Goal: Task Accomplishment & Management: Use online tool/utility

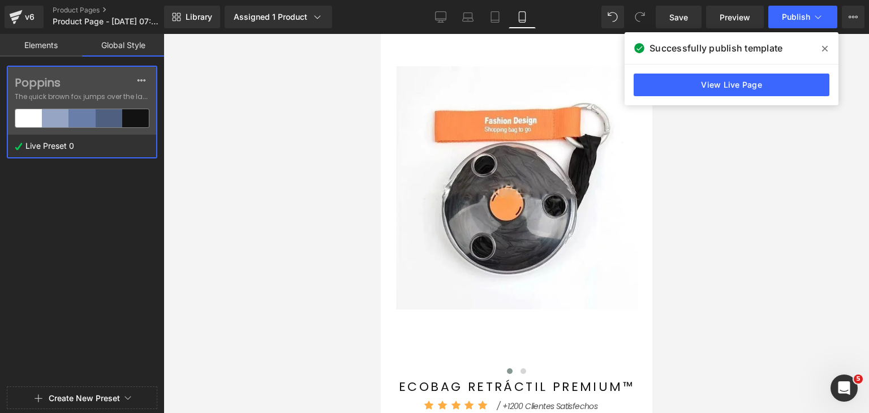
click at [823, 44] on span at bounding box center [825, 49] width 18 height 18
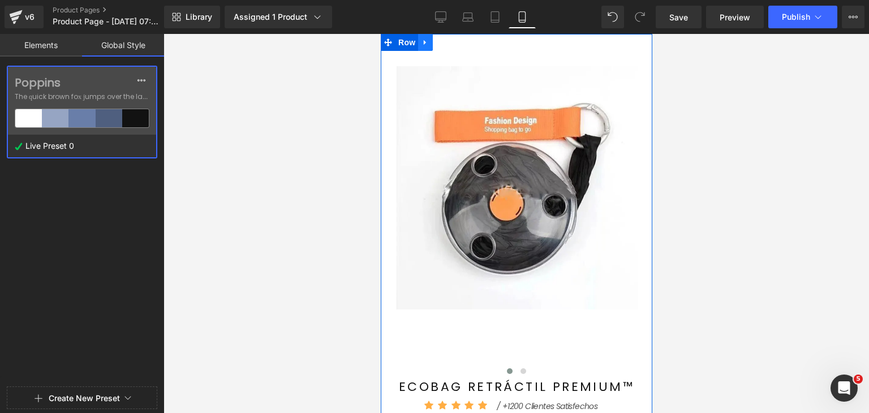
click at [421, 42] on icon at bounding box center [425, 42] width 8 height 8
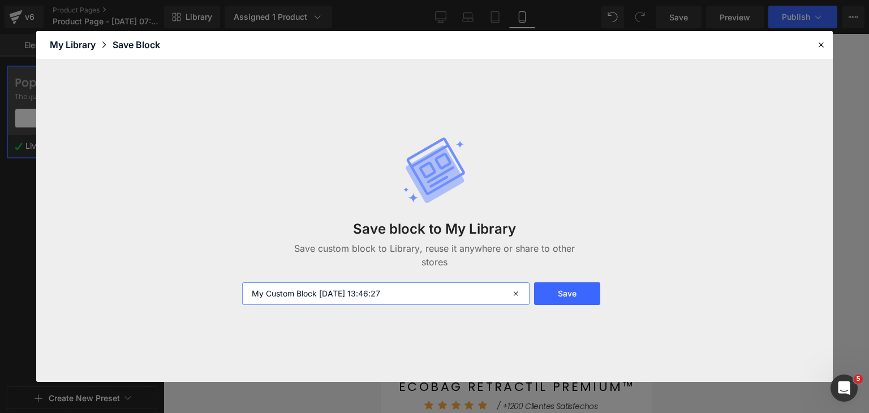
drag, startPoint x: 399, startPoint y: 292, endPoint x: 256, endPoint y: 288, distance: 143.2
click at [256, 288] on input "My Custom Block [DATE] 13:46:27" at bounding box center [385, 293] width 287 height 23
type input "M"
type input "Bloque de Compra"
click at [563, 288] on button "Save" at bounding box center [567, 293] width 66 height 23
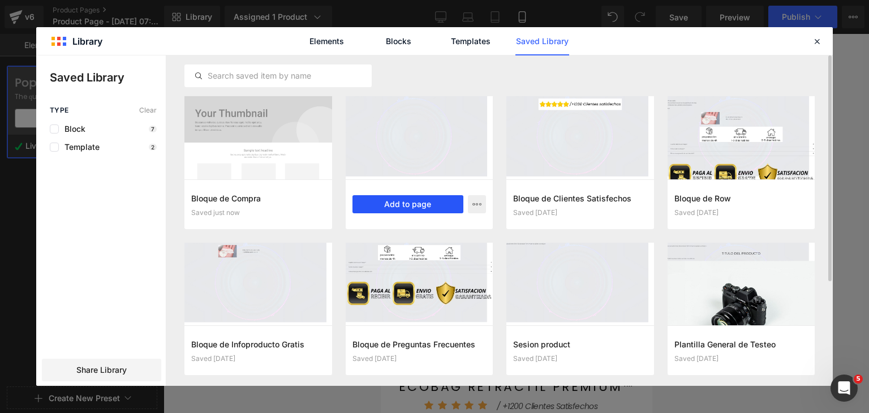
click at [445, 204] on button "Add to page" at bounding box center [407, 204] width 111 height 18
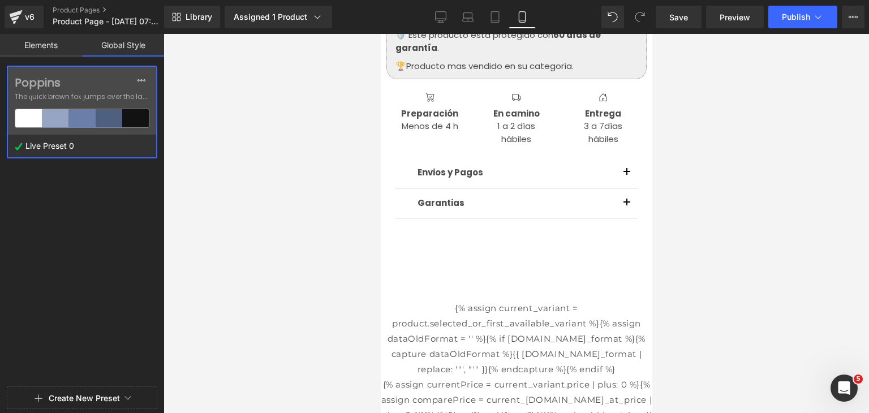
scroll to position [368, 0]
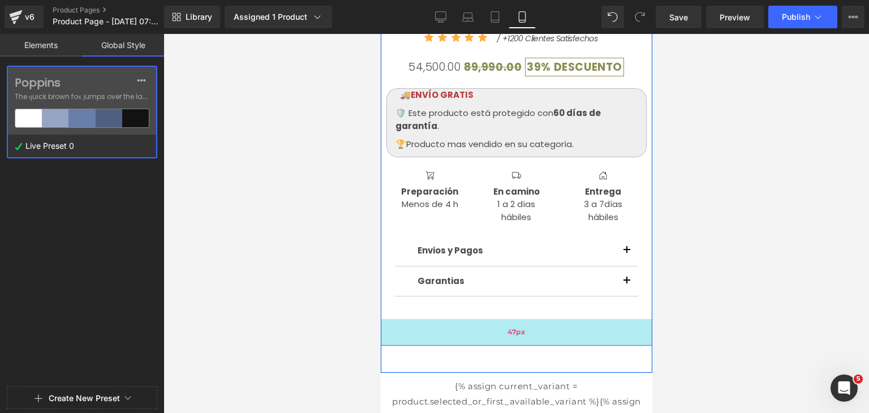
click at [555, 321] on div "47px" at bounding box center [516, 332] width 272 height 27
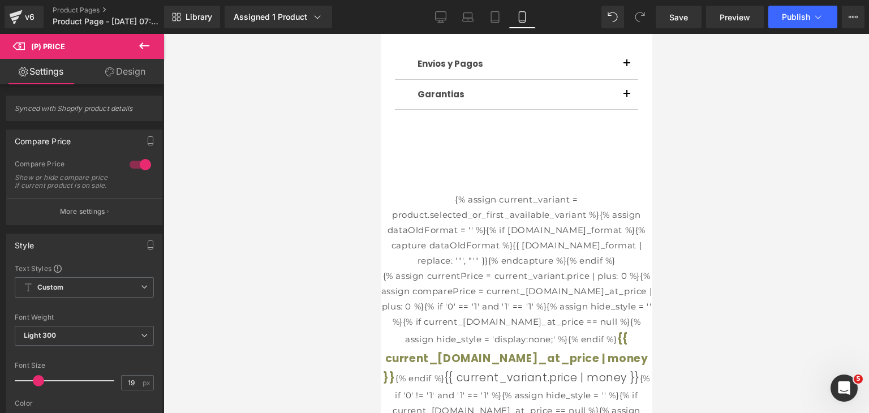
scroll to position [572, 0]
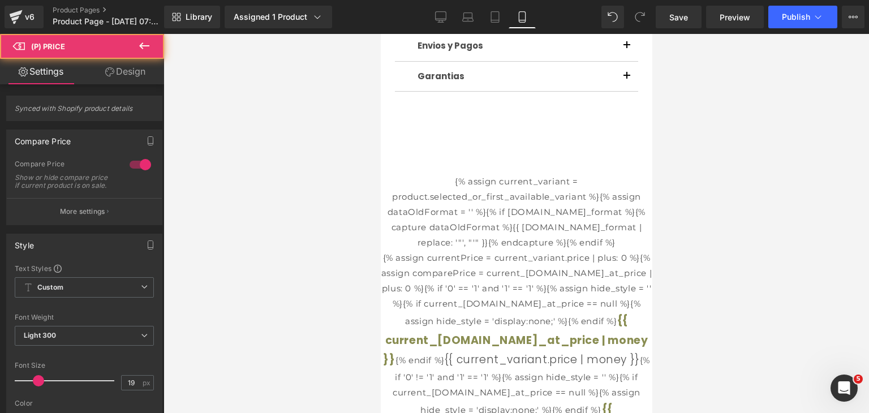
click at [582, 205] on div "{% assign current_variant = product.selected_or_first_available_variant %}{% as…" at bounding box center [516, 399] width 272 height 450
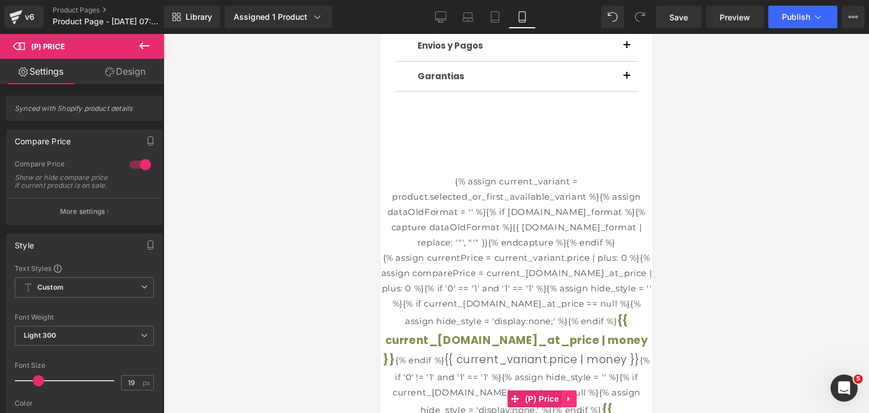
click at [567, 399] on icon at bounding box center [568, 399] width 2 height 5
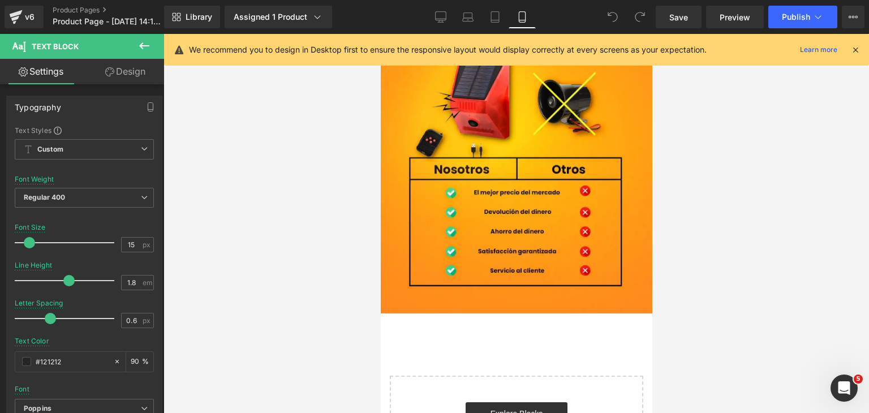
scroll to position [3644, 0]
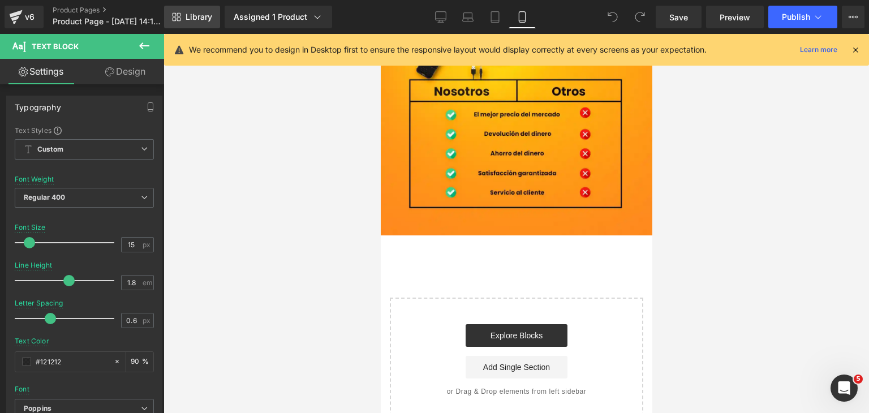
click at [189, 10] on link "Library" at bounding box center [192, 17] width 56 height 23
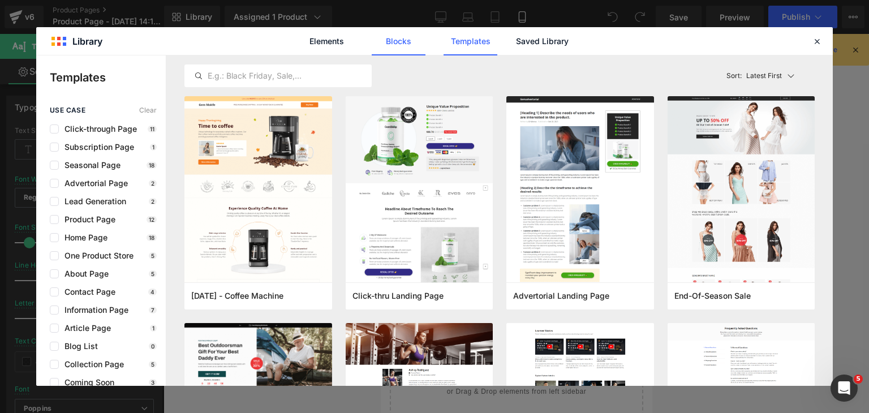
click at [401, 43] on link "Blocks" at bounding box center [399, 41] width 54 height 28
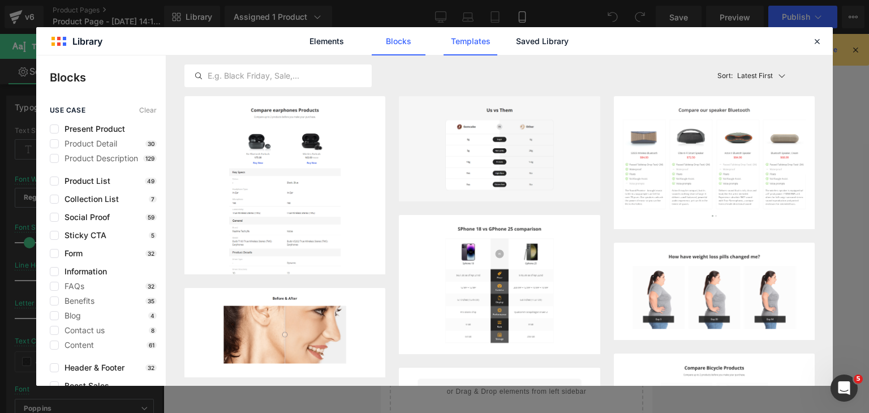
click at [455, 46] on link "Templates" at bounding box center [470, 41] width 54 height 28
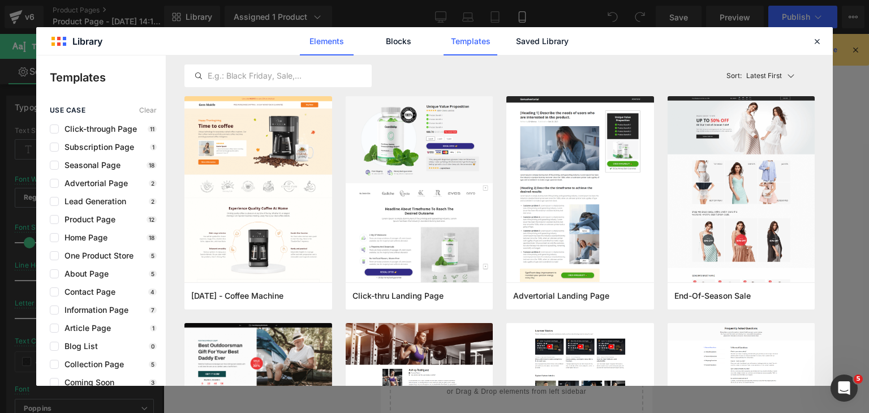
click at [337, 39] on link "Elements" at bounding box center [327, 41] width 54 height 28
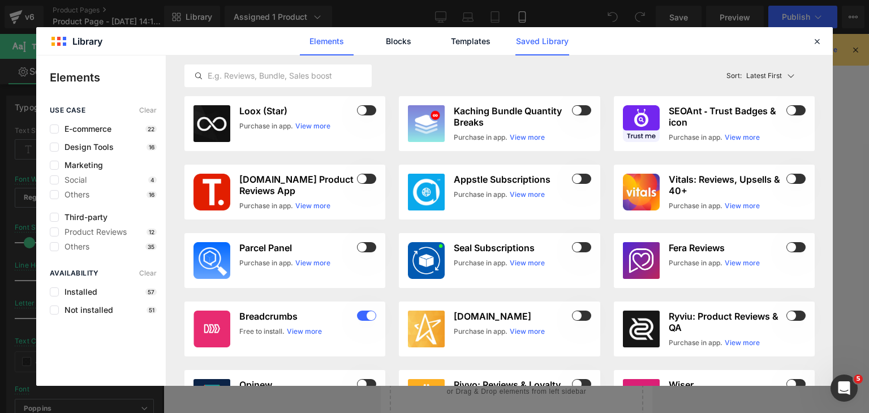
click at [531, 52] on link "Saved Library" at bounding box center [542, 41] width 54 height 28
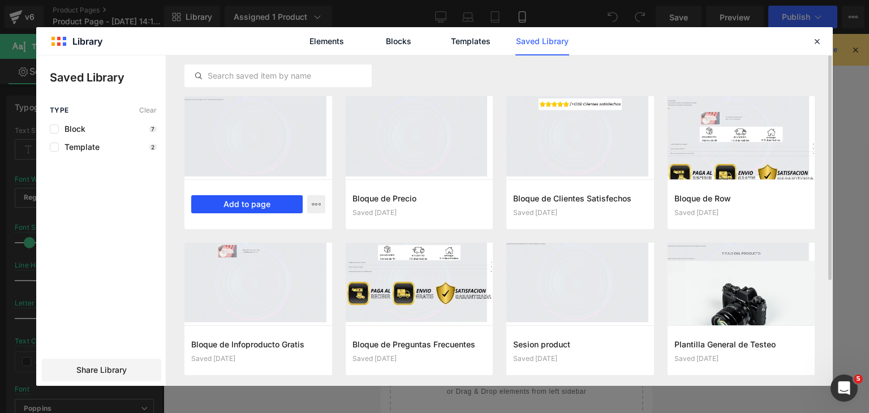
click at [263, 210] on button "Add to page" at bounding box center [246, 204] width 111 height 18
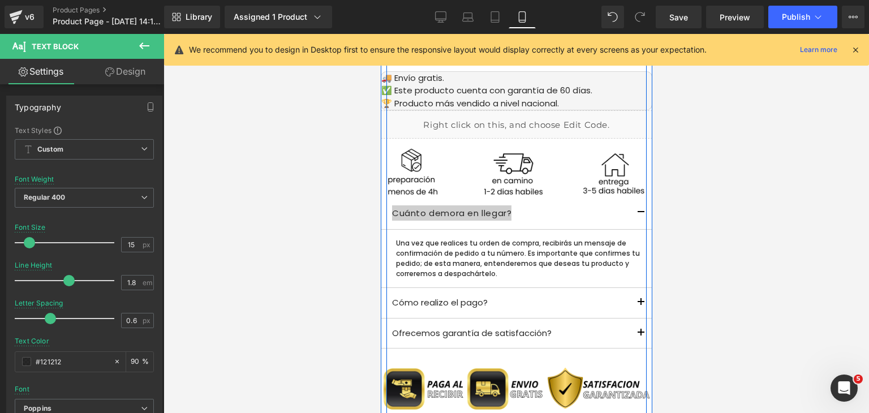
scroll to position [940, 0]
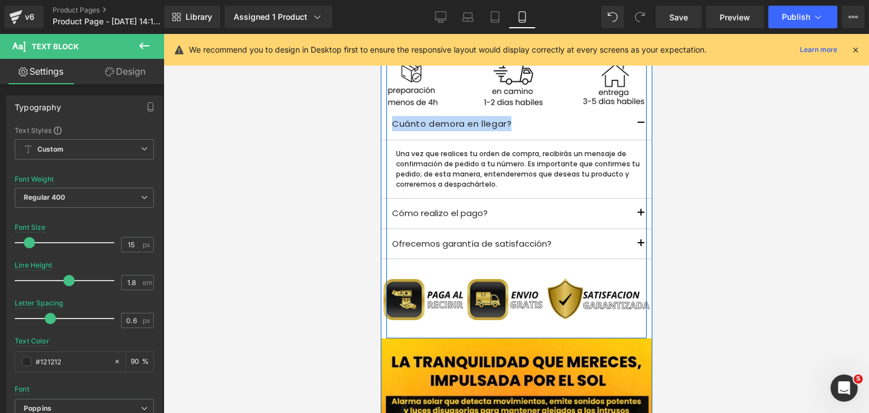
click at [430, 286] on img at bounding box center [516, 299] width 272 height 68
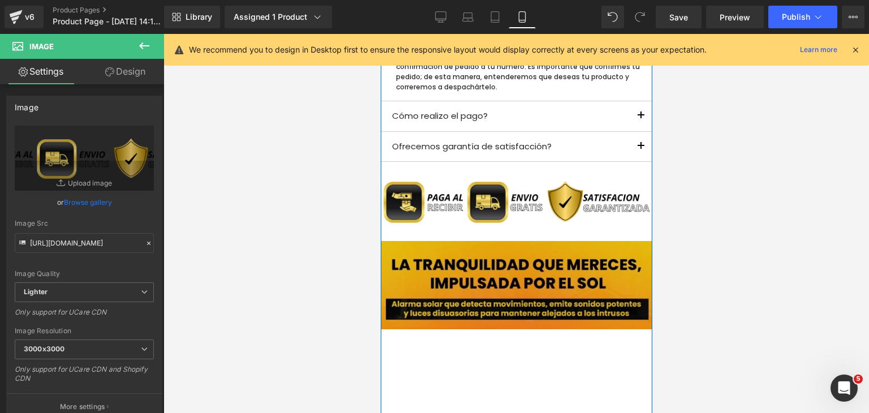
scroll to position [1053, 0]
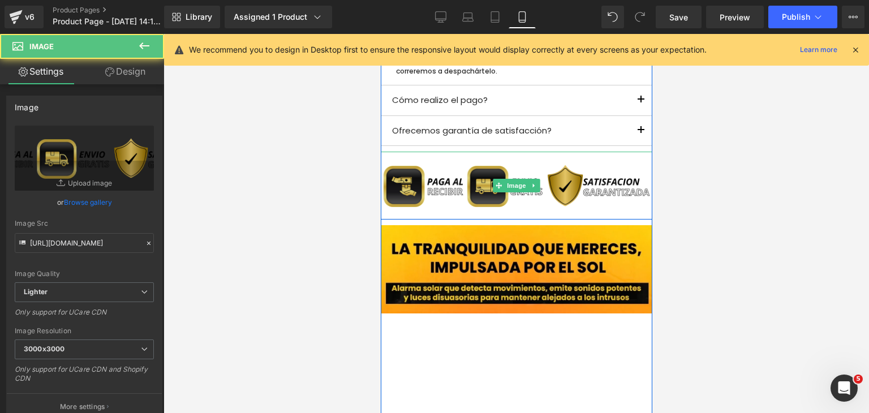
click at [475, 186] on img at bounding box center [516, 186] width 272 height 68
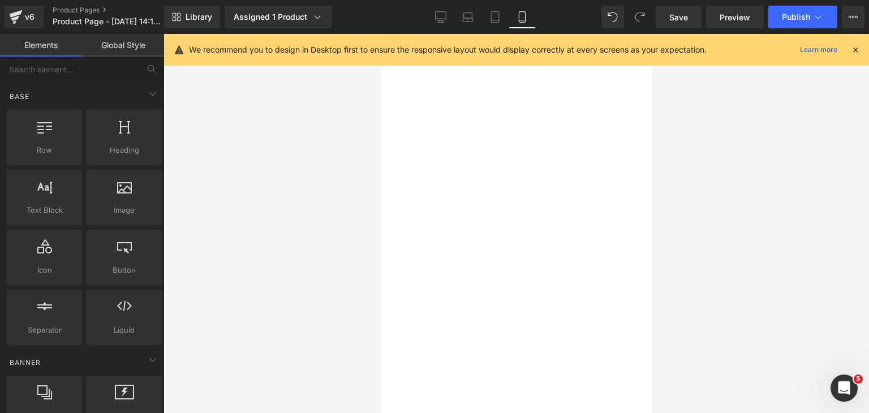
drag, startPoint x: 1034, startPoint y: 201, endPoint x: 651, endPoint y: 185, distance: 383.9
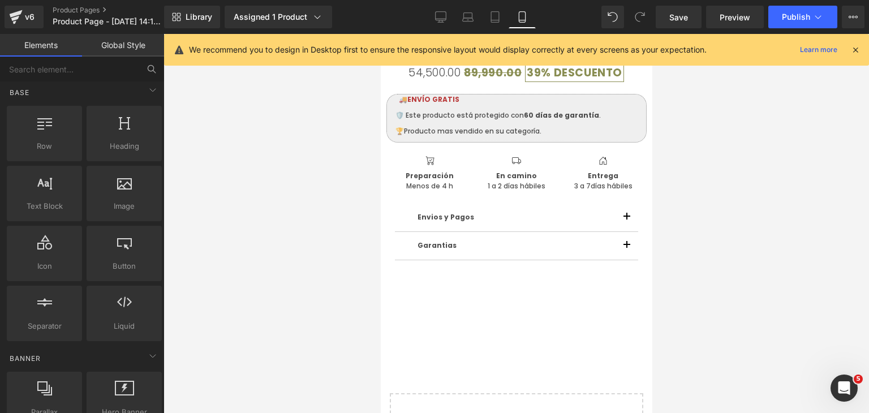
scroll to position [0, 0]
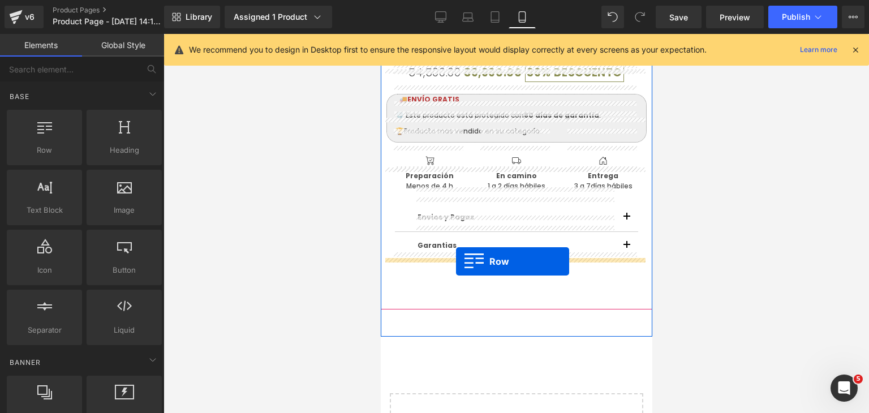
drag, startPoint x: 433, startPoint y: 168, endPoint x: 455, endPoint y: 261, distance: 95.9
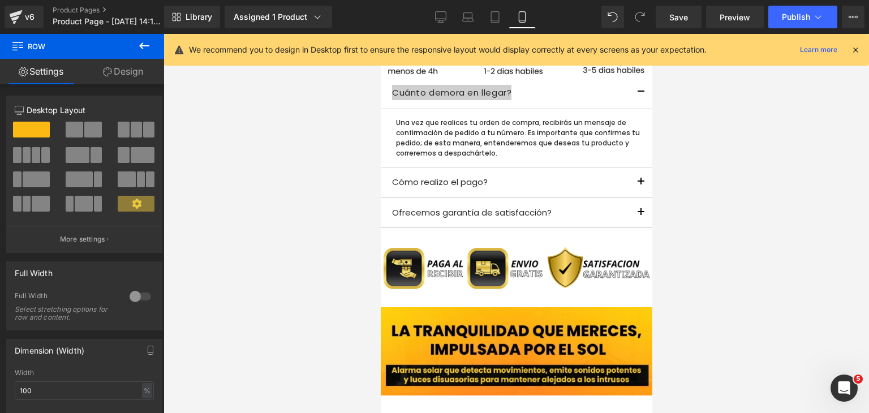
scroll to position [983, 0]
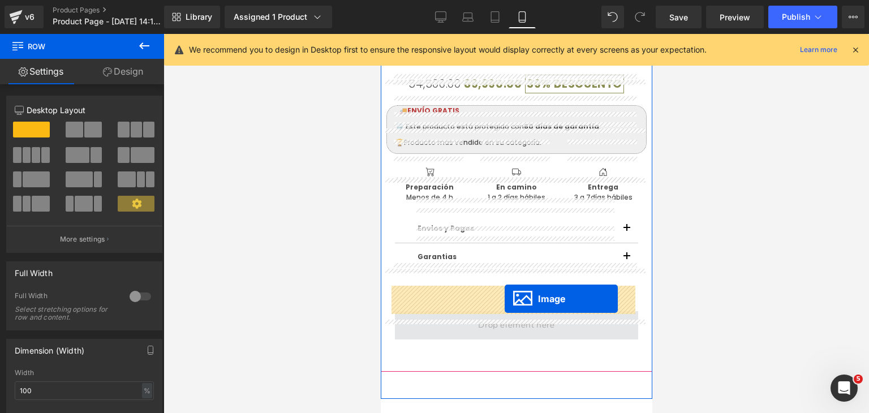
drag, startPoint x: 492, startPoint y: 241, endPoint x: 504, endPoint y: 299, distance: 59.6
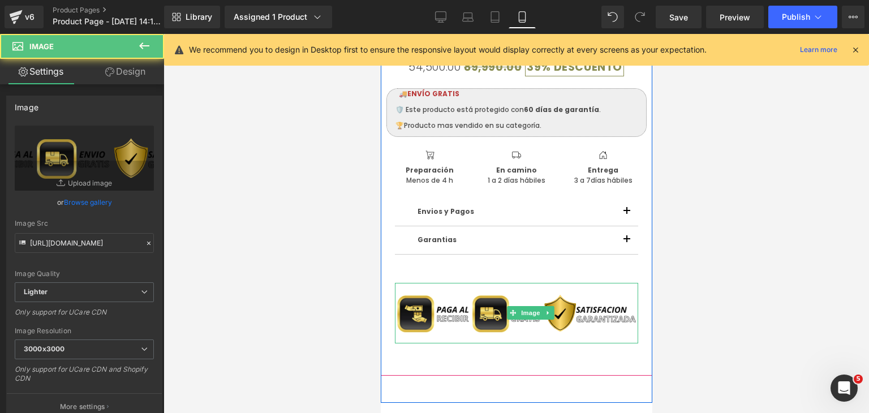
scroll to position [4145, 0]
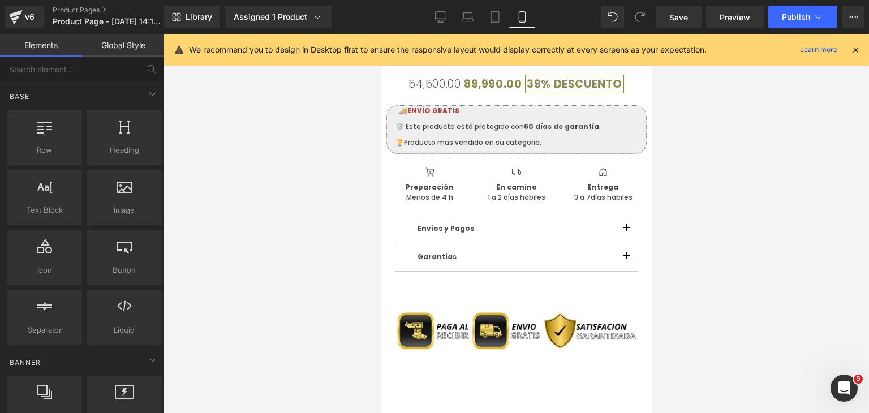
click at [652, 352] on div at bounding box center [515, 223] width 705 height 379
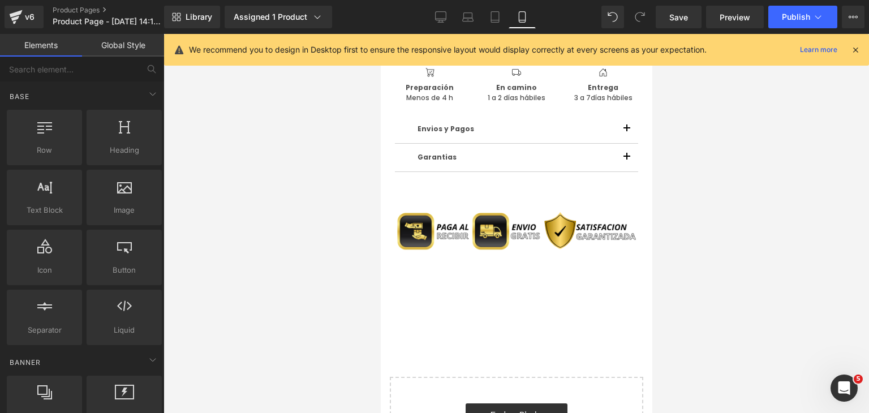
scroll to position [4258, 0]
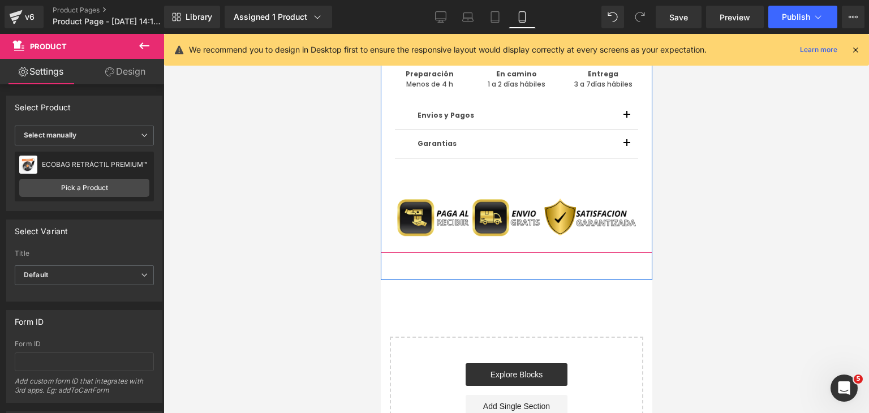
drag, startPoint x: 490, startPoint y: 252, endPoint x: 496, endPoint y: 225, distance: 27.2
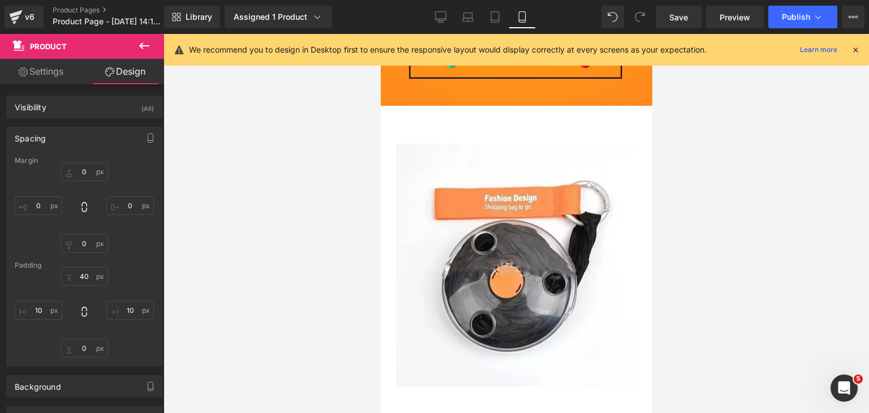
scroll to position [3735, 0]
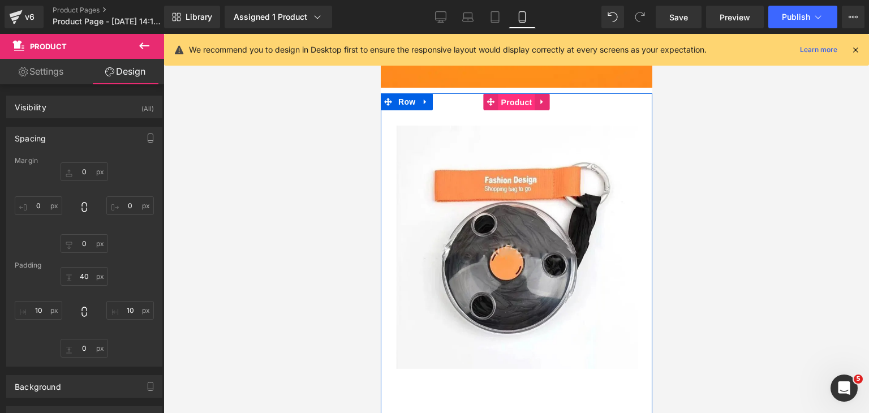
click at [513, 94] on span "Product" at bounding box center [516, 102] width 37 height 17
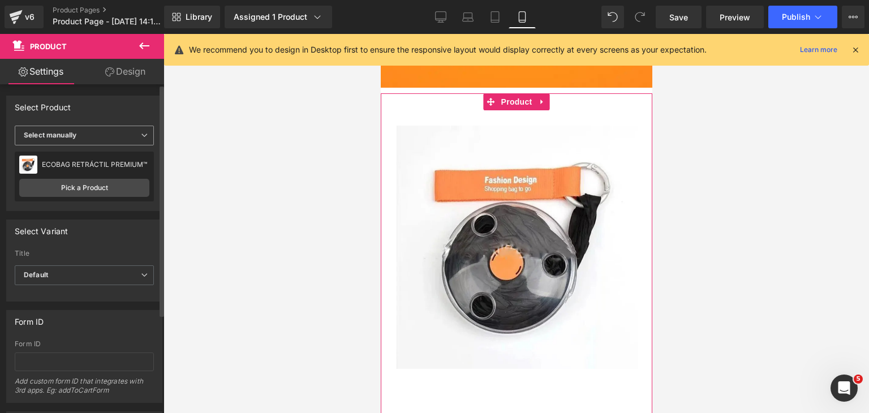
click at [108, 132] on span "Select manually" at bounding box center [84, 136] width 139 height 20
click at [108, 132] on span "Select manually" at bounding box center [82, 136] width 135 height 20
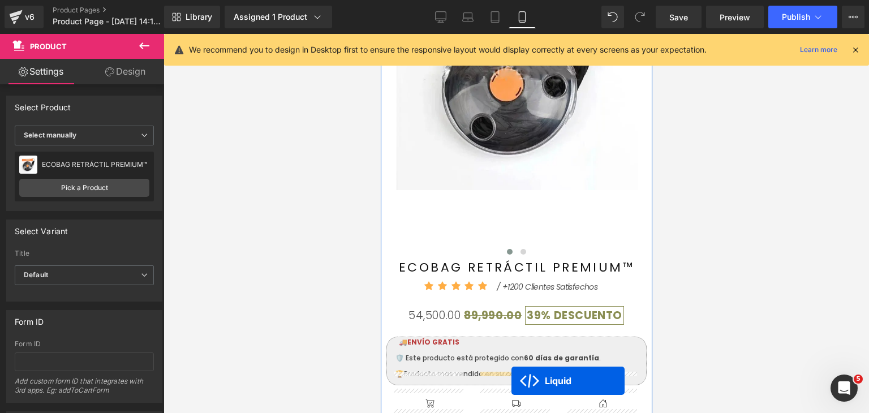
scroll to position [3993, 0]
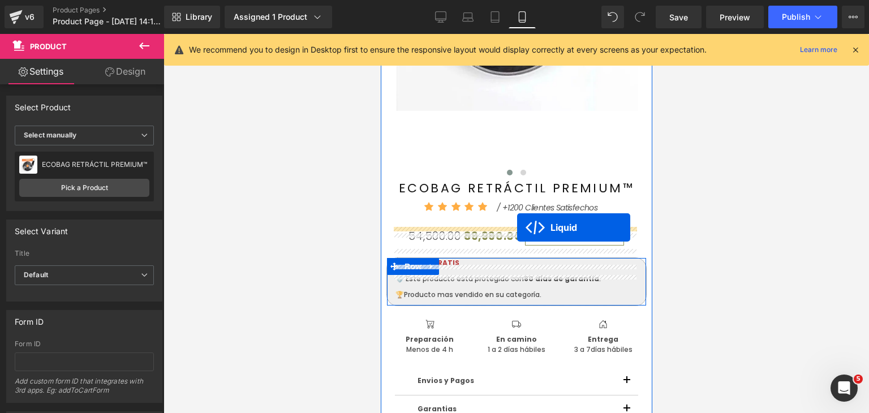
drag, startPoint x: 480, startPoint y: 311, endPoint x: 516, endPoint y: 227, distance: 91.2
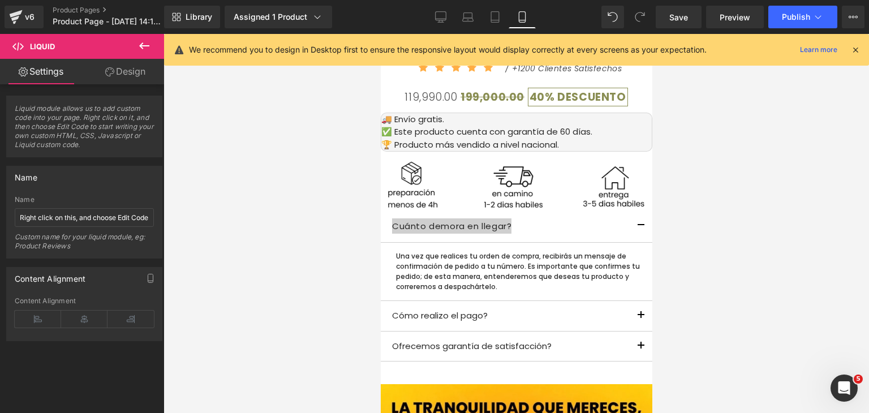
scroll to position [839, 0]
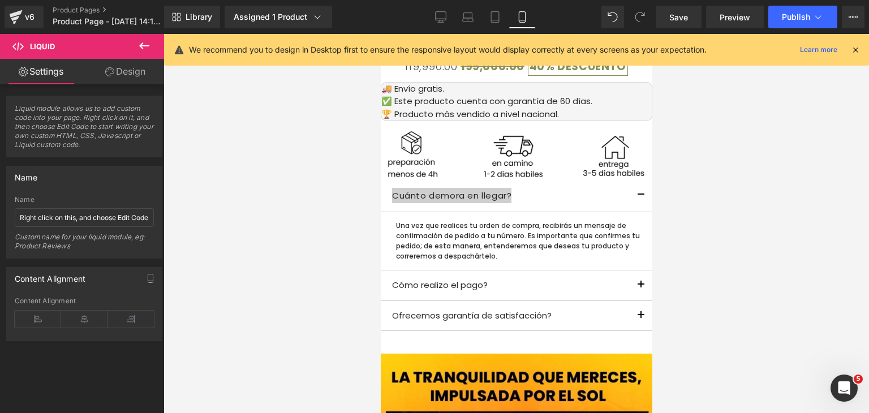
drag, startPoint x: 646, startPoint y: 352, endPoint x: 1032, endPoint y: 167, distance: 427.8
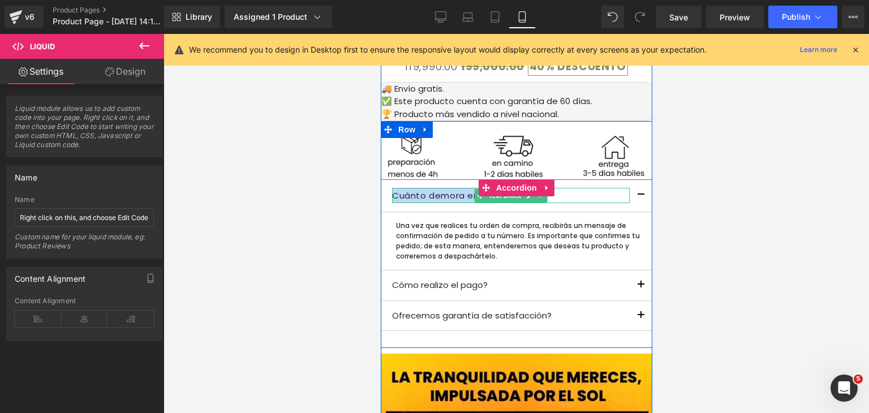
click at [457, 188] on div "Cuánto demora en llegar?" at bounding box center [510, 195] width 238 height 15
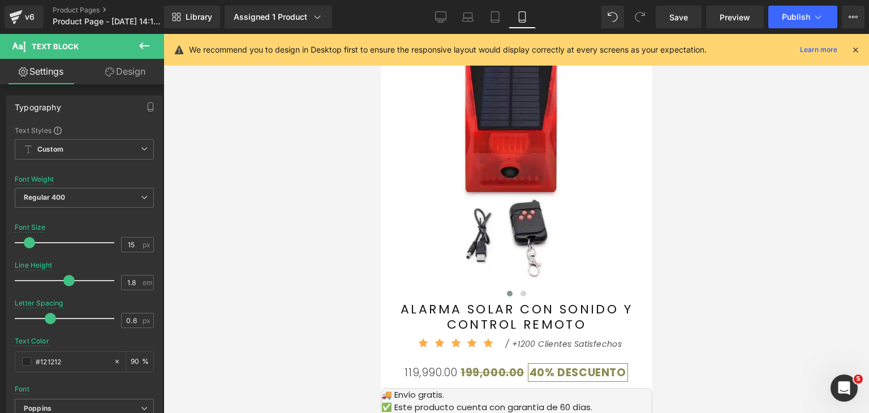
scroll to position [500, 0]
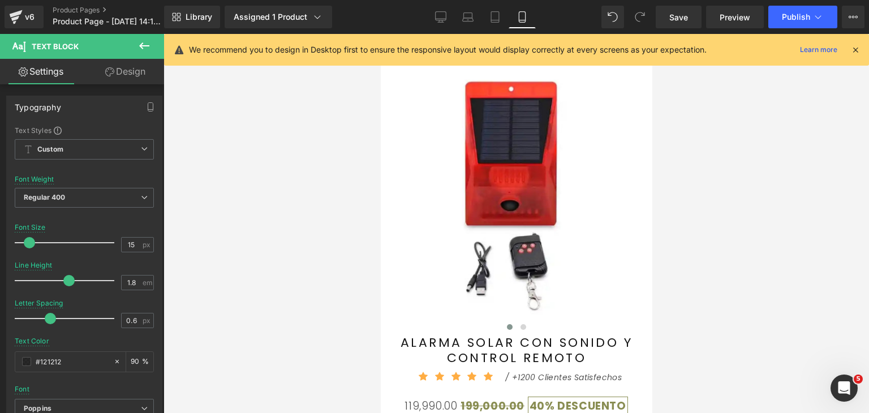
click at [725, 224] on div at bounding box center [515, 223] width 705 height 379
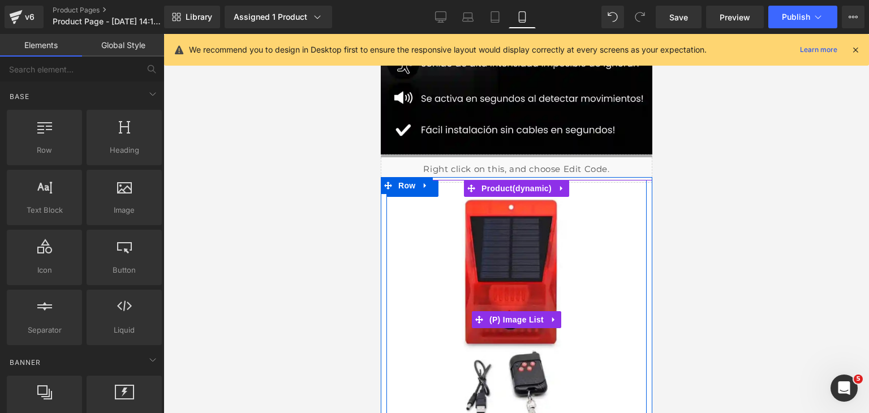
scroll to position [330, 0]
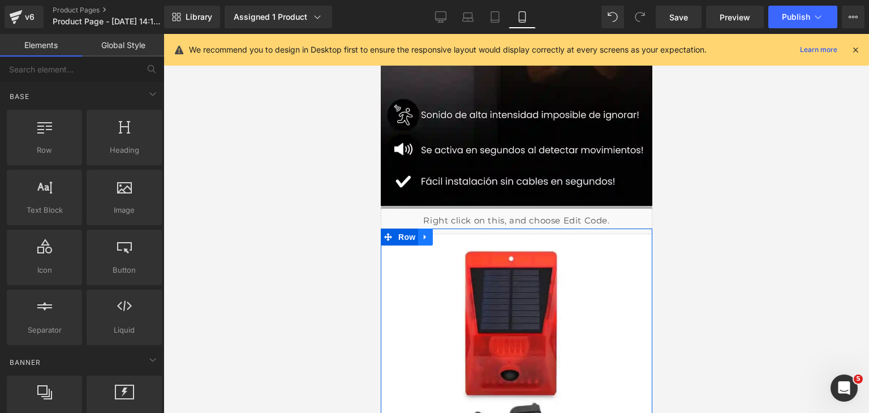
click at [423, 233] on icon at bounding box center [425, 237] width 8 height 8
click at [453, 233] on icon at bounding box center [454, 237] width 8 height 8
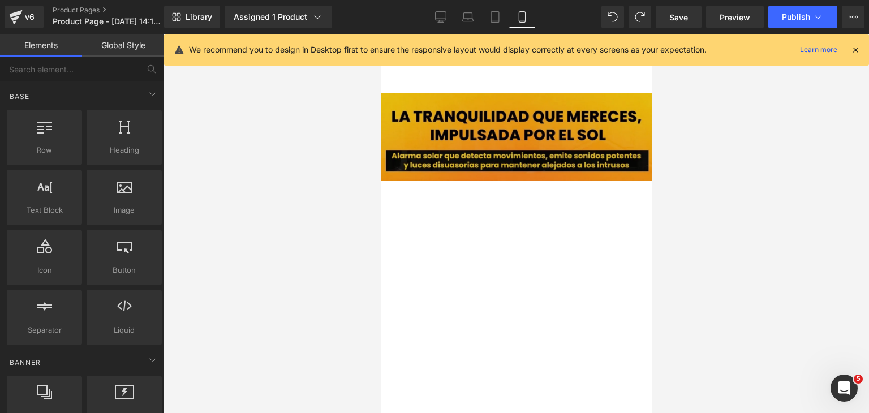
scroll to position [1245, 0]
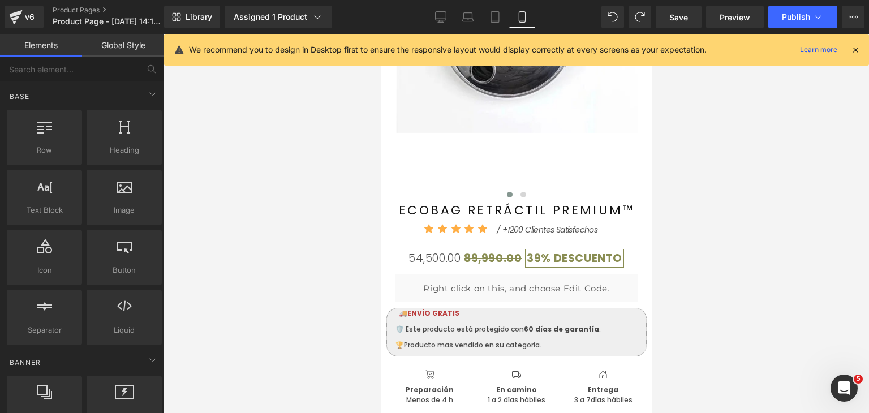
click at [656, 357] on div at bounding box center [515, 223] width 705 height 379
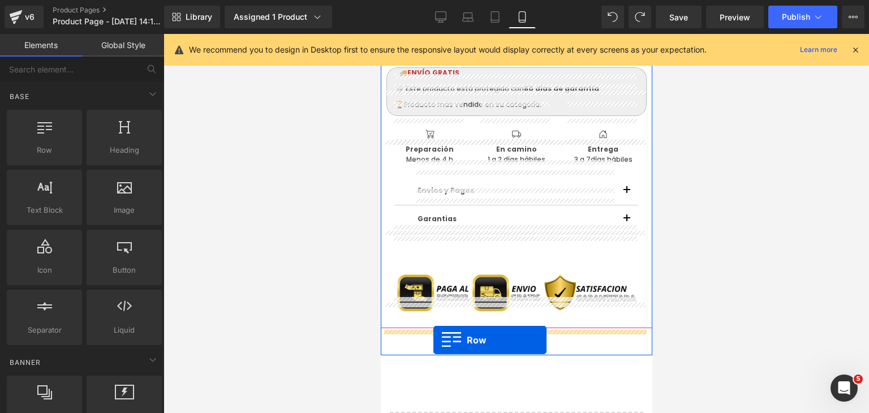
drag, startPoint x: 597, startPoint y: 253, endPoint x: 433, endPoint y: 341, distance: 186.2
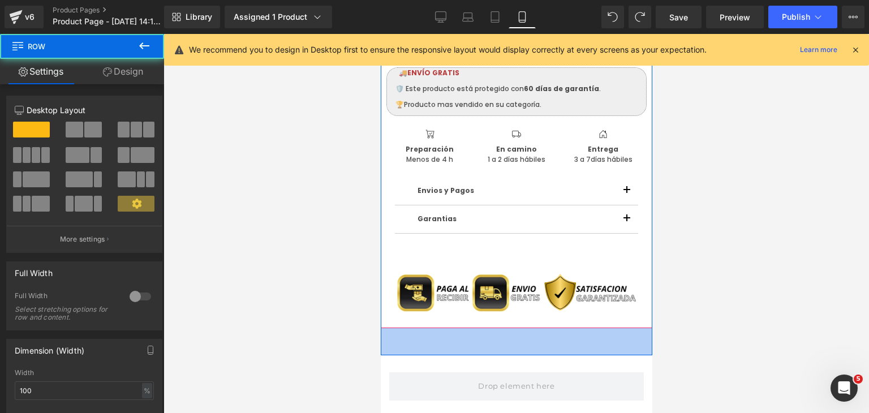
scroll to position [4125, 0]
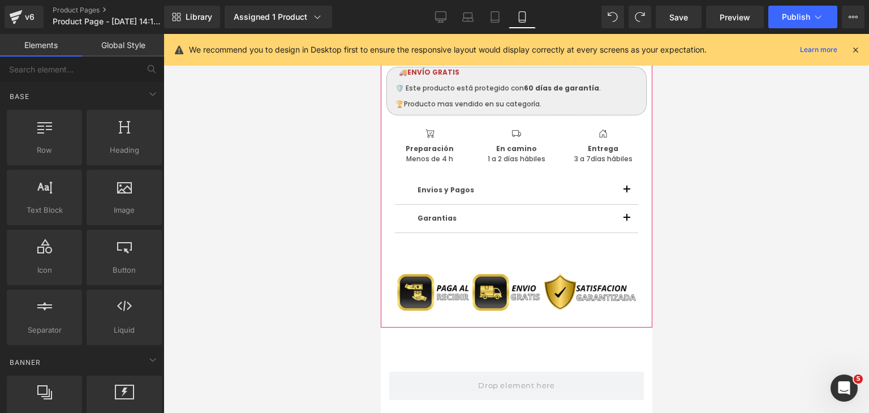
click at [655, 360] on div at bounding box center [515, 223] width 705 height 379
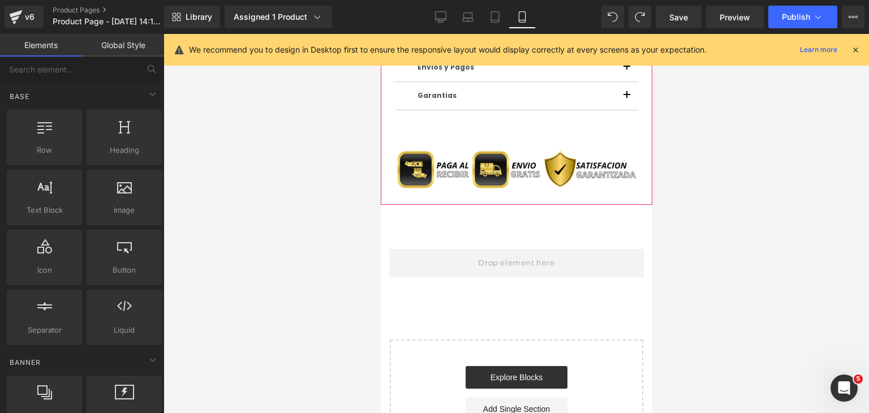
scroll to position [4245, 0]
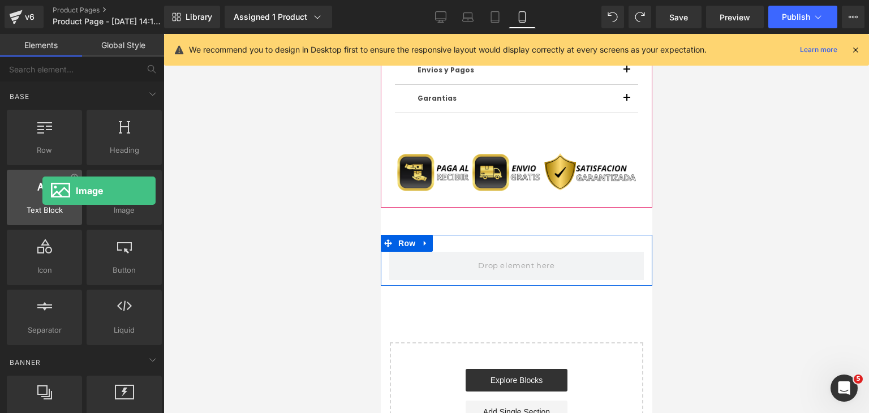
drag, startPoint x: 129, startPoint y: 205, endPoint x: 42, endPoint y: 191, distance: 87.8
click at [42, 191] on div "Row rows, columns, layouts, div Heading headings, titles, h1,h2,h3,h4,h5,h6 Tex…" at bounding box center [85, 227] width 160 height 240
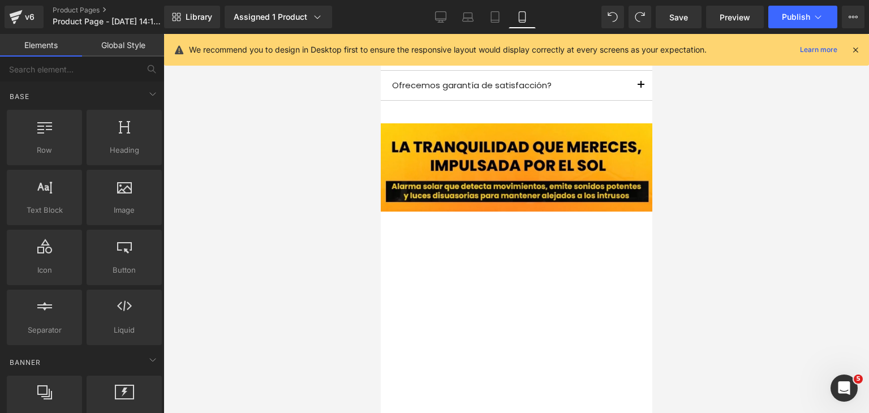
scroll to position [999, 0]
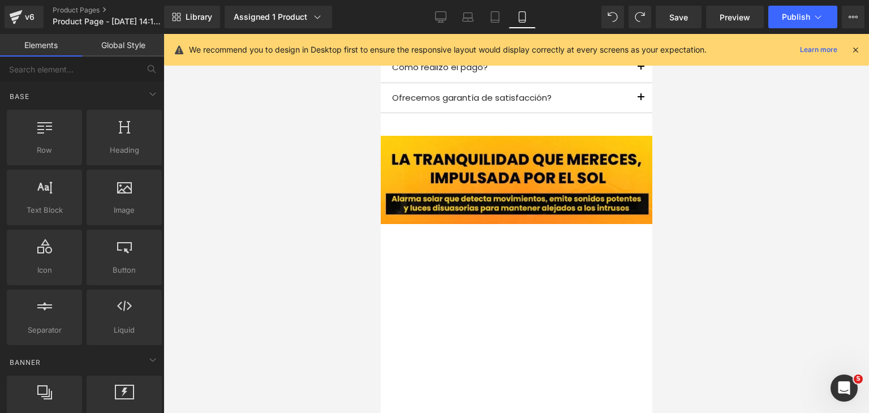
click at [501, 167] on div "Image" at bounding box center [516, 180] width 272 height 88
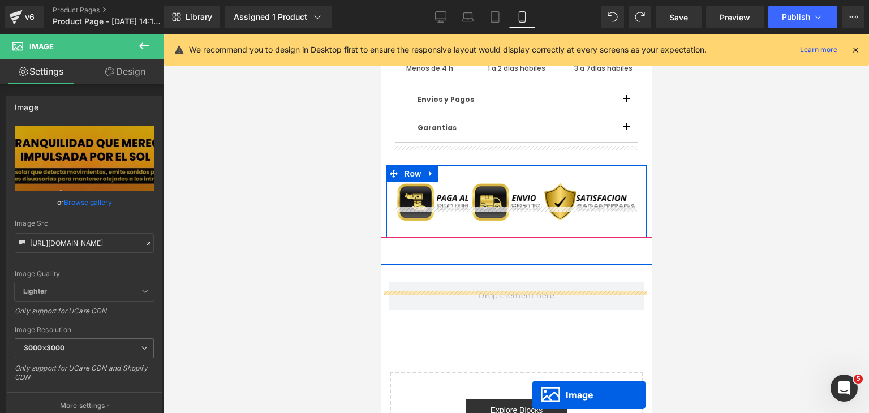
scroll to position [4257, 0]
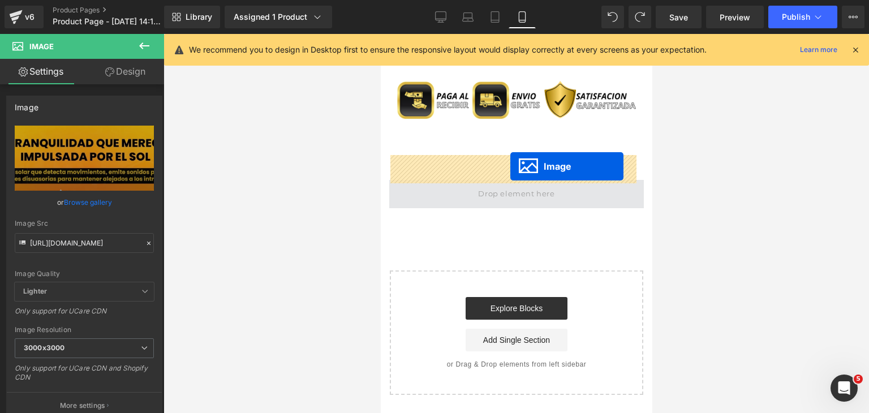
drag, startPoint x: 494, startPoint y: 162, endPoint x: 510, endPoint y: 166, distance: 16.3
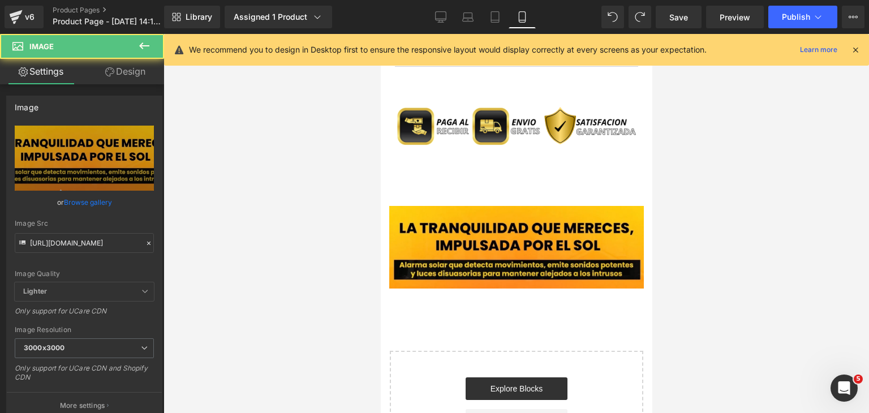
scroll to position [4116, 0]
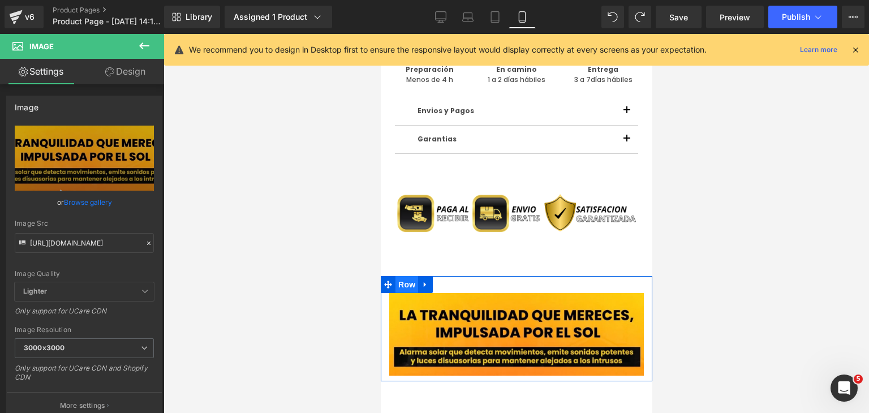
click at [407, 276] on span "Row" at bounding box center [406, 284] width 23 height 17
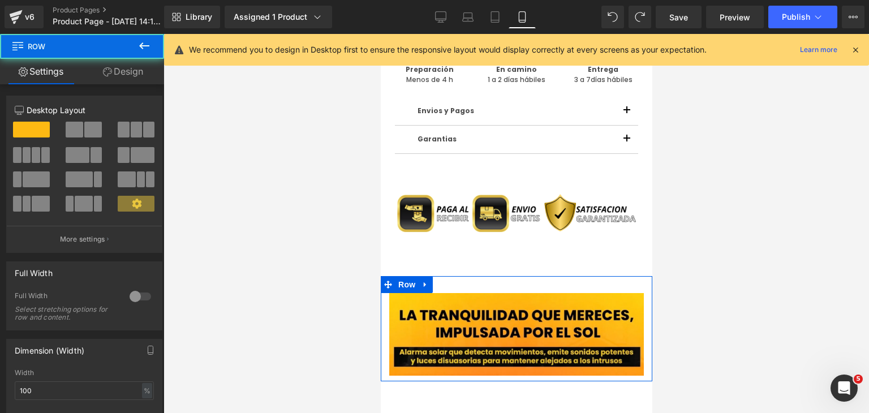
click at [137, 299] on div at bounding box center [140, 296] width 27 height 18
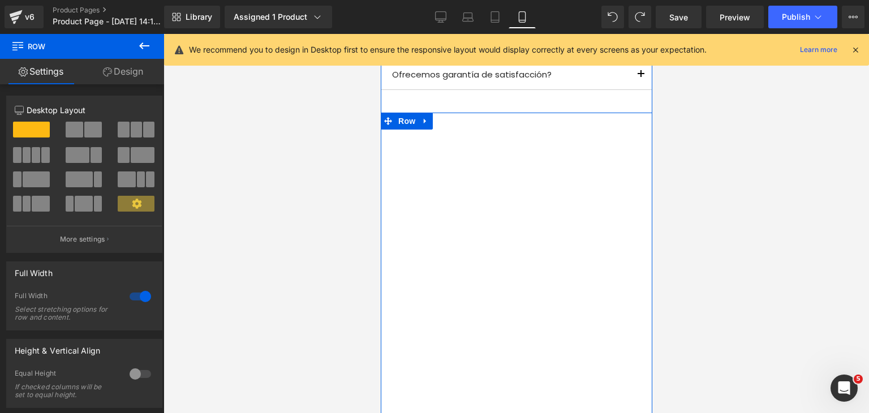
scroll to position [964, 0]
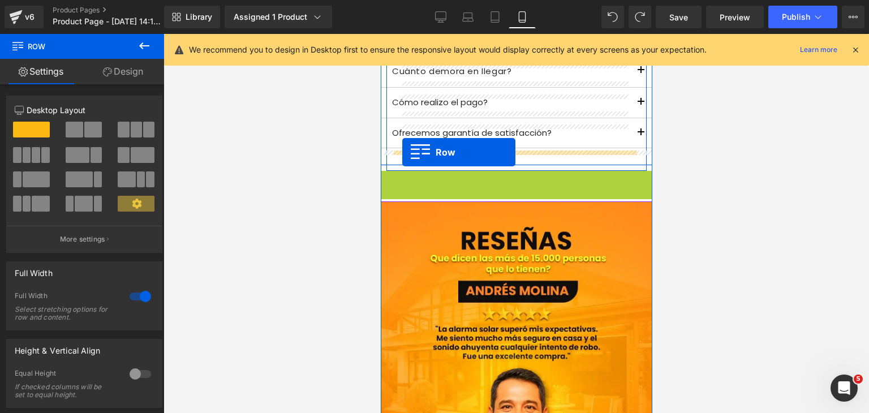
drag, startPoint x: 401, startPoint y: 169, endPoint x: 402, endPoint y: 152, distance: 16.4
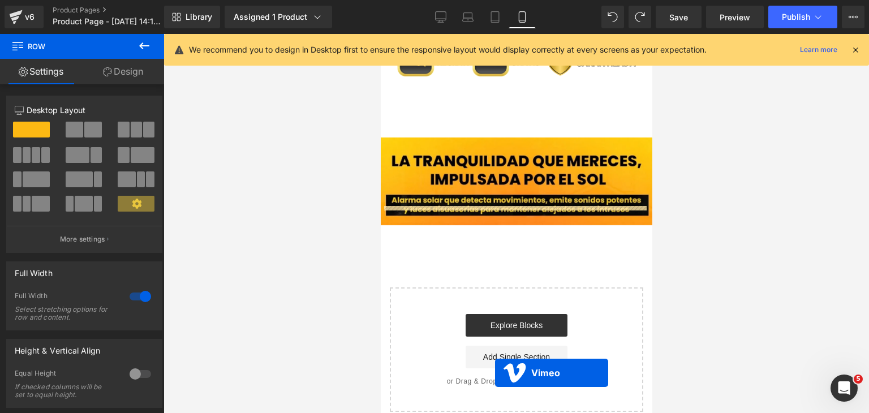
scroll to position [3838, 0]
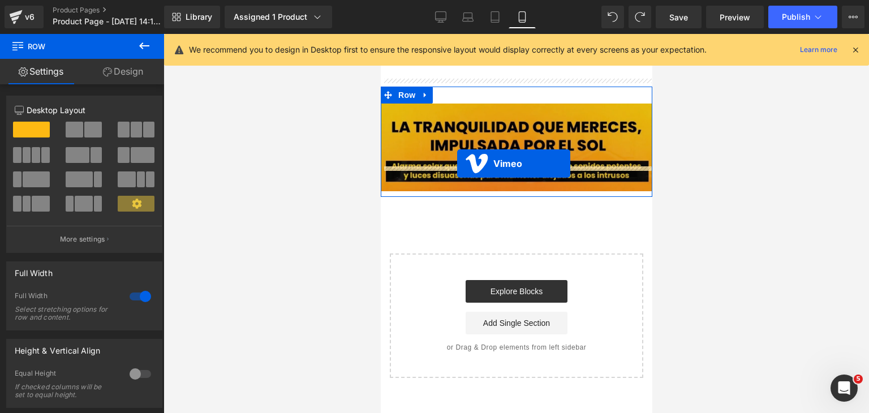
drag, startPoint x: 490, startPoint y: 148, endPoint x: 457, endPoint y: 163, distance: 36.9
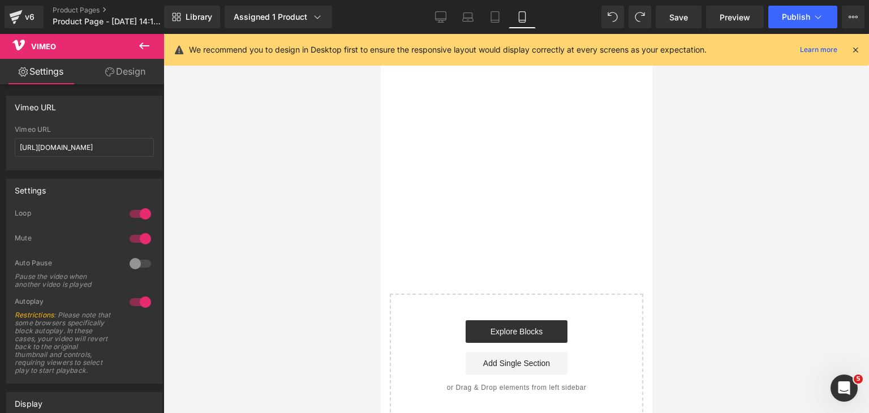
scroll to position [4269, 0]
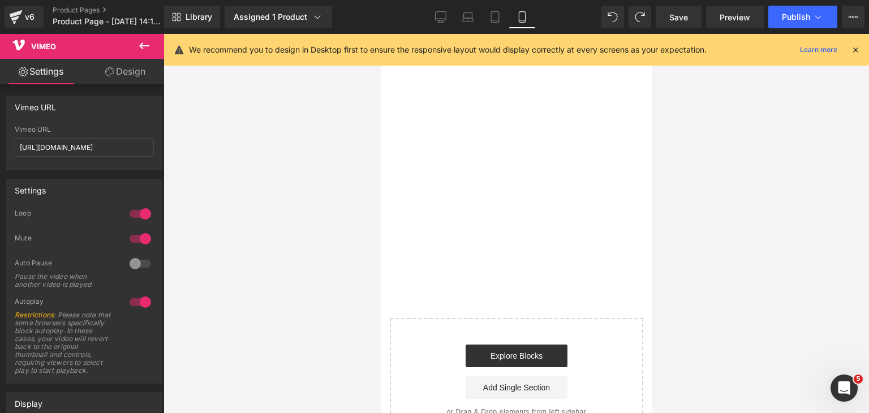
click at [135, 44] on button at bounding box center [144, 46] width 40 height 25
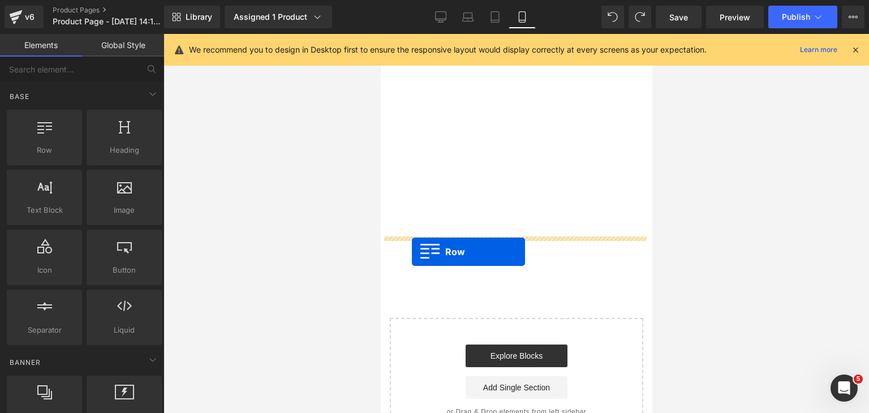
drag, startPoint x: 591, startPoint y: 231, endPoint x: 411, endPoint y: 252, distance: 180.5
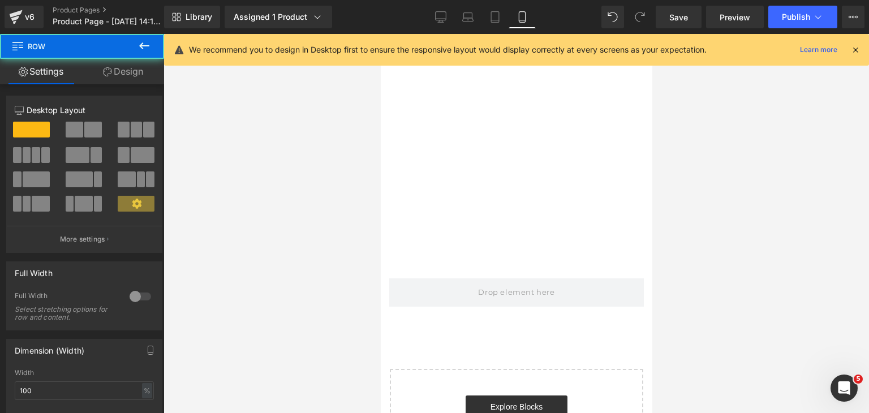
drag, startPoint x: 271, startPoint y: 339, endPoint x: 653, endPoint y: 375, distance: 383.5
click at [653, 375] on div at bounding box center [515, 223] width 705 height 379
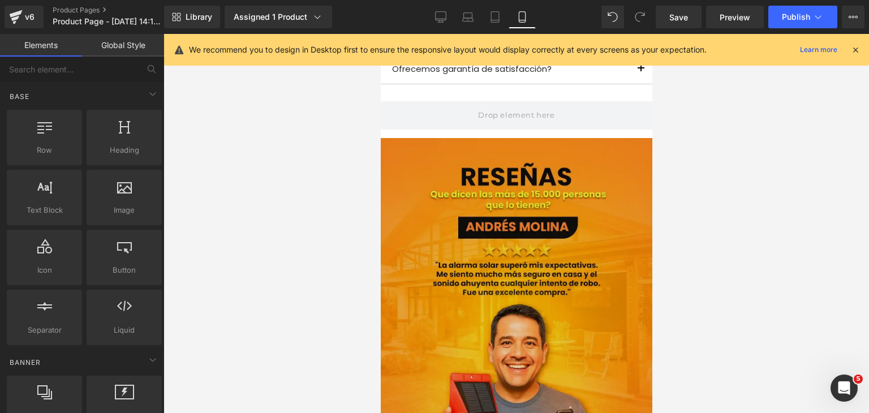
scroll to position [941, 0]
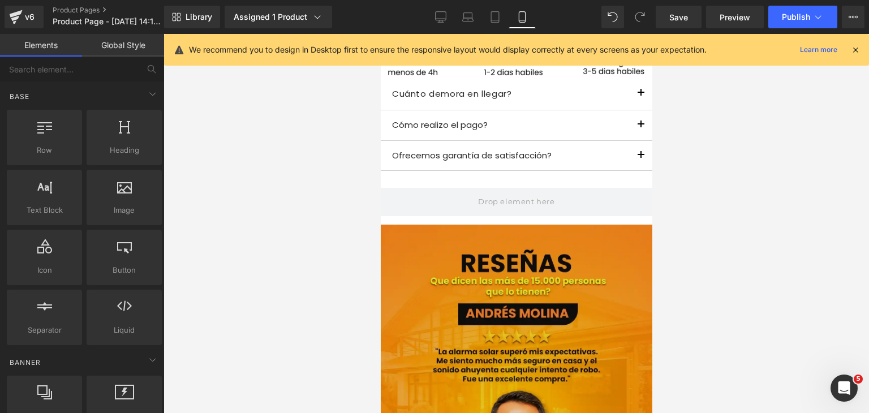
click at [492, 277] on img at bounding box center [516, 394] width 272 height 339
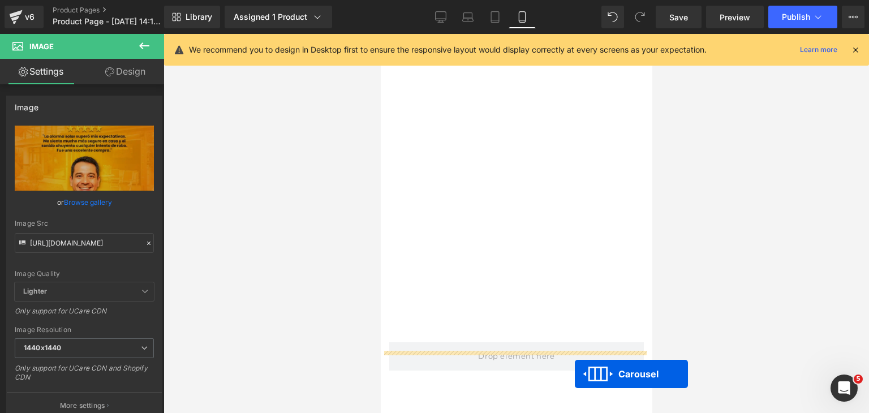
scroll to position [3939, 0]
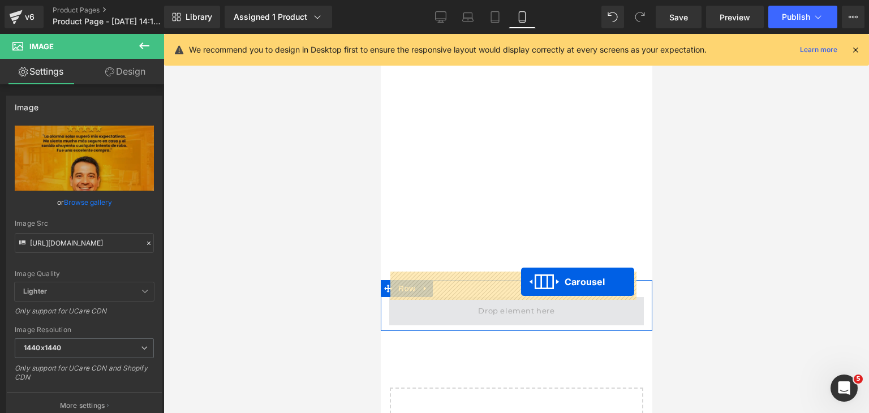
drag, startPoint x: 485, startPoint y: 222, endPoint x: 520, endPoint y: 282, distance: 69.8
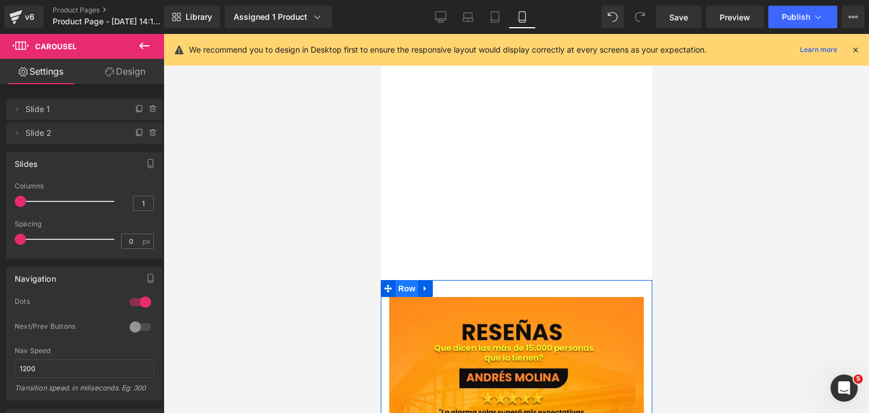
click at [412, 280] on span "Row" at bounding box center [406, 288] width 23 height 17
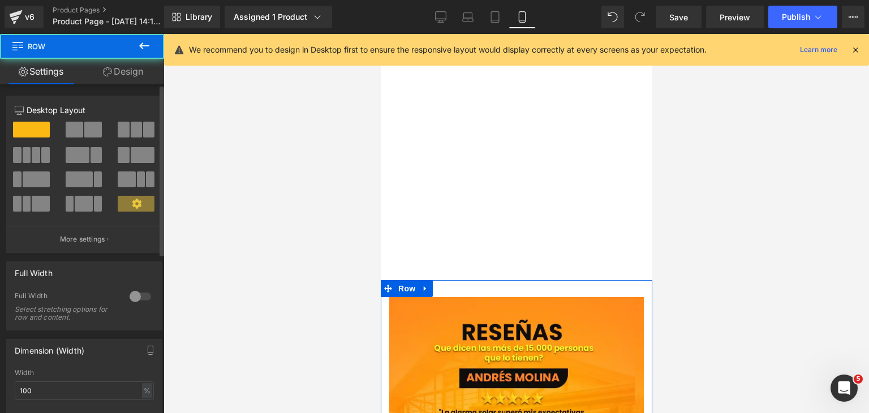
click at [143, 299] on div at bounding box center [140, 296] width 27 height 18
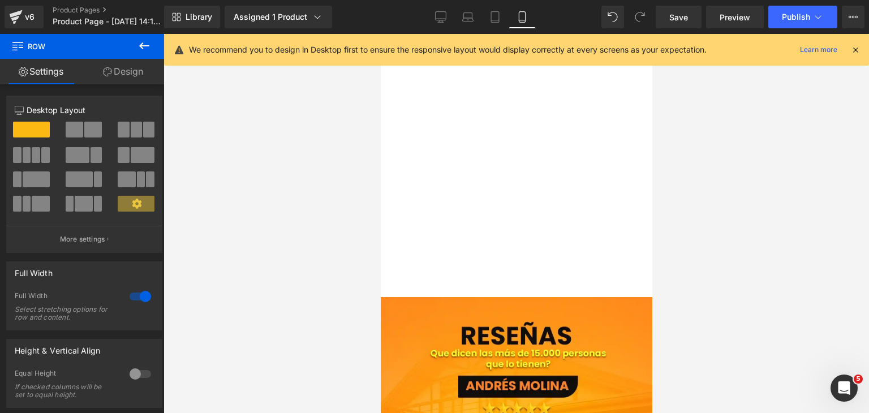
scroll to position [3921, 0]
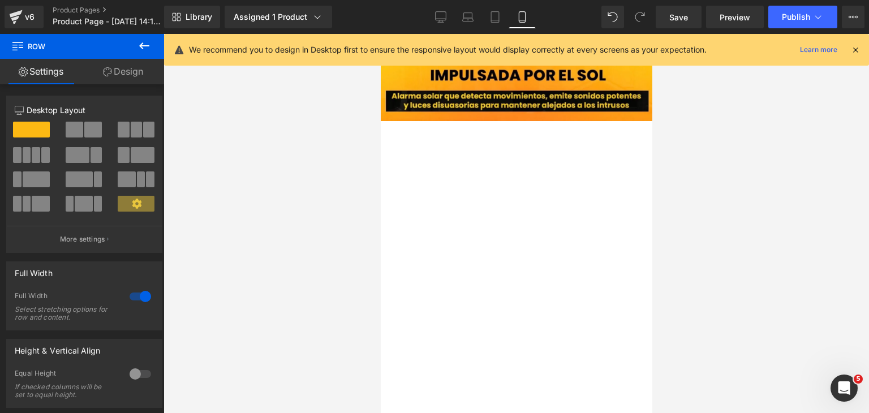
drag, startPoint x: 648, startPoint y: 343, endPoint x: 1033, endPoint y: 355, distance: 385.4
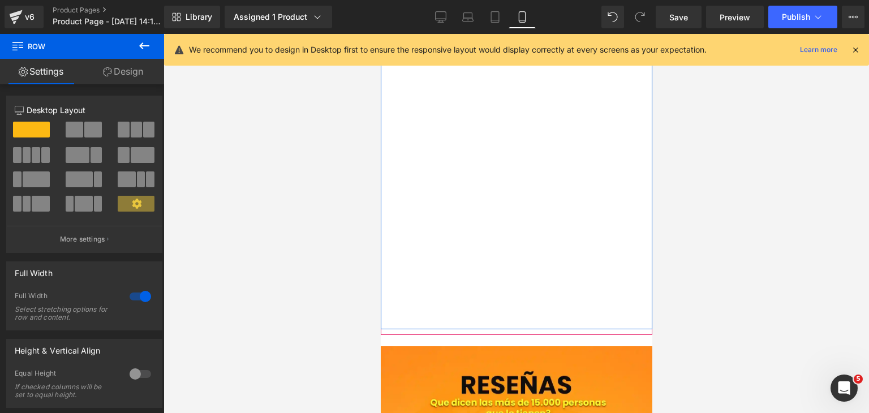
scroll to position [3902, 0]
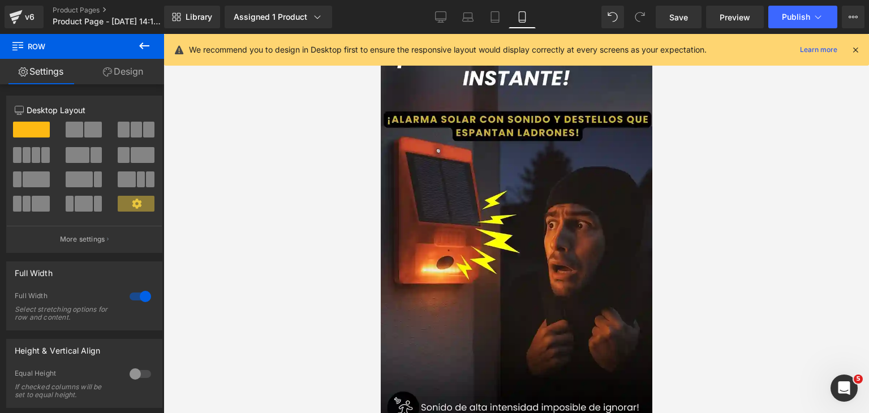
scroll to position [0, 0]
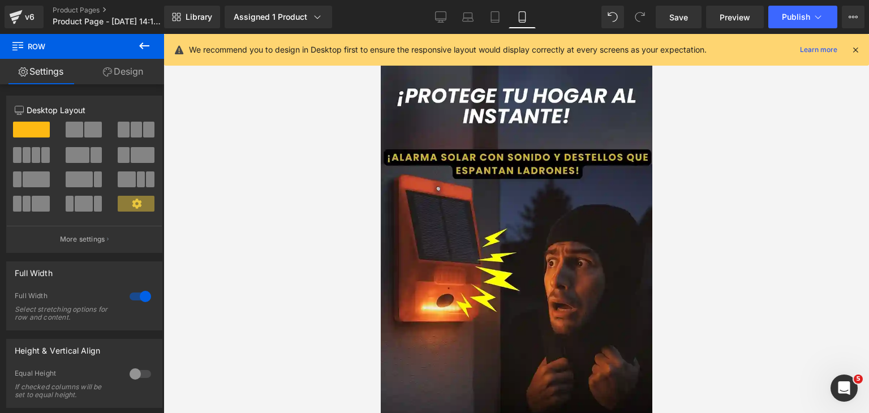
drag, startPoint x: 647, startPoint y: 306, endPoint x: 1057, endPoint y: 88, distance: 464.9
click at [852, 48] on icon at bounding box center [855, 50] width 10 height 10
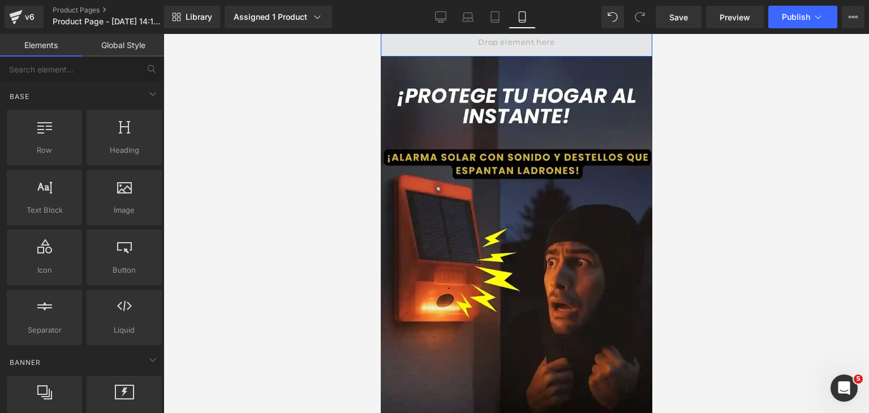
click at [510, 43] on span at bounding box center [515, 42] width 84 height 19
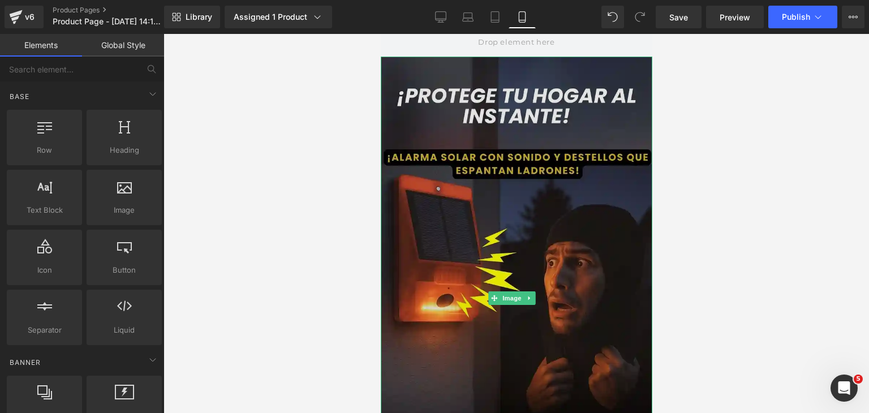
click at [625, 74] on img at bounding box center [516, 298] width 272 height 483
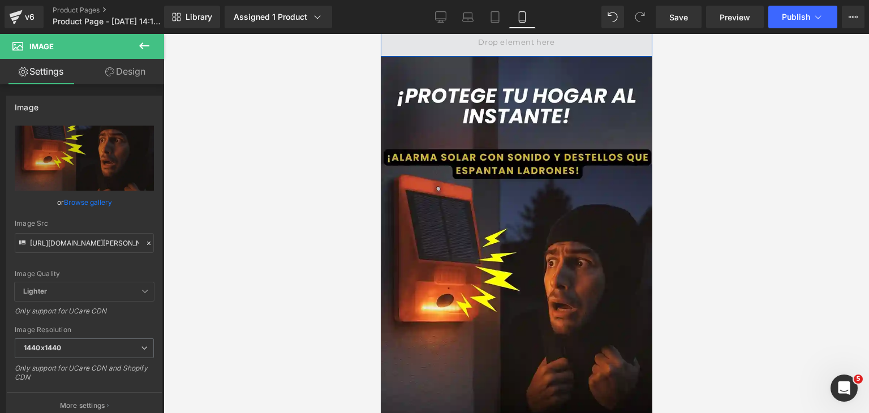
click at [416, 42] on span at bounding box center [516, 42] width 272 height 28
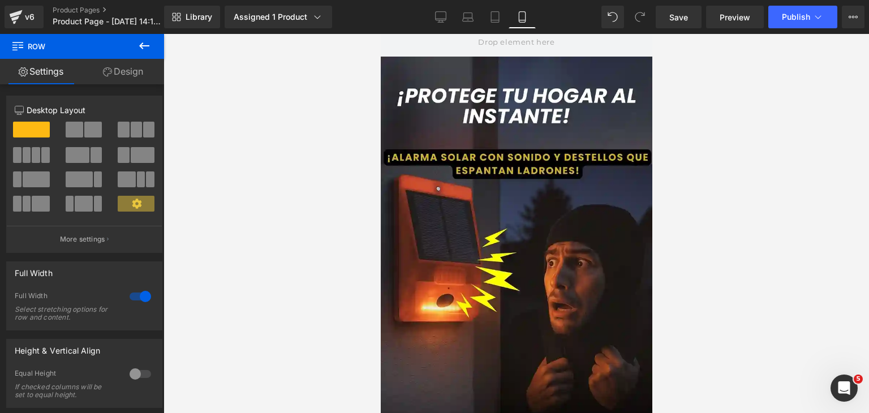
click at [140, 45] on icon at bounding box center [144, 45] width 10 height 7
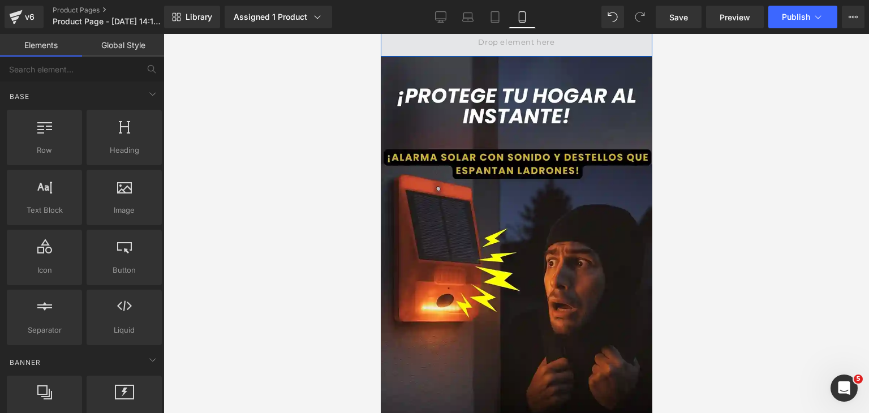
click at [480, 52] on span at bounding box center [516, 42] width 272 height 28
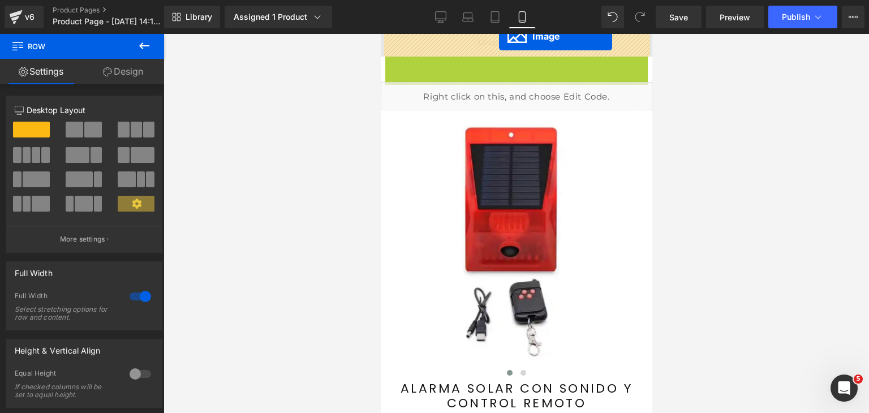
drag, startPoint x: 513, startPoint y: 292, endPoint x: 498, endPoint y: 36, distance: 256.6
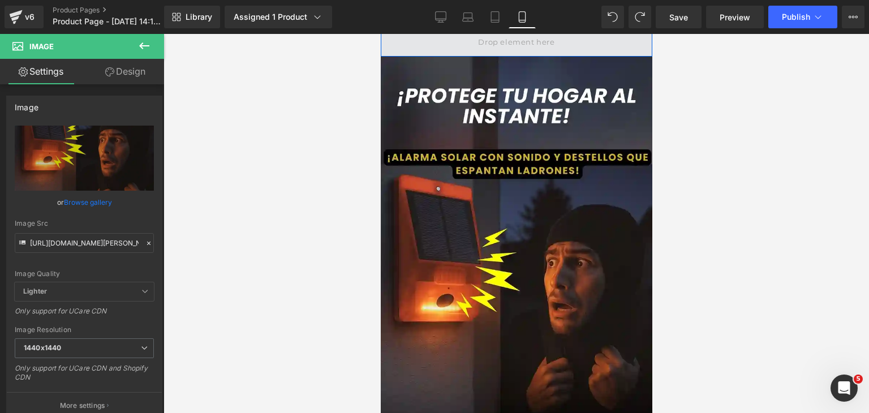
click at [512, 47] on span at bounding box center [515, 42] width 84 height 19
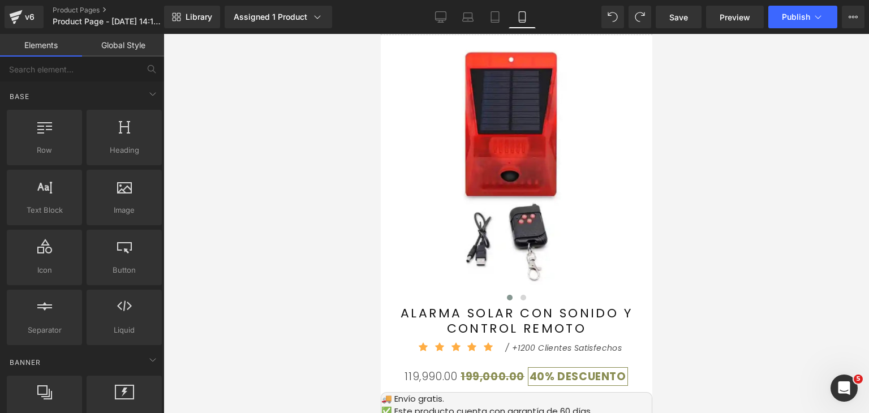
scroll to position [477, 0]
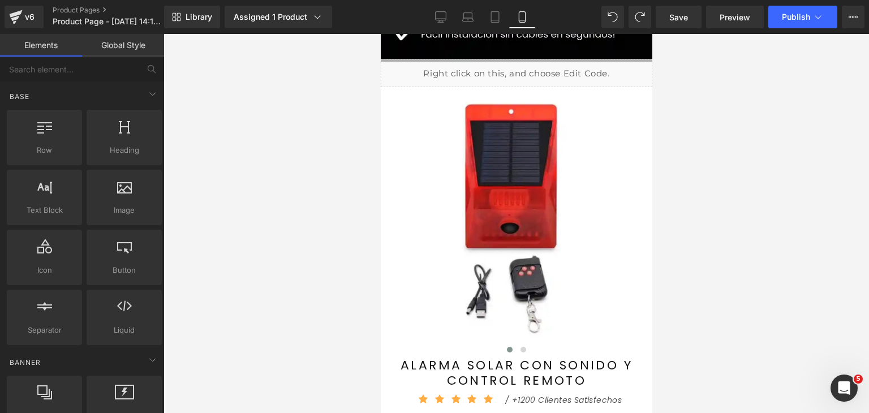
click at [428, 148] on img at bounding box center [516, 215] width 243 height 243
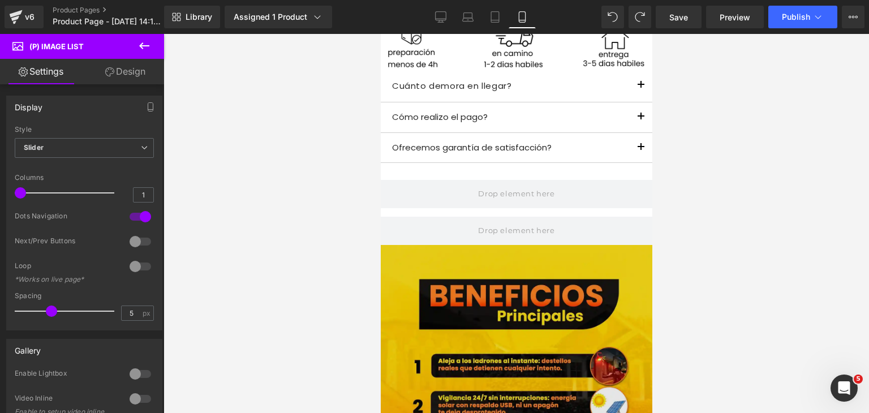
scroll to position [987, 0]
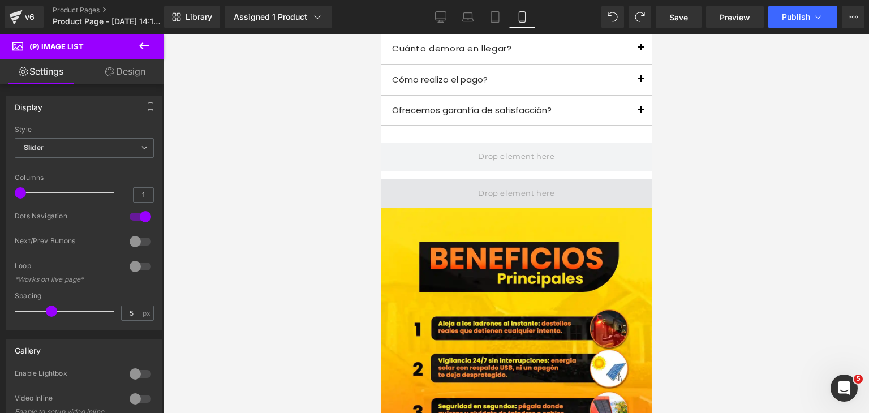
click at [510, 184] on span at bounding box center [515, 193] width 84 height 19
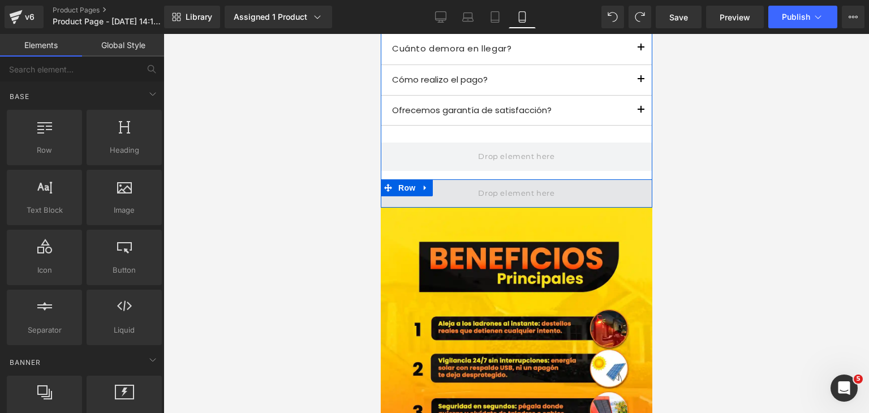
click at [502, 184] on span at bounding box center [515, 193] width 84 height 19
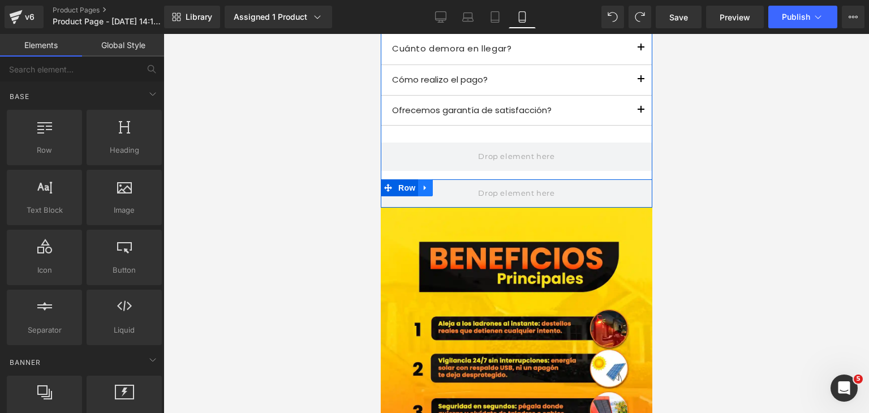
click at [422, 184] on icon at bounding box center [425, 188] width 8 height 8
click at [447, 179] on link at bounding box center [454, 187] width 15 height 17
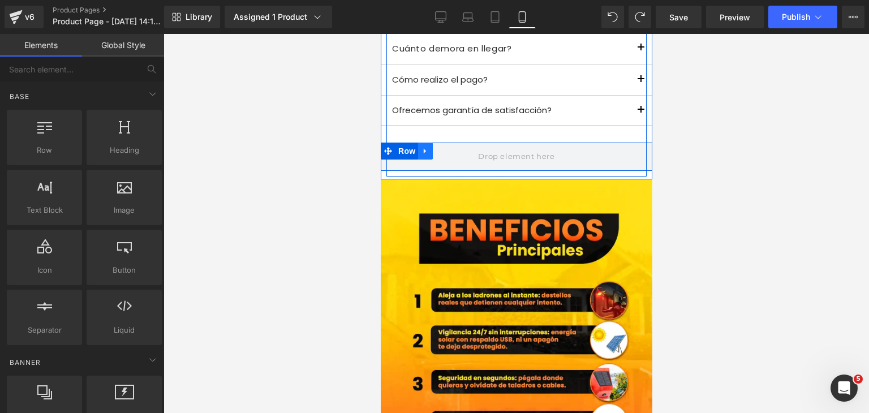
click at [427, 143] on link at bounding box center [424, 151] width 15 height 17
click at [450, 147] on icon at bounding box center [454, 151] width 8 height 8
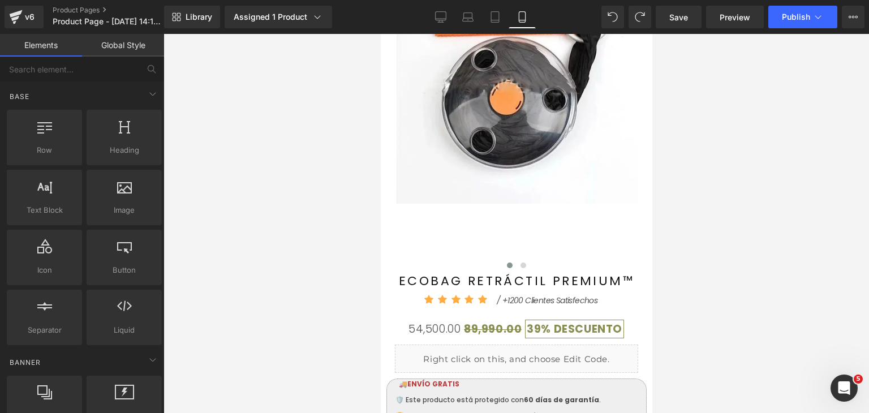
scroll to position [2713, 0]
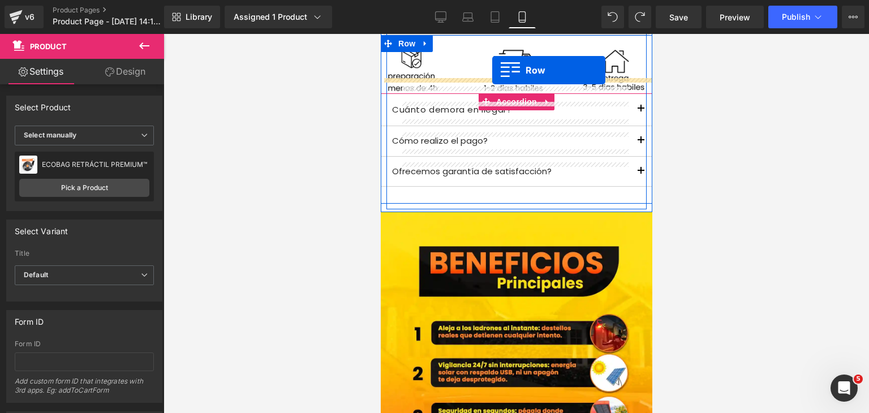
scroll to position [778, 0]
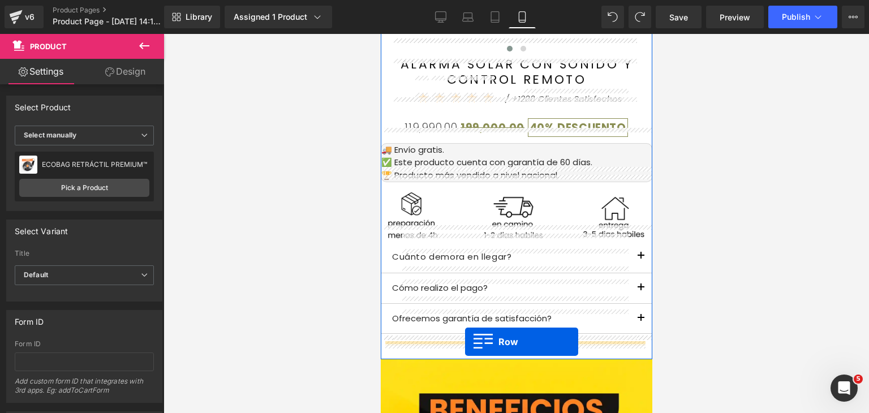
drag, startPoint x: 396, startPoint y: 109, endPoint x: 464, endPoint y: 342, distance: 242.9
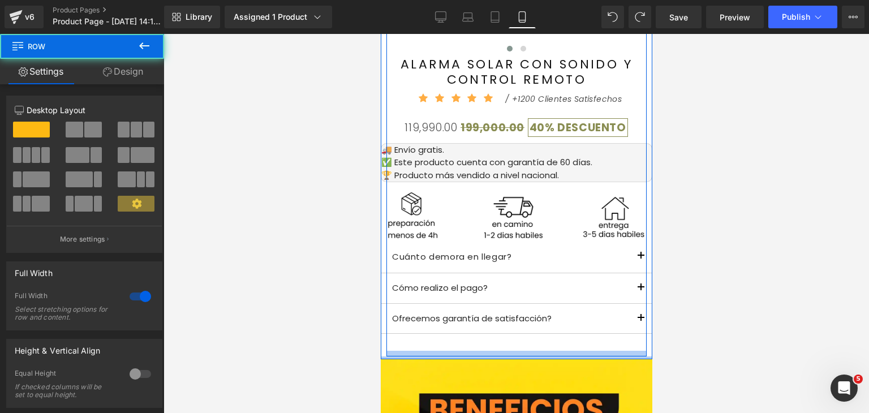
drag, startPoint x: 537, startPoint y: 341, endPoint x: 541, endPoint y: 335, distance: 6.9
click at [541, 335] on div "‹ › (P) Image List ALARMA SOLAR CON SONIDO Y CONTROL REMOTO (P) Title Icon" at bounding box center [516, 70] width 272 height 579
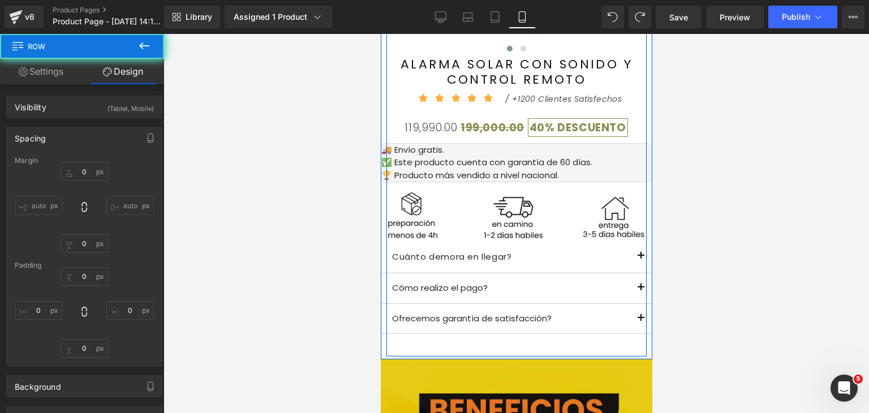
type input "0"
type input "5"
type input "0"
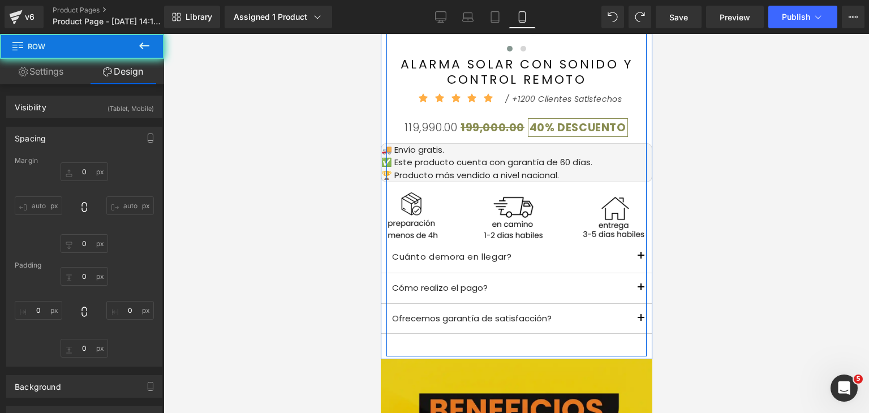
type input "0"
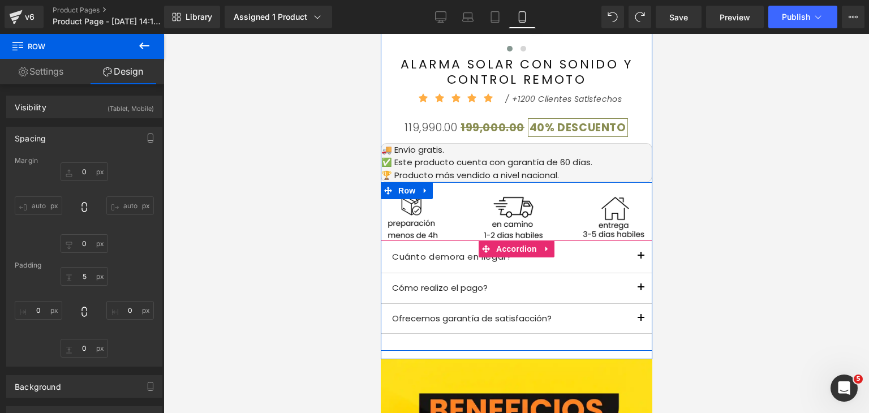
click at [436, 329] on div "Cuánto demora en llegar? Text Block Una vez que realices tu orden de compra, re…" at bounding box center [516, 295] width 272 height 110
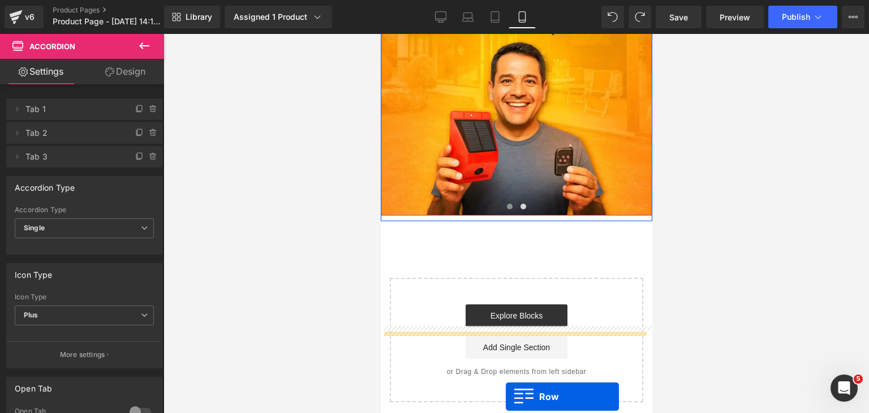
scroll to position [3844, 0]
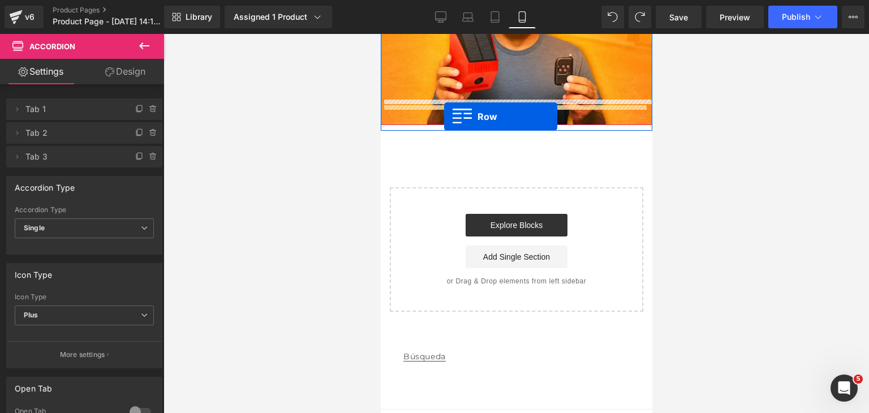
drag, startPoint x: 385, startPoint y: 231, endPoint x: 443, endPoint y: 117, distance: 128.5
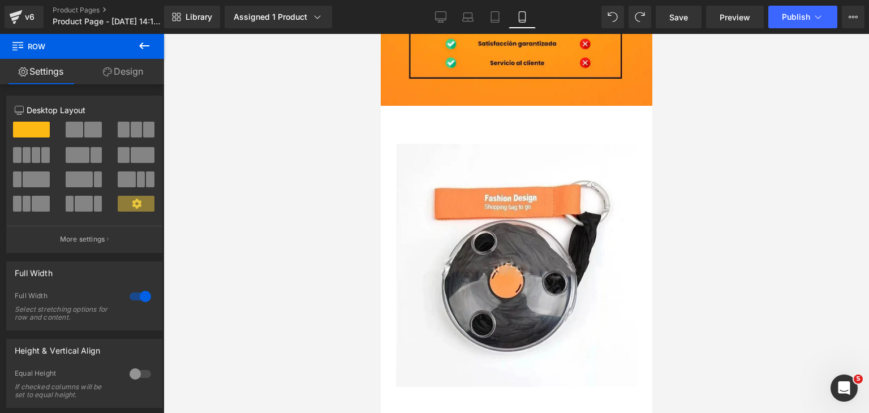
scroll to position [2066, 0]
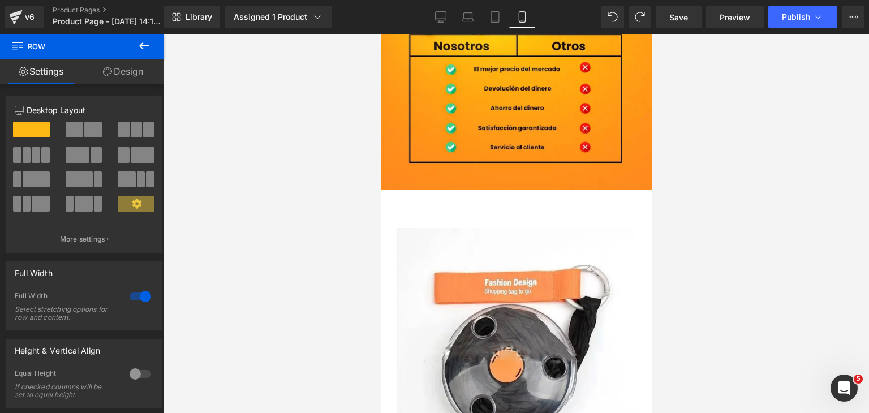
click at [451, 228] on img at bounding box center [516, 349] width 243 height 243
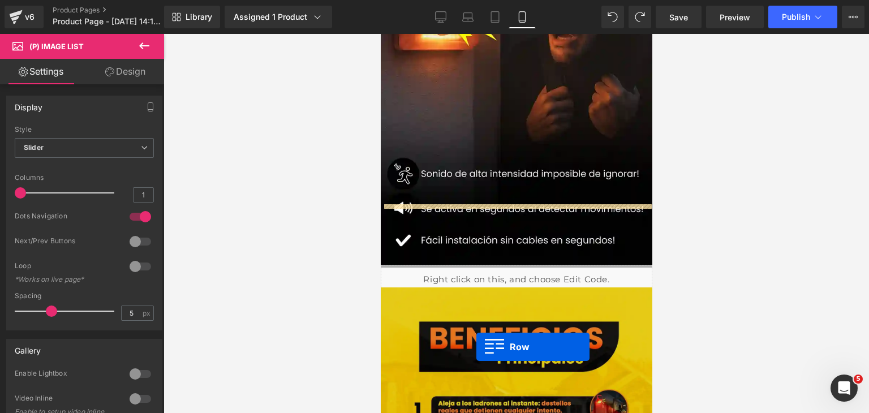
scroll to position [339, 0]
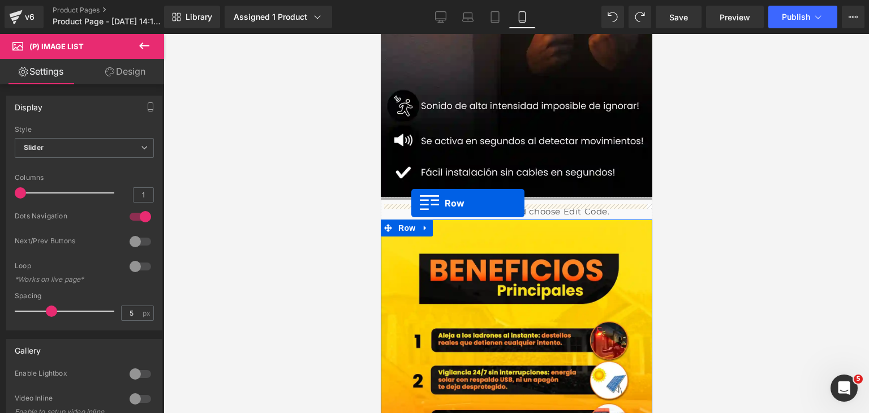
drag, startPoint x: 385, startPoint y: 179, endPoint x: 411, endPoint y: 203, distance: 35.2
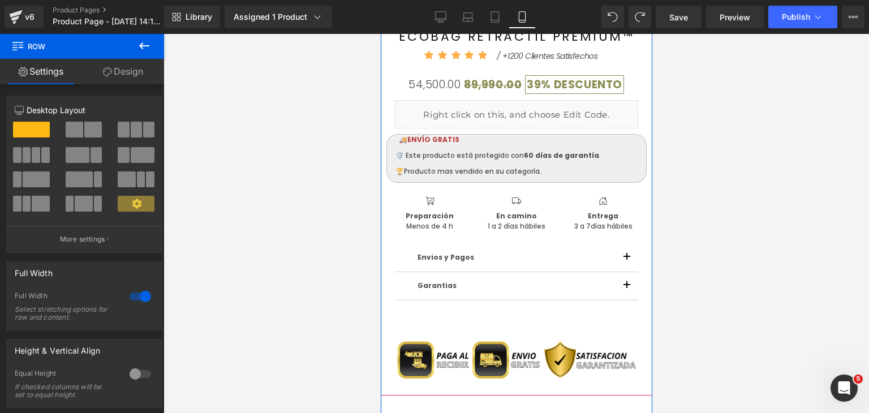
scroll to position [1018, 0]
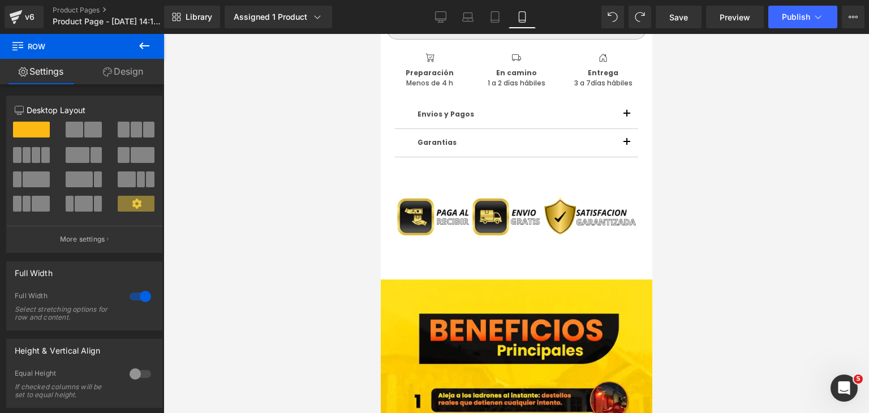
click at [143, 46] on icon at bounding box center [144, 46] width 14 height 14
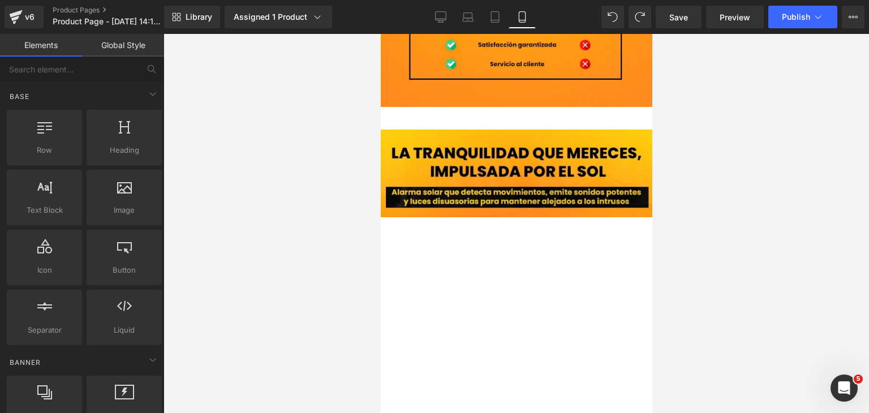
scroll to position [2797, 0]
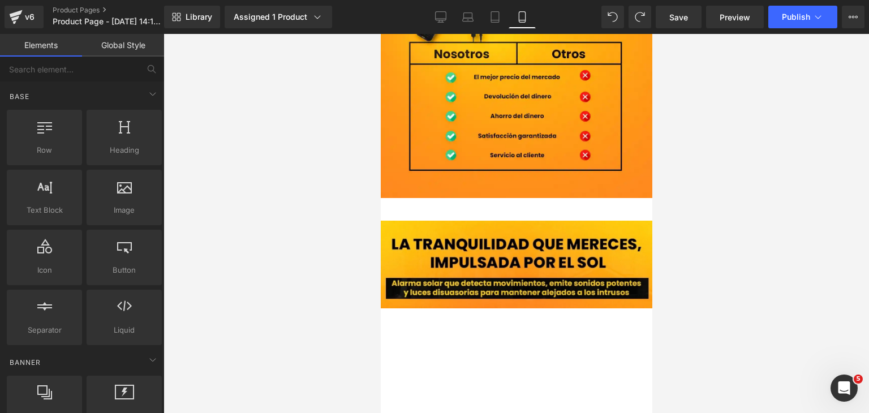
drag, startPoint x: 649, startPoint y: 135, endPoint x: 1053, endPoint y: 302, distance: 437.3
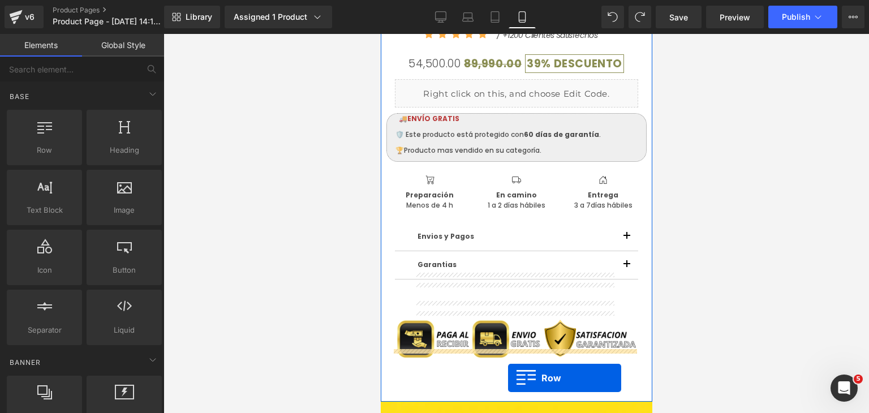
scroll to position [975, 0]
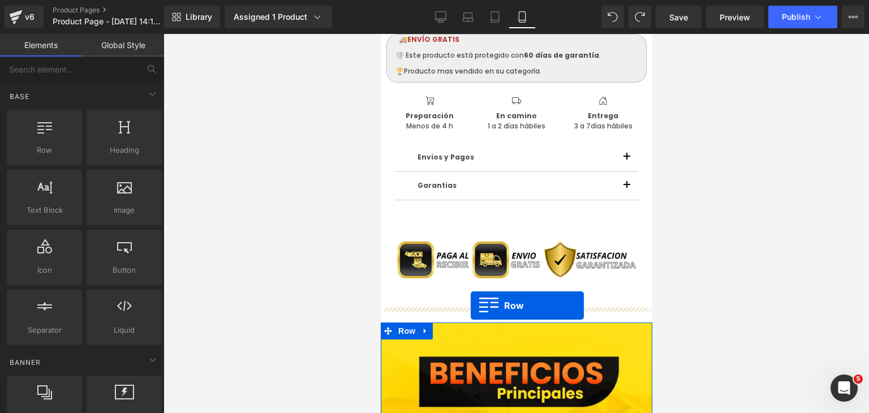
drag, startPoint x: 387, startPoint y: 187, endPoint x: 470, endPoint y: 305, distance: 145.0
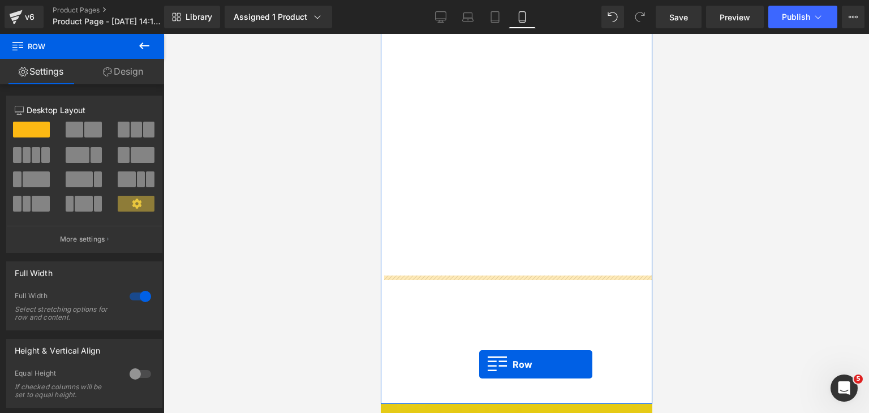
scroll to position [1591, 0]
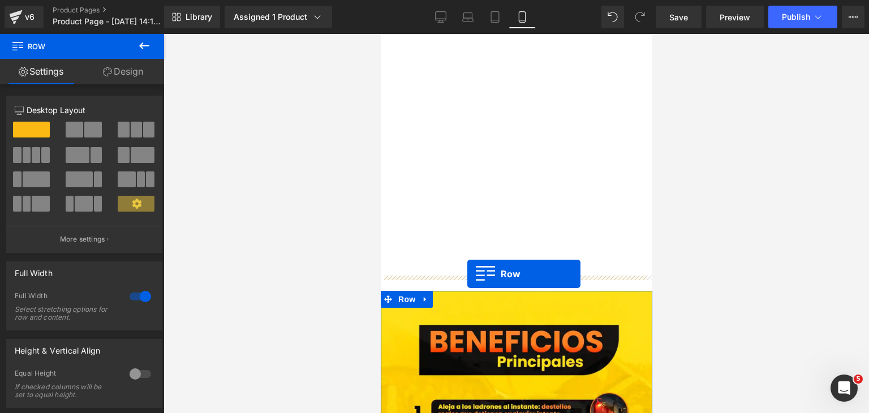
drag, startPoint x: 385, startPoint y: 144, endPoint x: 467, endPoint y: 274, distance: 154.3
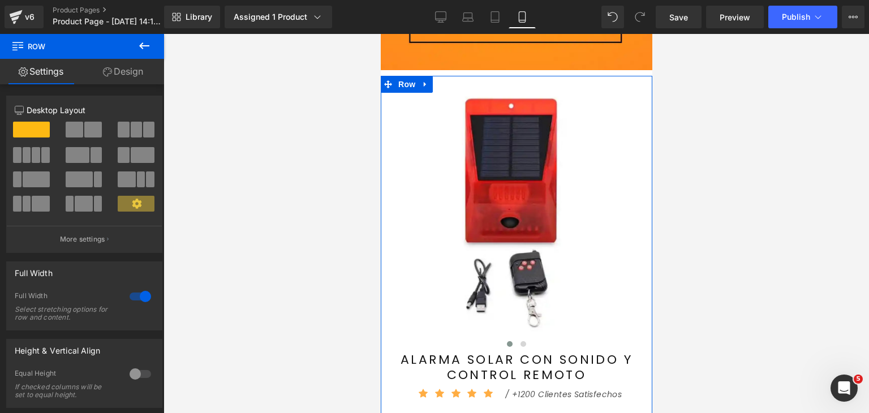
scroll to position [3796, 0]
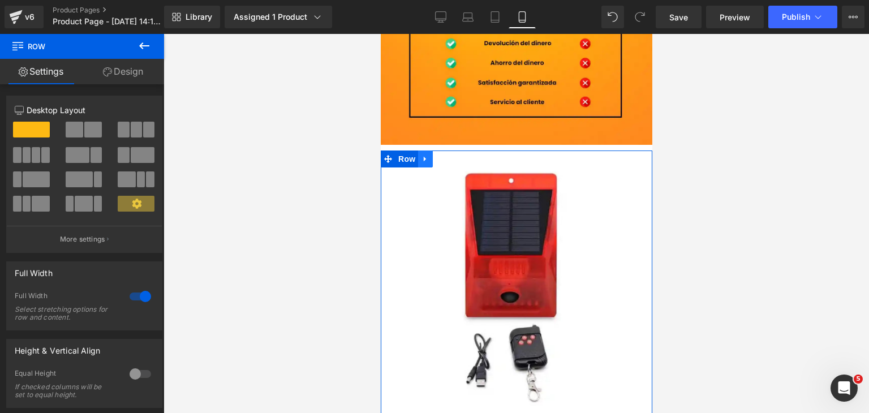
click at [421, 155] on icon at bounding box center [425, 159] width 8 height 8
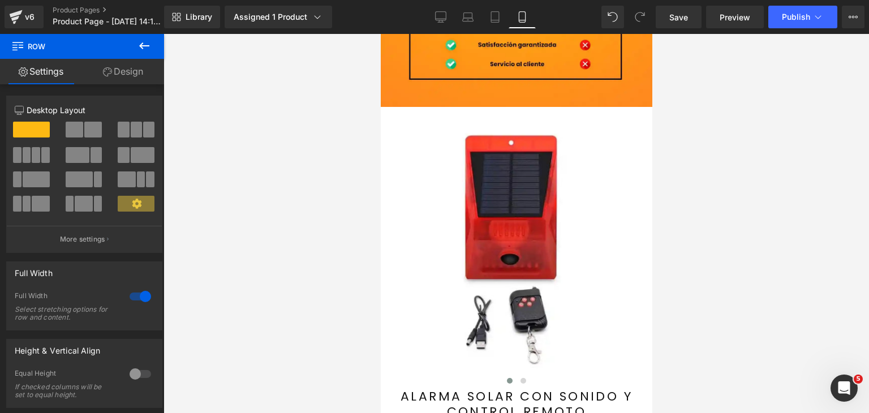
scroll to position [3770, 0]
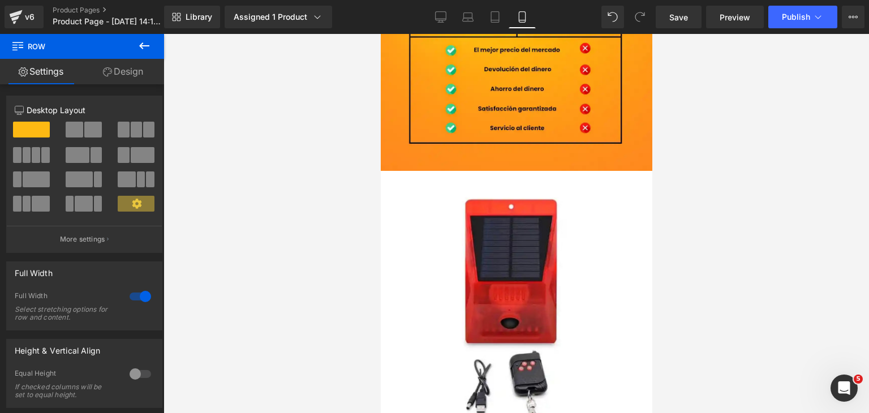
click at [476, 225] on img at bounding box center [516, 310] width 243 height 243
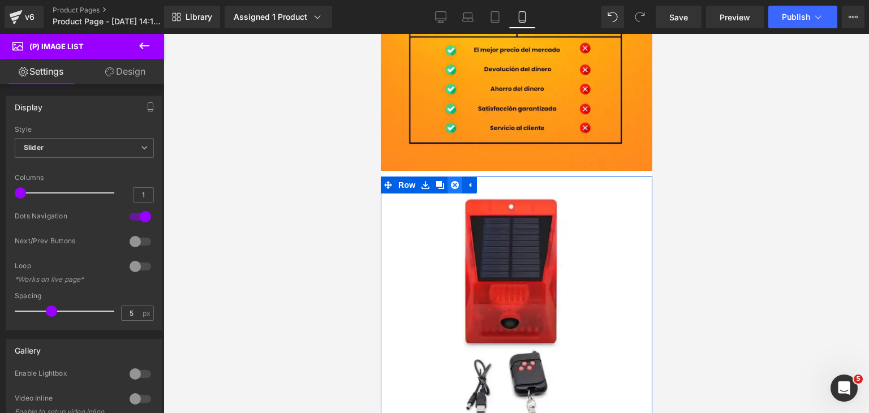
click at [455, 176] on link at bounding box center [454, 184] width 15 height 17
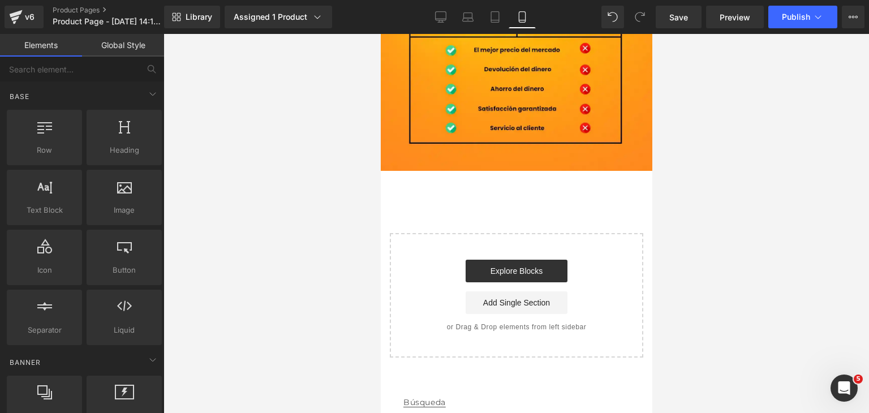
click at [652, 372] on div at bounding box center [515, 223] width 705 height 379
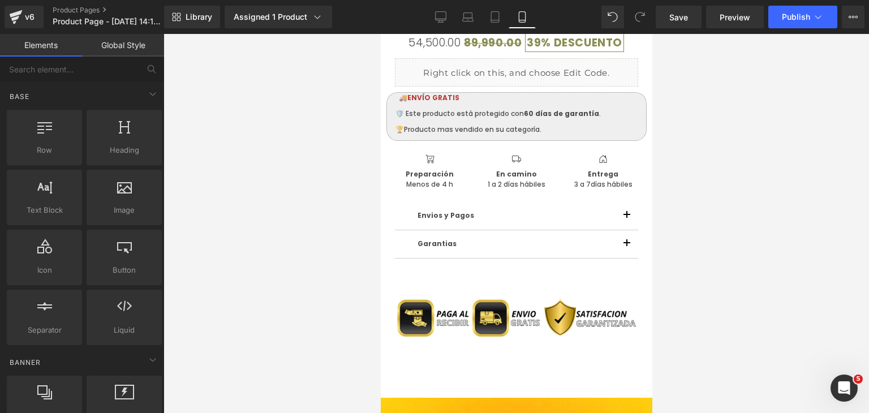
scroll to position [933, 0]
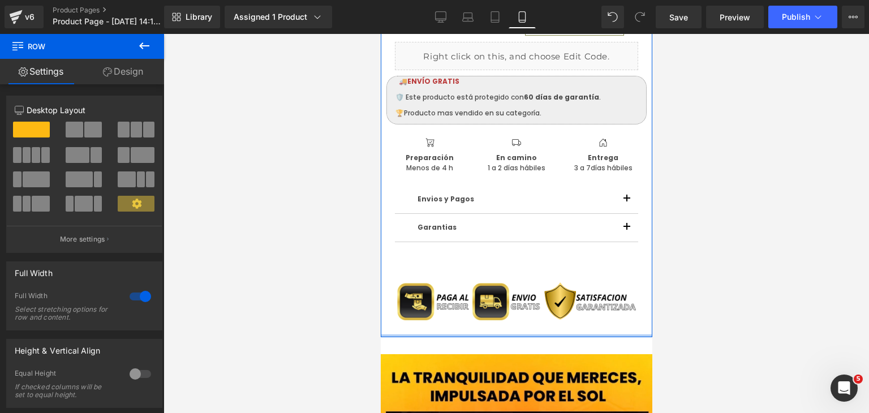
drag, startPoint x: 522, startPoint y: 348, endPoint x: 528, endPoint y: 319, distance: 30.0
click at [528, 334] on div at bounding box center [516, 335] width 272 height 3
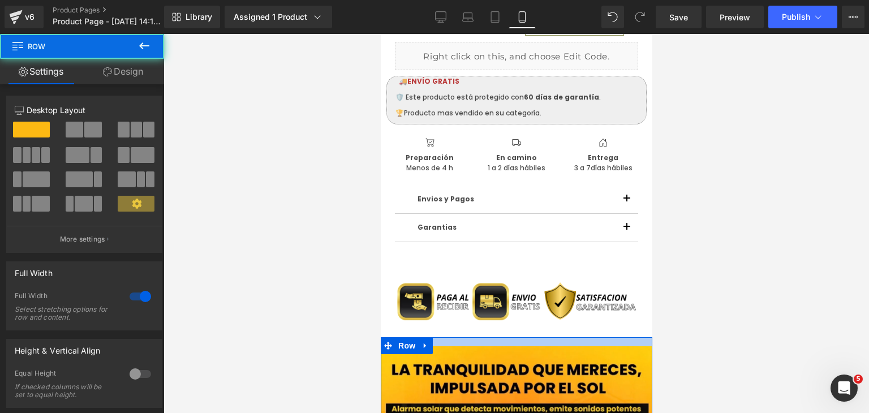
drag, startPoint x: 523, startPoint y: 335, endPoint x: 523, endPoint y: 326, distance: 8.5
click at [523, 337] on div at bounding box center [516, 341] width 272 height 9
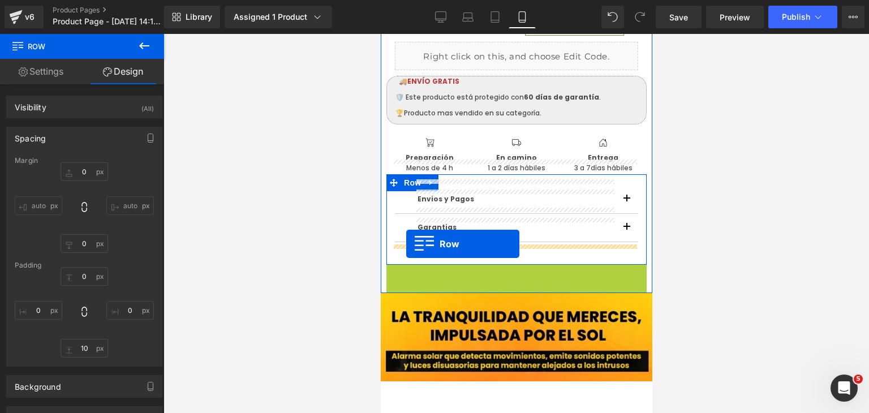
drag, startPoint x: 399, startPoint y: 260, endPoint x: 406, endPoint y: 243, distance: 17.8
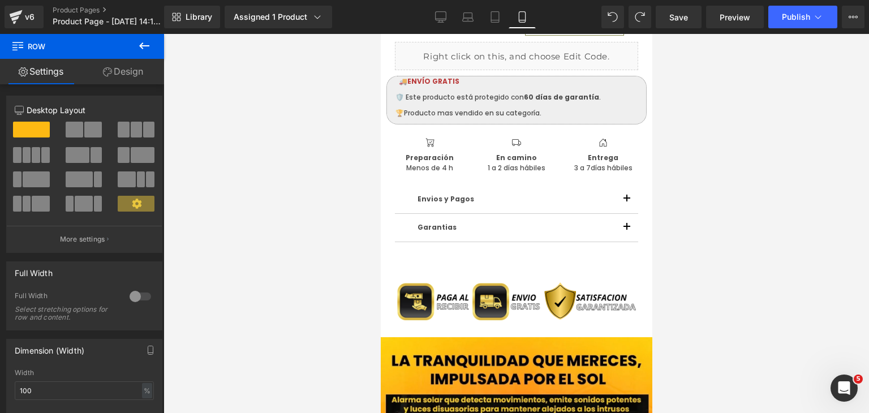
click at [670, 274] on div at bounding box center [515, 223] width 705 height 379
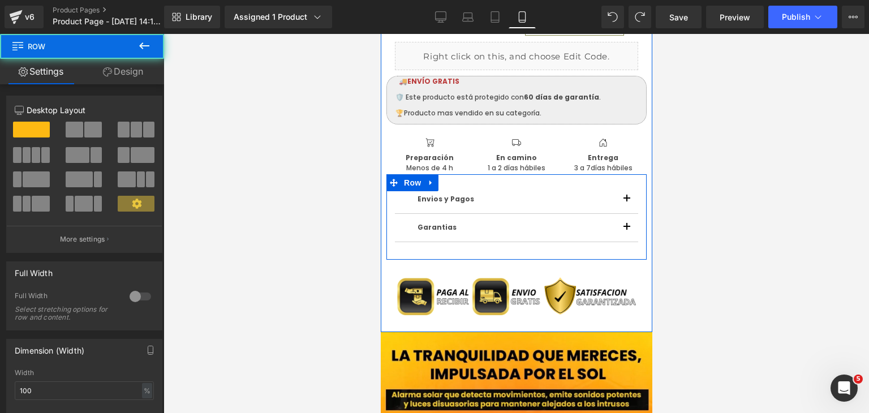
drag, startPoint x: 544, startPoint y: 248, endPoint x: 543, endPoint y: 242, distance: 6.9
click at [543, 259] on div at bounding box center [516, 259] width 260 height 1
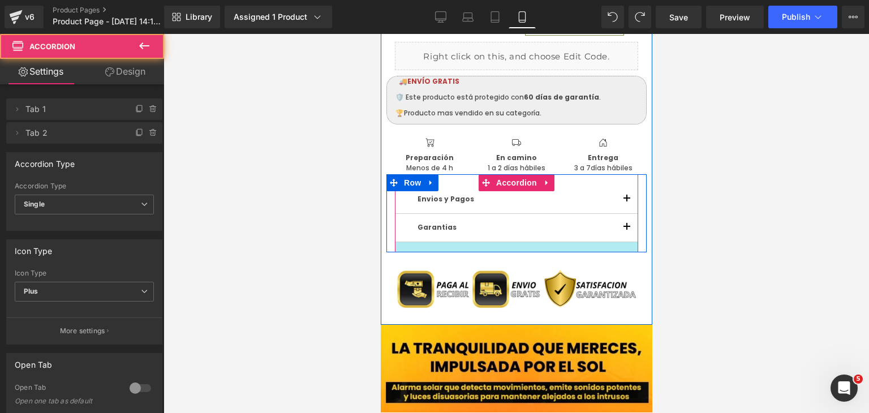
drag, startPoint x: 546, startPoint y: 241, endPoint x: 548, endPoint y: 235, distance: 6.6
click at [548, 235] on div "Envios y Pagos Text Block ¿Cómo se realizan los envíos? Los envíos se gestionan…" at bounding box center [516, 213] width 260 height 78
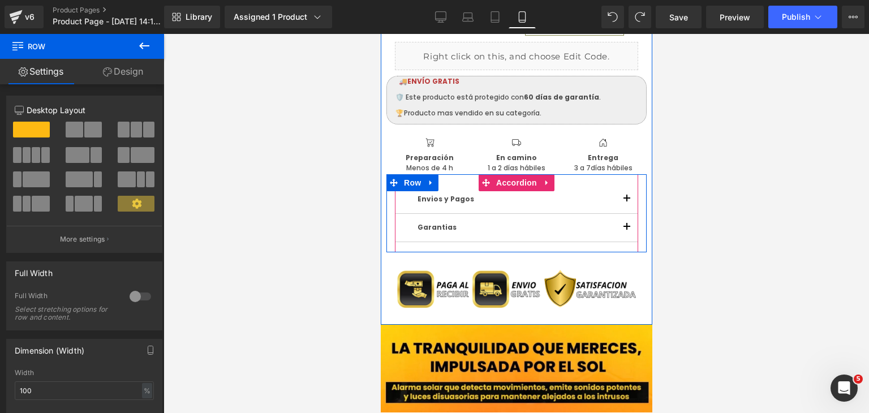
drag, startPoint x: 550, startPoint y: 238, endPoint x: 552, endPoint y: 227, distance: 10.8
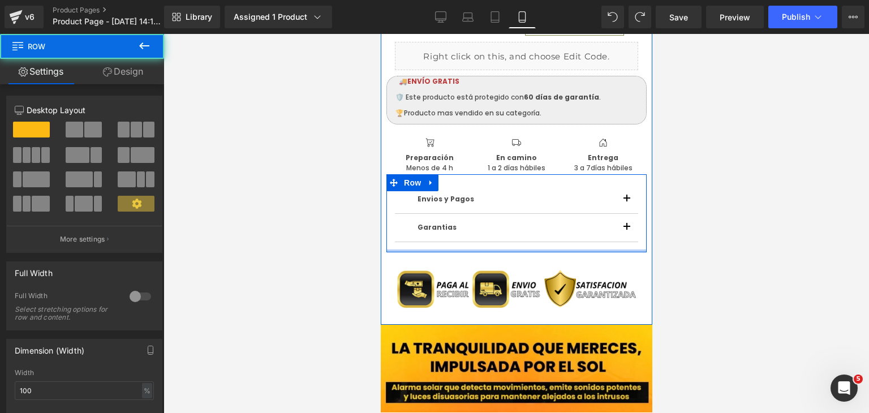
drag, startPoint x: 552, startPoint y: 236, endPoint x: 559, endPoint y: 229, distance: 10.8
click at [555, 231] on div "Envios y Pagos Text Block ¿Cómo se realizan los envíos? Los envíos se gestionan…" at bounding box center [516, 213] width 260 height 78
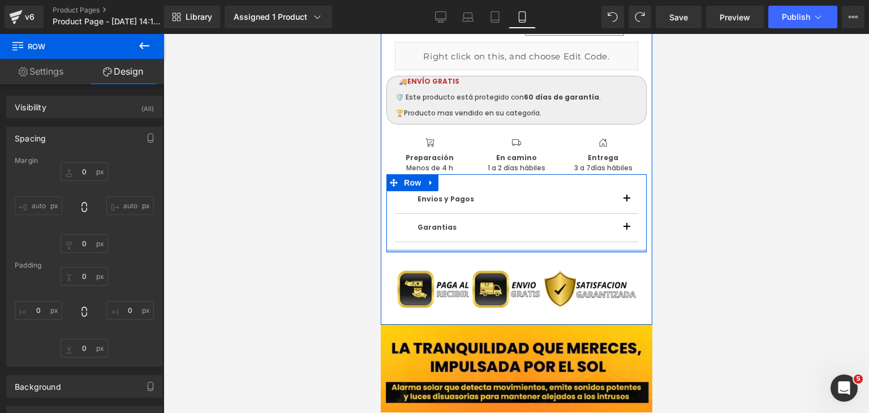
click at [559, 227] on div "Envios y Pagos Text Block ¿Cómo se realizan los envíos? Los envíos se gestionan…" at bounding box center [516, 213] width 260 height 78
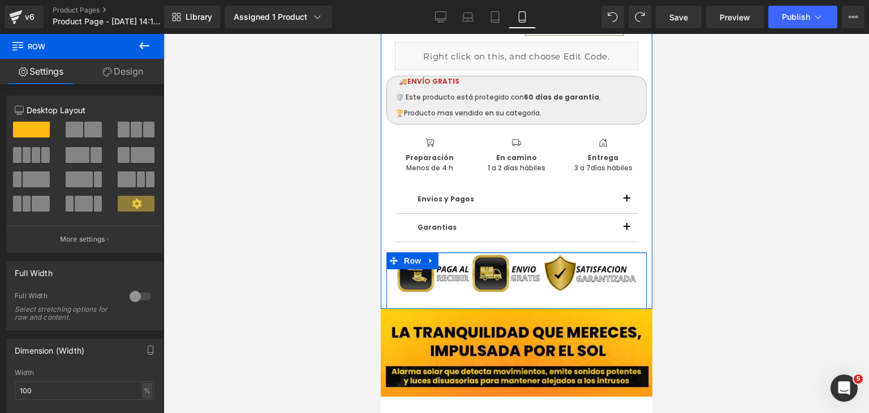
drag, startPoint x: 571, startPoint y: 251, endPoint x: 571, endPoint y: 234, distance: 16.4
click at [571, 252] on div "Image Row" at bounding box center [516, 280] width 260 height 57
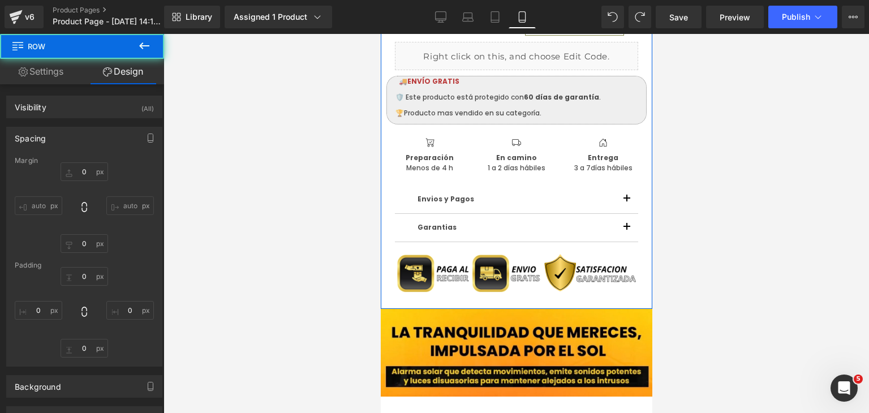
type input "0"
type input "2"
type input "0"
type input "10"
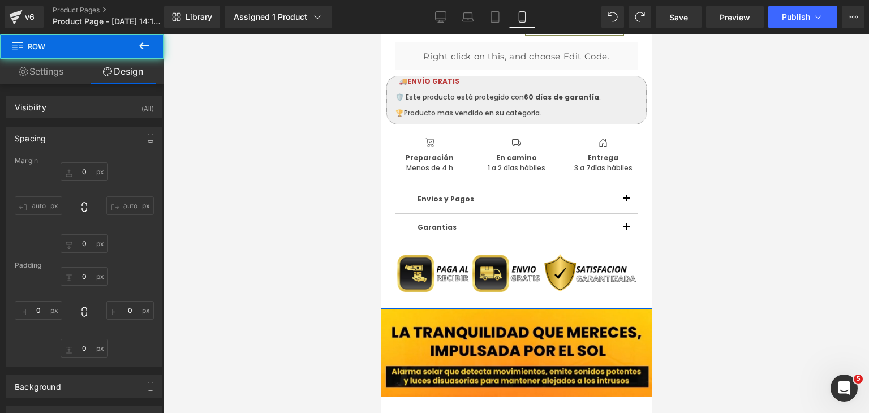
type input "0"
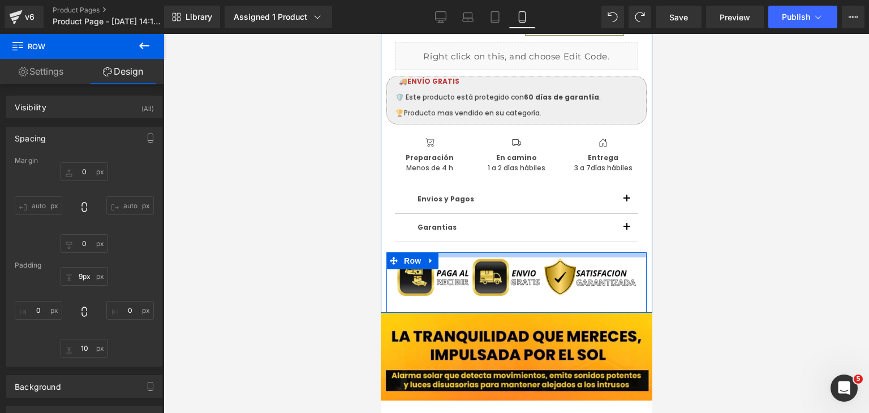
click at [525, 252] on div at bounding box center [516, 254] width 260 height 5
type input "13px"
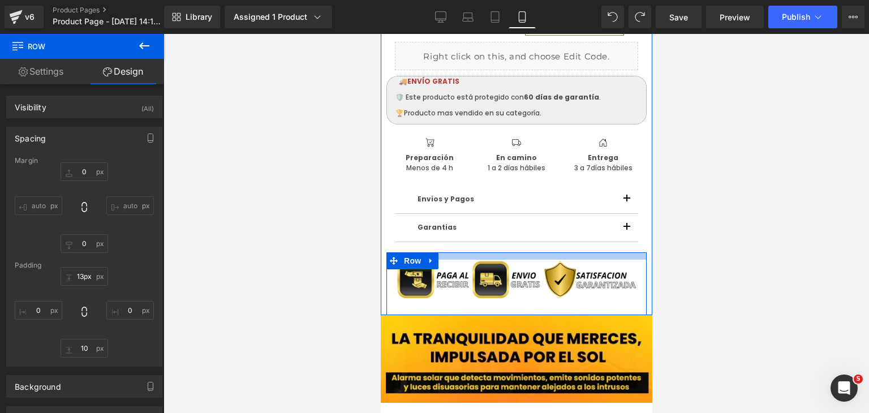
click at [526, 252] on div at bounding box center [516, 255] width 260 height 7
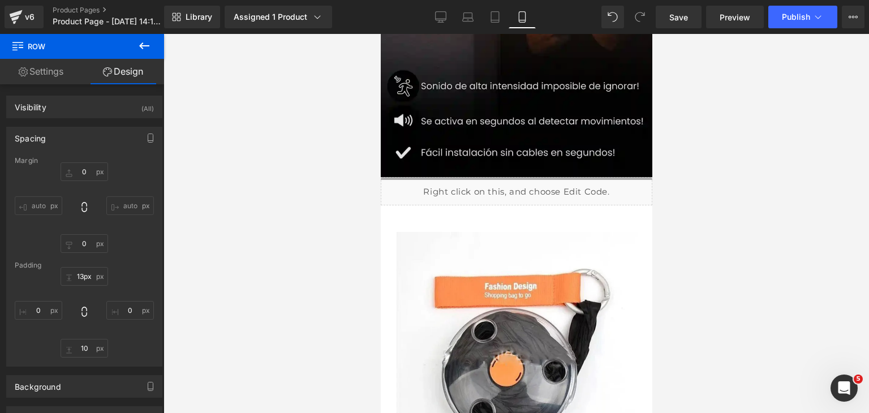
scroll to position [354, 0]
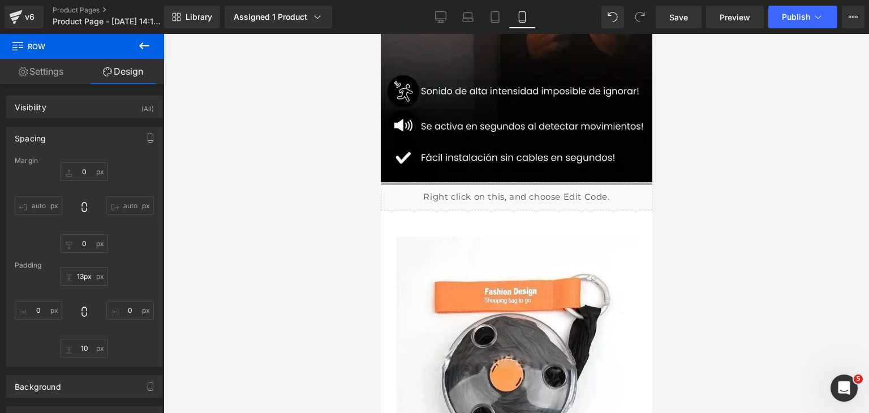
click at [504, 271] on img at bounding box center [516, 358] width 243 height 243
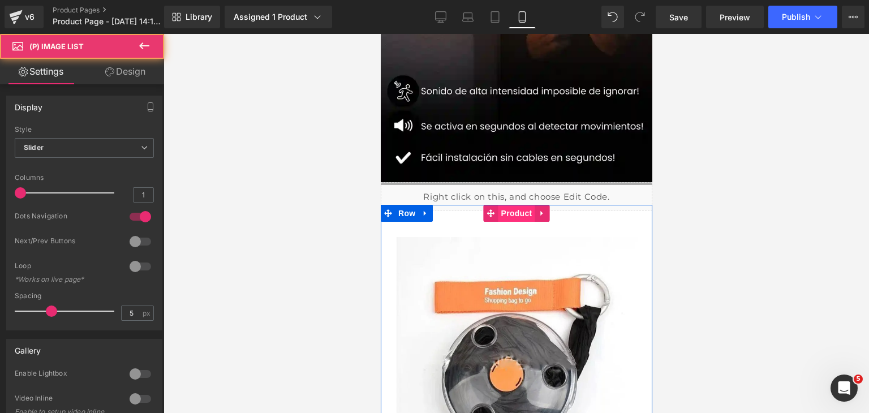
click at [506, 205] on span "Product" at bounding box center [516, 213] width 37 height 17
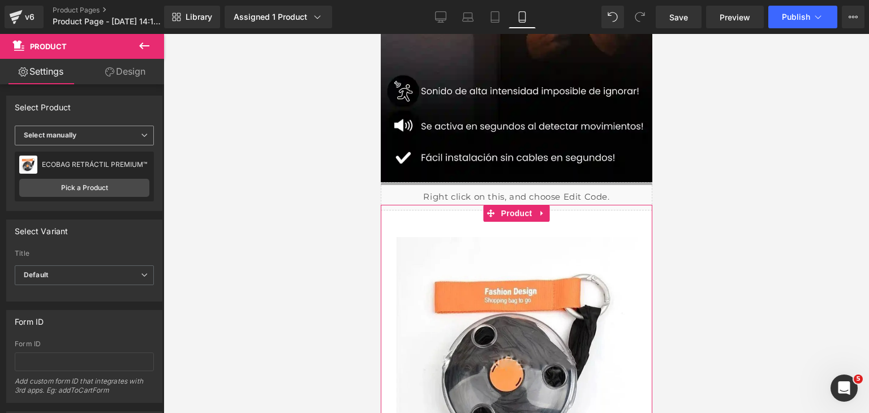
click at [91, 137] on span "Select manually" at bounding box center [84, 136] width 139 height 20
click at [81, 156] on div "Display by assigned product" at bounding box center [78, 153] width 92 height 8
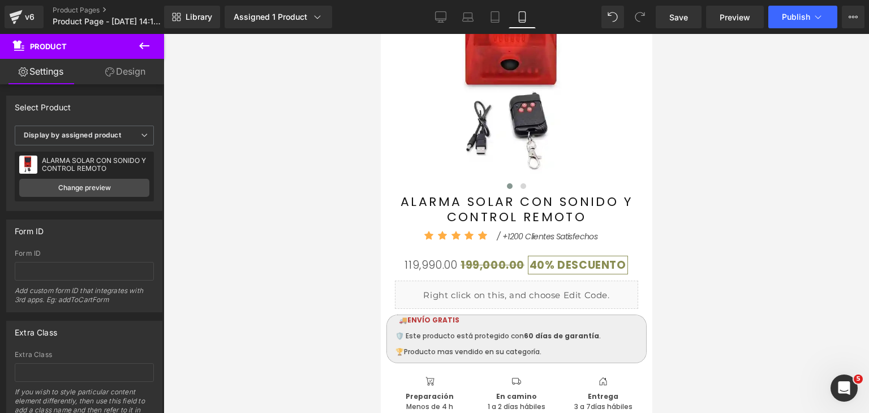
scroll to position [694, 0]
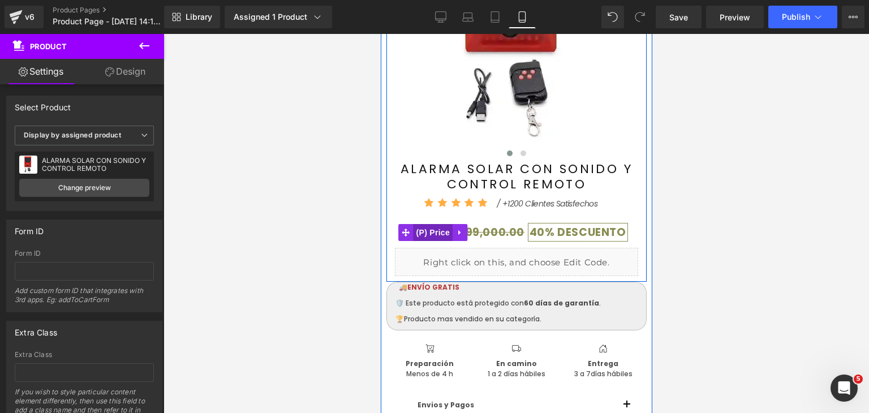
click at [432, 224] on span "(P) Price" at bounding box center [433, 232] width 40 height 17
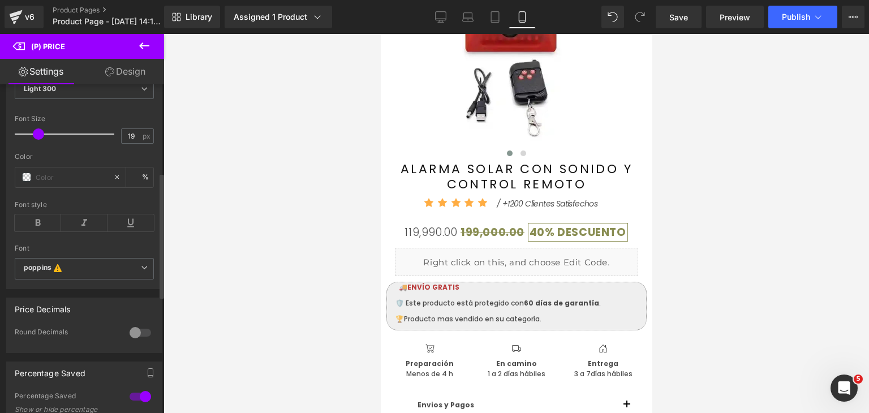
scroll to position [283, 0]
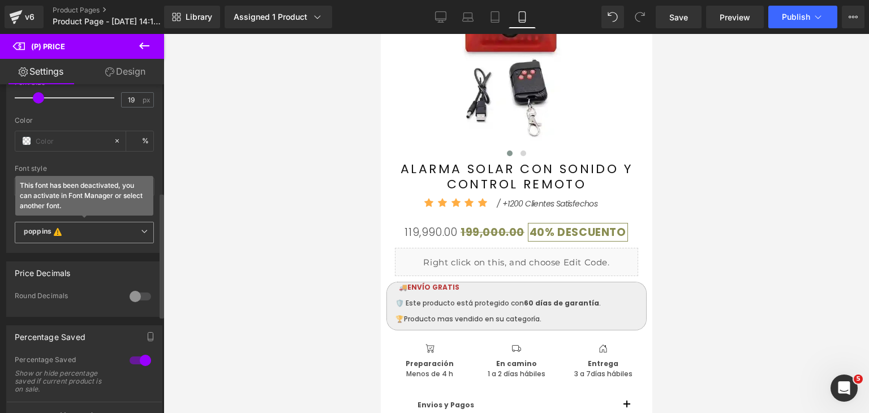
click at [85, 238] on b "poppins This font has been deactivated, you can activate in Font Manager or sel…" at bounding box center [82, 232] width 117 height 11
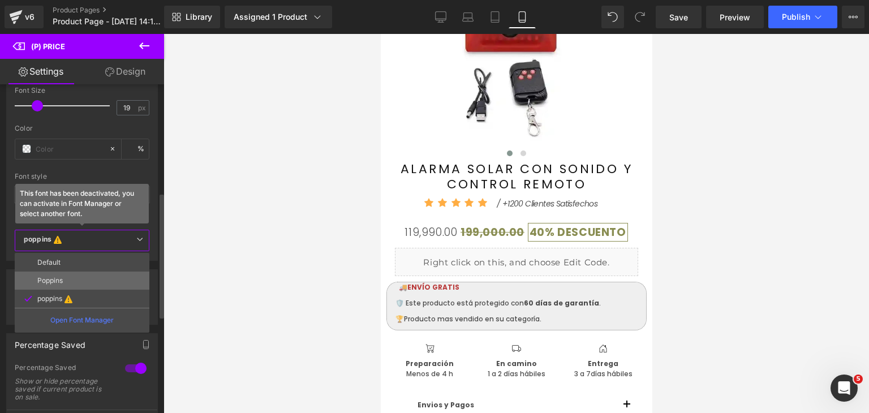
click at [67, 279] on li "Poppins" at bounding box center [82, 281] width 135 height 18
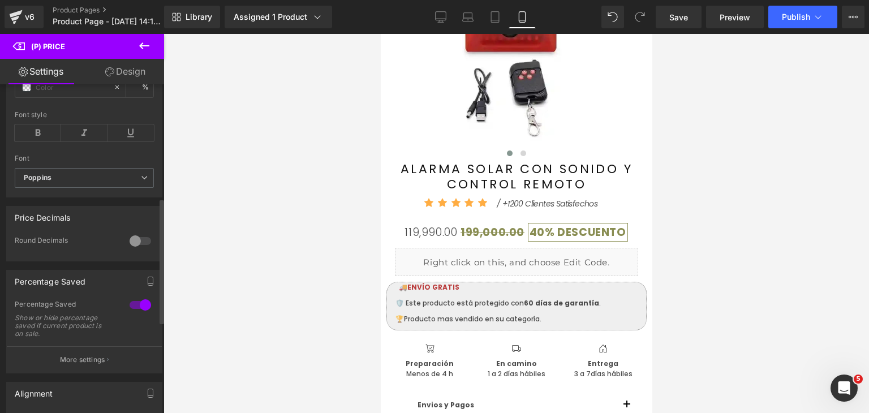
scroll to position [339, 0]
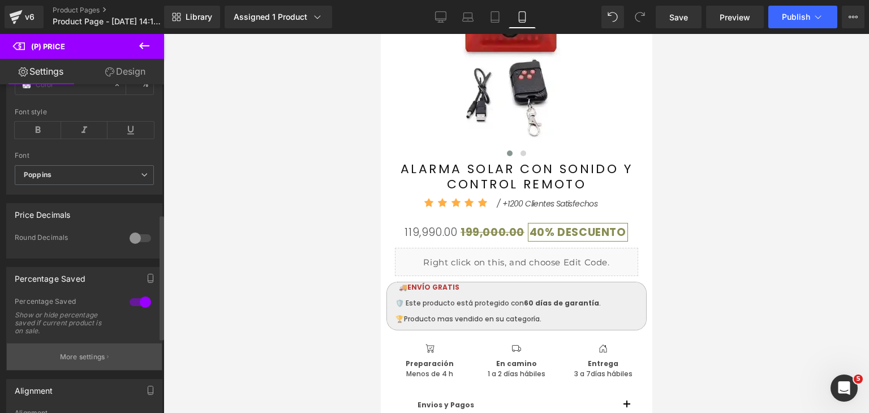
click at [97, 359] on p "More settings" at bounding box center [82, 357] width 45 height 10
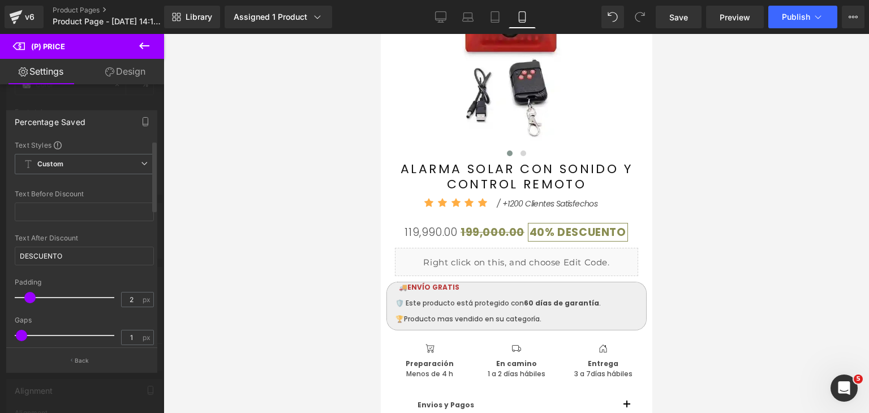
type input "1"
click at [31, 301] on div at bounding box center [67, 297] width 94 height 23
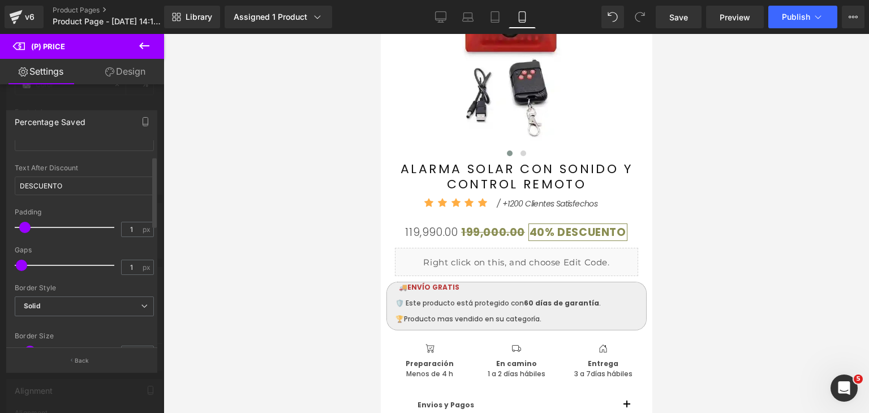
scroll to position [113, 0]
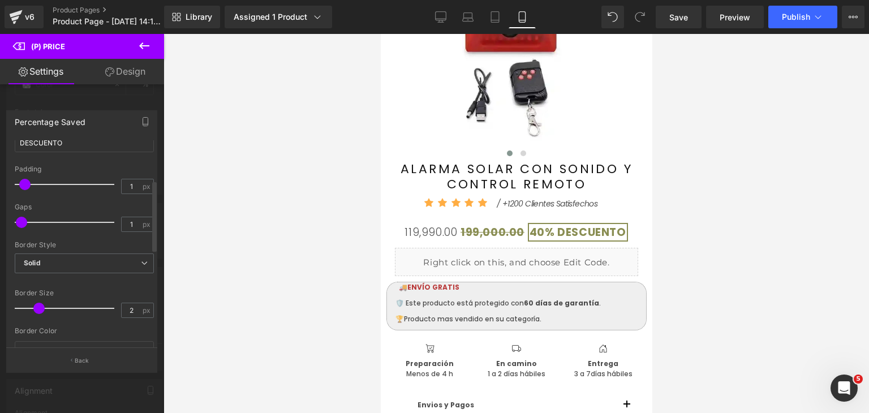
type input "3"
drag, startPoint x: 32, startPoint y: 308, endPoint x: 45, endPoint y: 311, distance: 13.8
click at [45, 311] on span at bounding box center [48, 308] width 11 height 11
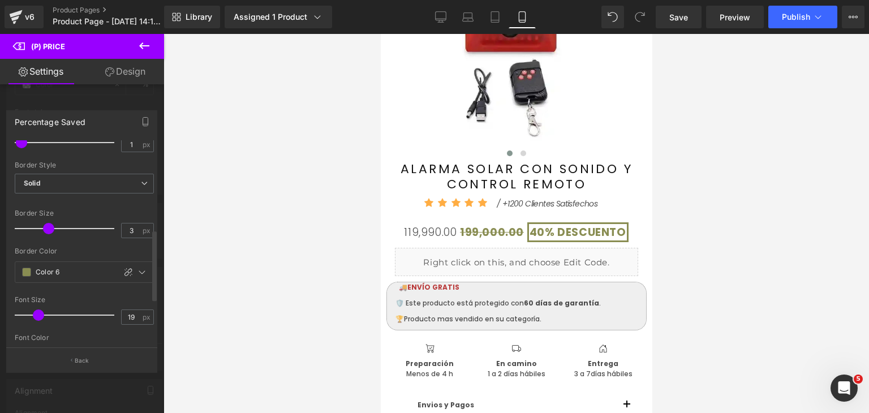
scroll to position [283, 0]
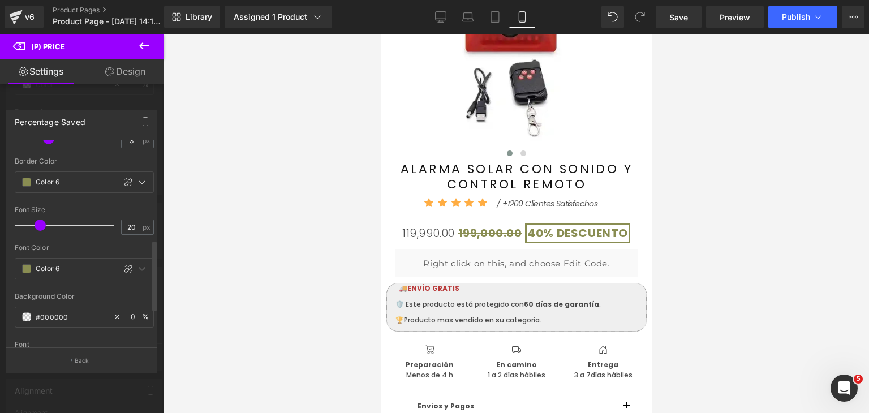
type input "19"
click at [41, 227] on span at bounding box center [38, 224] width 11 height 11
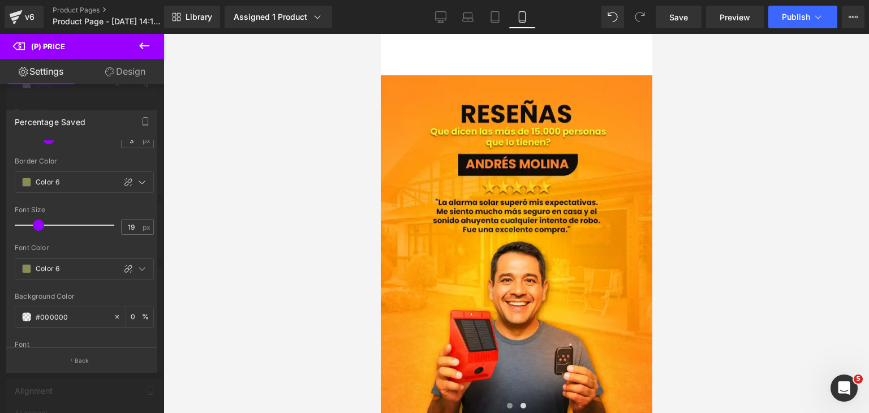
scroll to position [1702, 0]
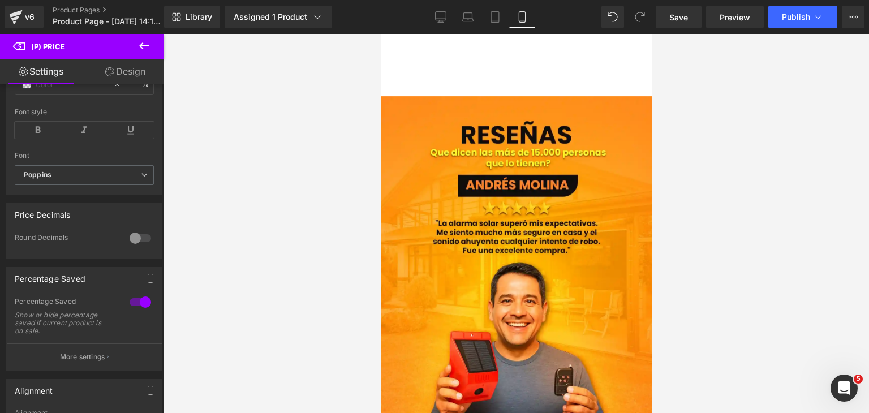
click at [563, 76] on body "Skip to content Row Image Liquid ‹ › (P) Image List ALARMA SOLAR CON SONIDO Y C…" at bounding box center [516, 399] width 272 height 4134
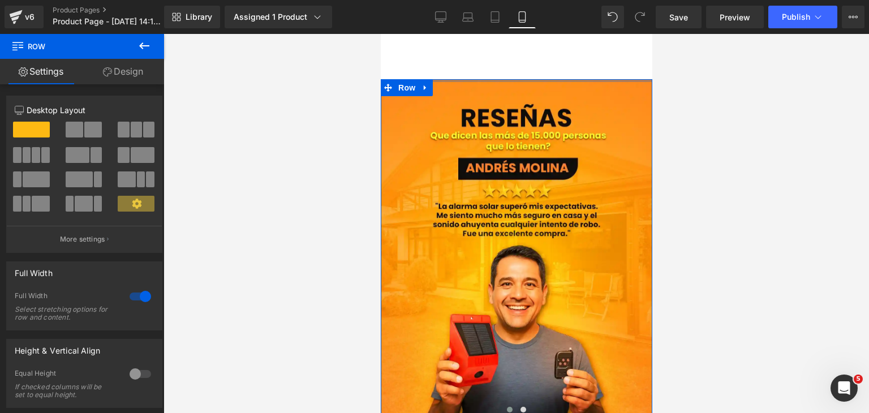
click at [696, 42] on div at bounding box center [515, 223] width 705 height 379
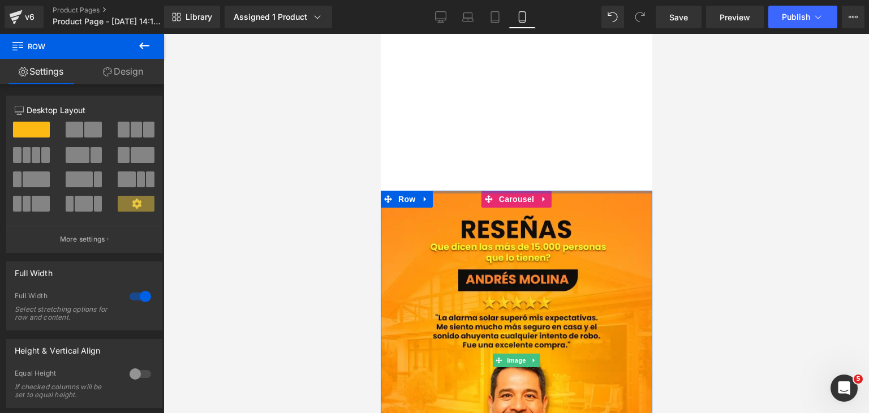
scroll to position [1589, 0]
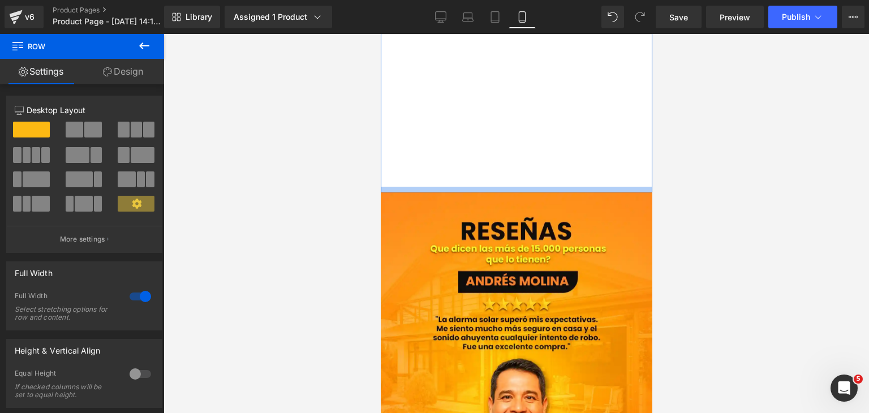
drag, startPoint x: 575, startPoint y: 178, endPoint x: 571, endPoint y: 174, distance: 6.4
click at [708, 166] on div at bounding box center [515, 223] width 705 height 379
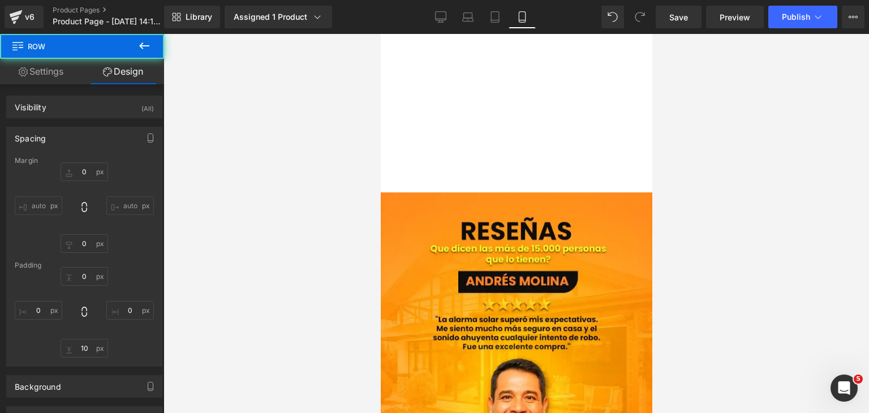
type input "0"
type input "10"
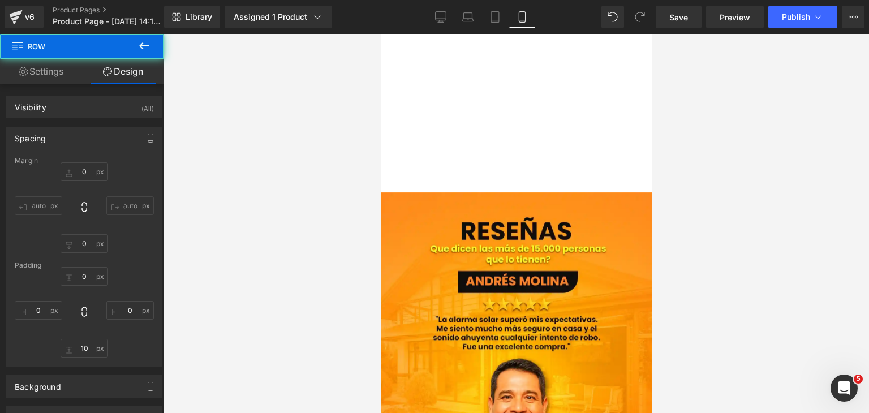
type input "0"
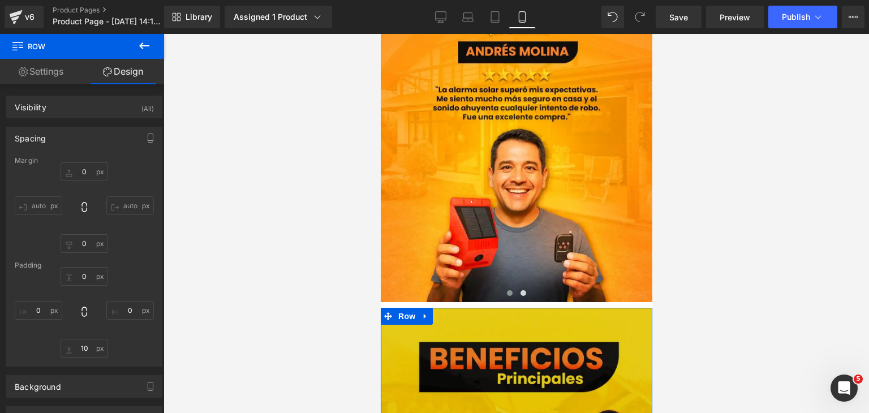
scroll to position [1841, 0]
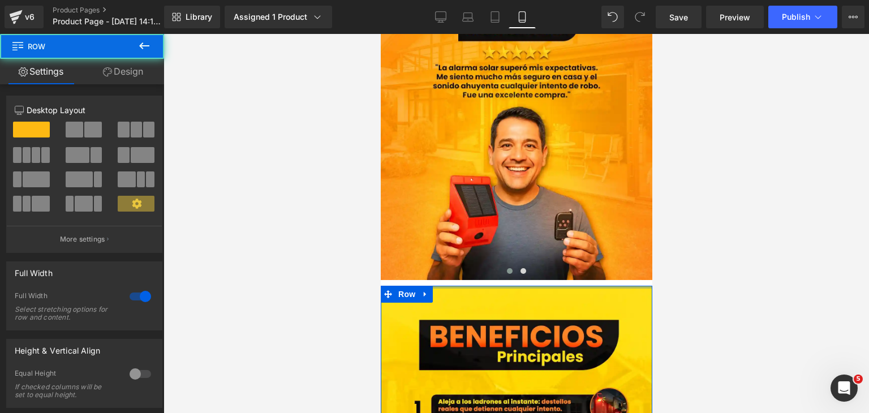
drag, startPoint x: 574, startPoint y: 272, endPoint x: 576, endPoint y: 264, distance: 7.7
click at [576, 264] on div "Row Image Liquid ‹ › (P) Image List ALARMA SOLAR CON SONIDO Y CONTROL REMOTO (P…" at bounding box center [516, 181] width 272 height 3976
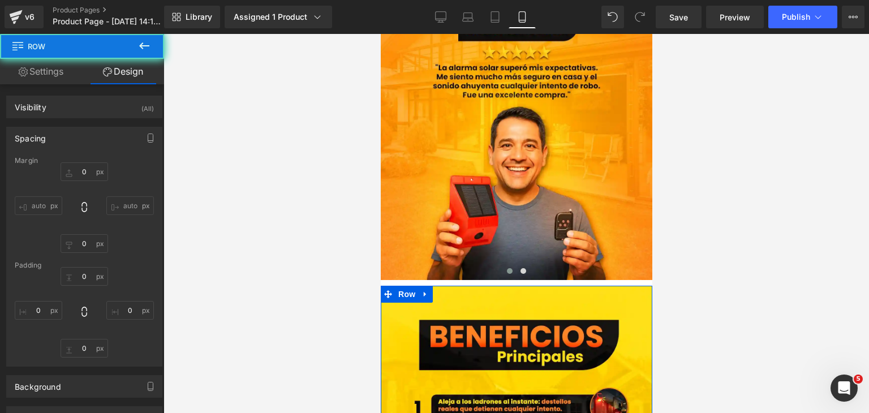
type input "0"
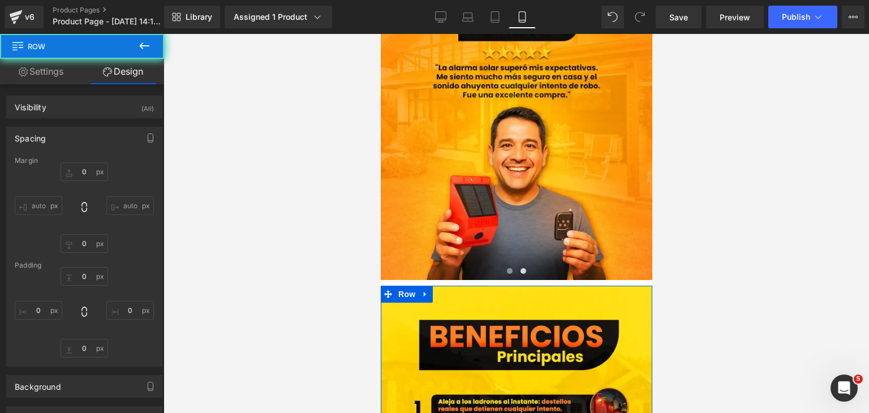
type input "0"
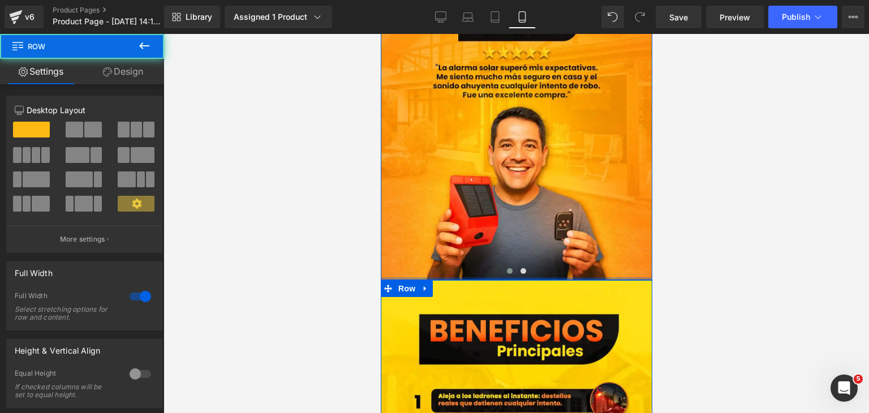
drag, startPoint x: 587, startPoint y: 268, endPoint x: 587, endPoint y: 261, distance: 6.8
click at [587, 261] on div "Image Image ‹ › Carousel Row" at bounding box center [516, 110] width 272 height 339
click at [671, 254] on div at bounding box center [515, 223] width 705 height 379
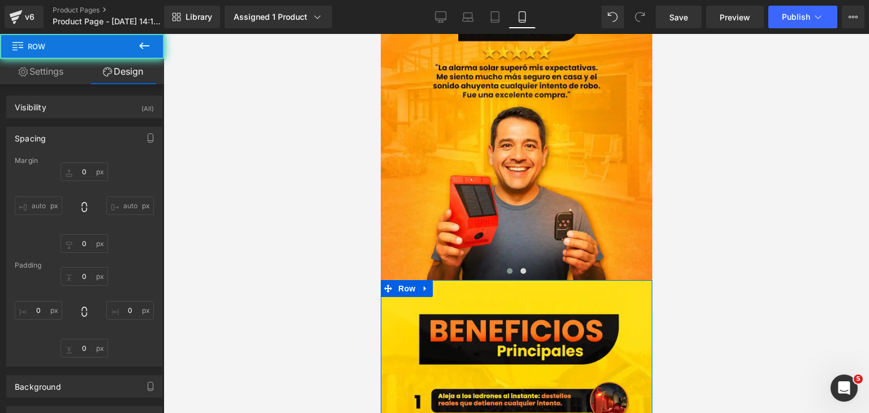
type input "0"
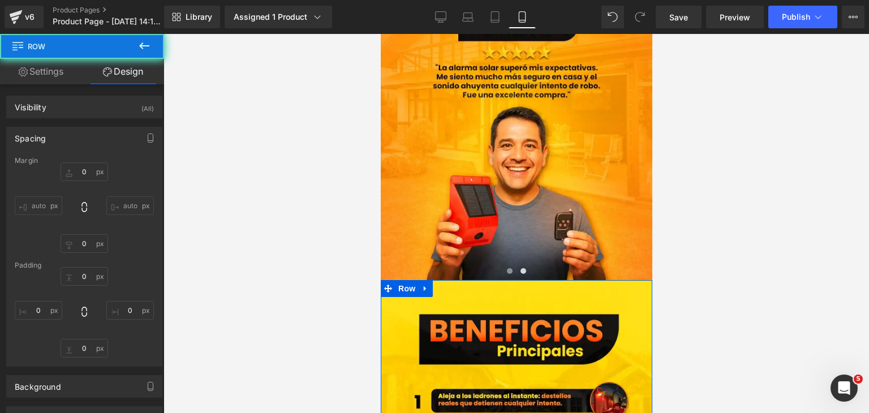
type input "0"
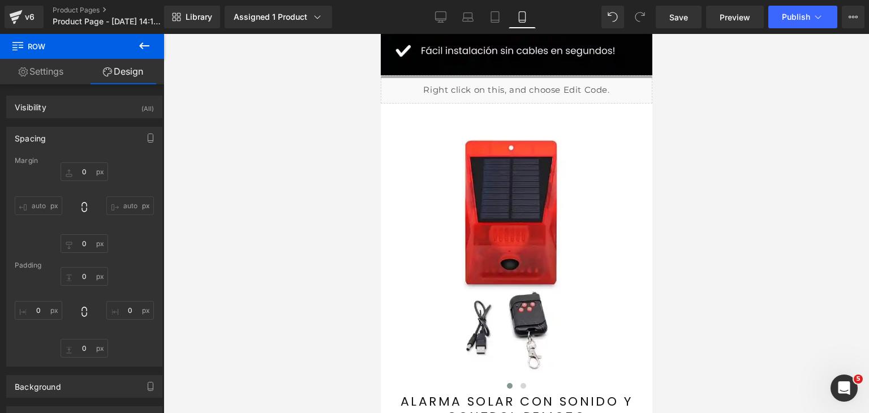
scroll to position [347, 0]
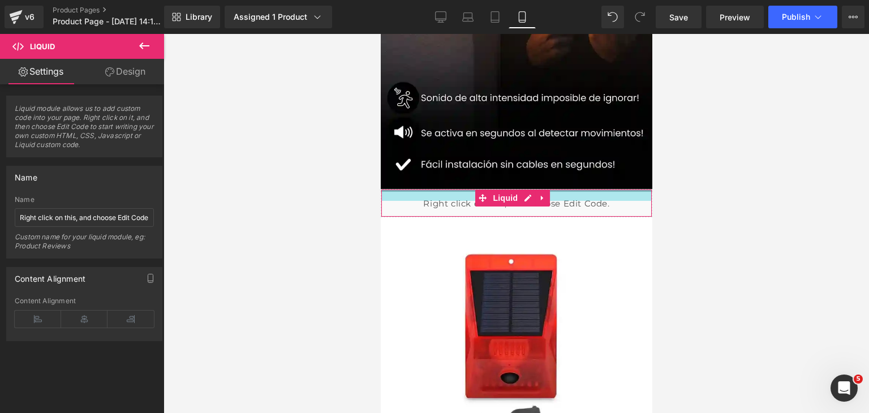
drag, startPoint x: 427, startPoint y: 176, endPoint x: 429, endPoint y: 187, distance: 11.0
click at [429, 189] on div "Liquid" at bounding box center [516, 203] width 272 height 28
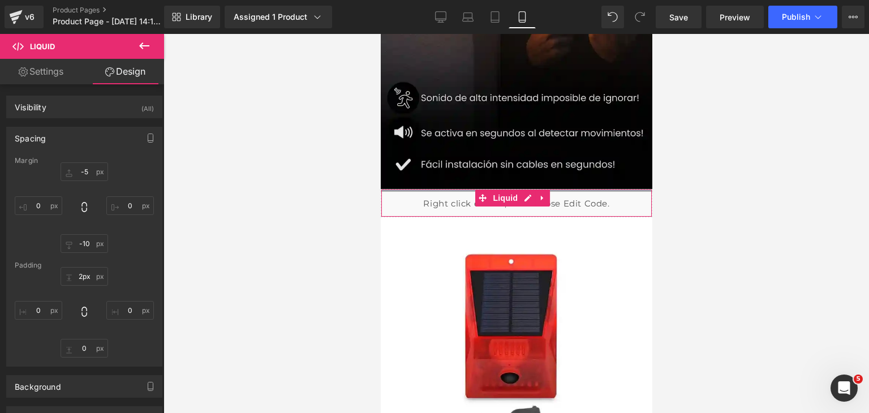
type input "0px"
drag, startPoint x: 429, startPoint y: 179, endPoint x: 430, endPoint y: 166, distance: 13.6
click at [678, 193] on div at bounding box center [515, 223] width 705 height 379
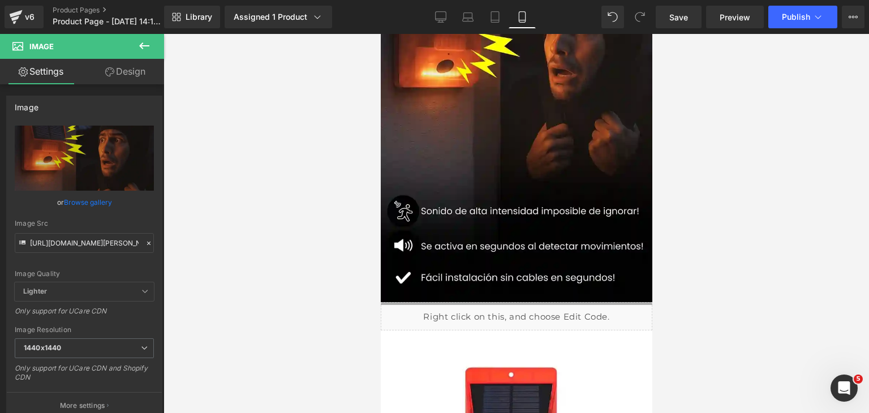
scroll to position [0, 0]
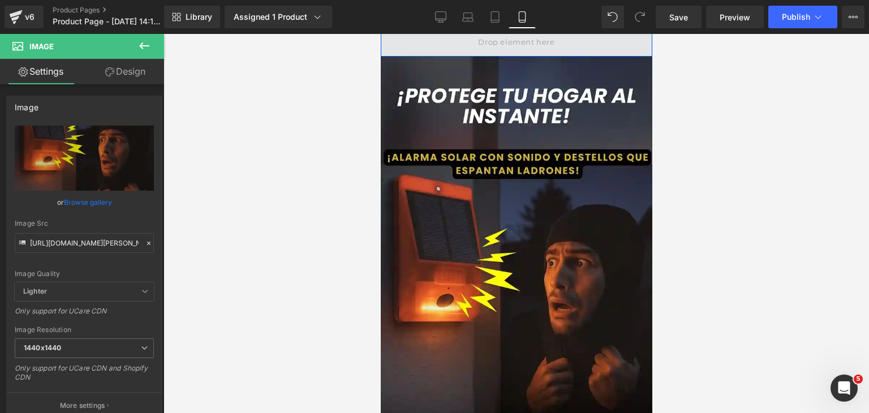
click at [395, 49] on span at bounding box center [516, 42] width 272 height 28
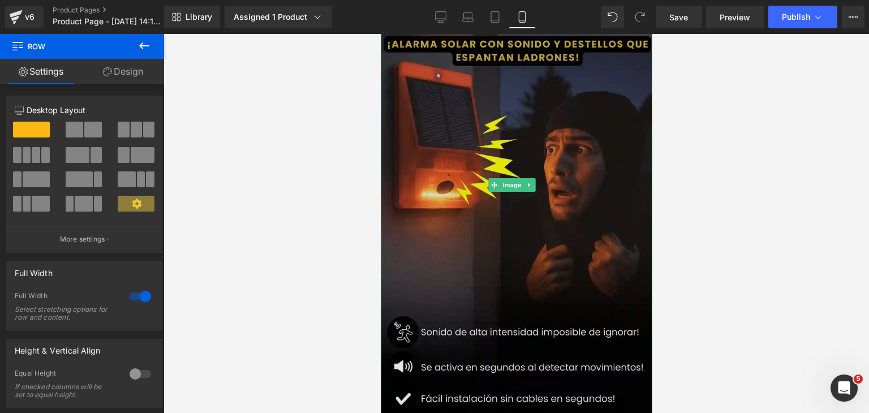
scroll to position [57, 0]
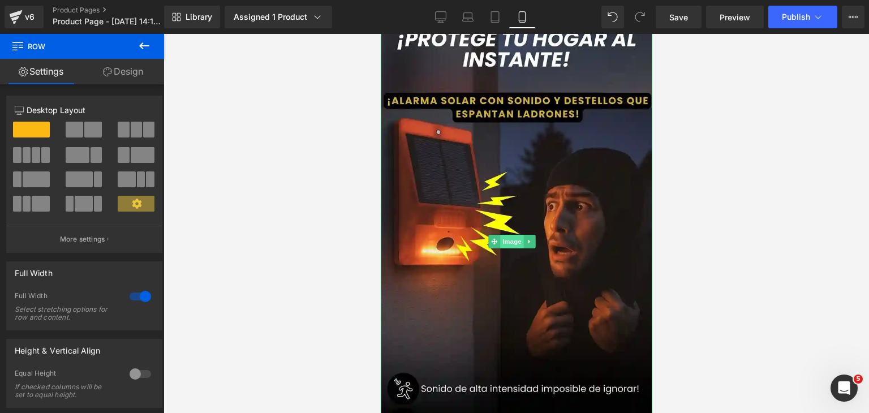
click at [512, 237] on span "Image" at bounding box center [512, 242] width 24 height 14
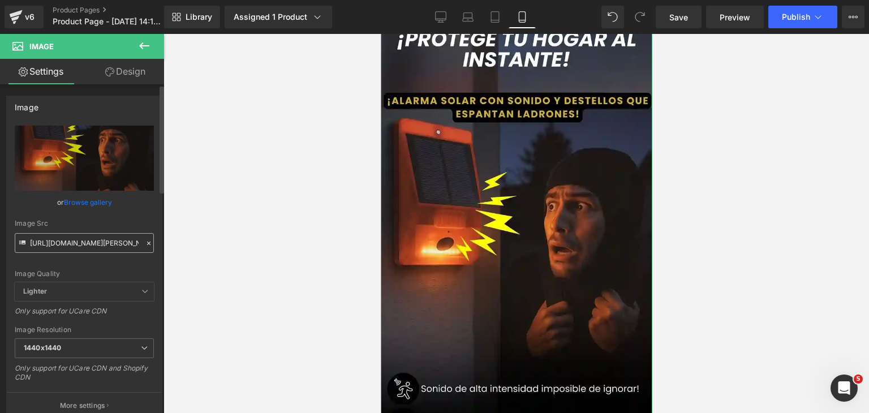
click at [32, 240] on input "https://i.ibb.co/PG0nfTFb/RESE-AS-Que-dicen-las-m-s-de-15-000-personas-que-lo-t…" at bounding box center [84, 243] width 139 height 20
click at [93, 246] on input "https://i.ibb.co/PG0nfTFb/RESE-AS-Que-dicen-las-m-s-de-15-000-personas-que-lo-t…" at bounding box center [84, 243] width 139 height 20
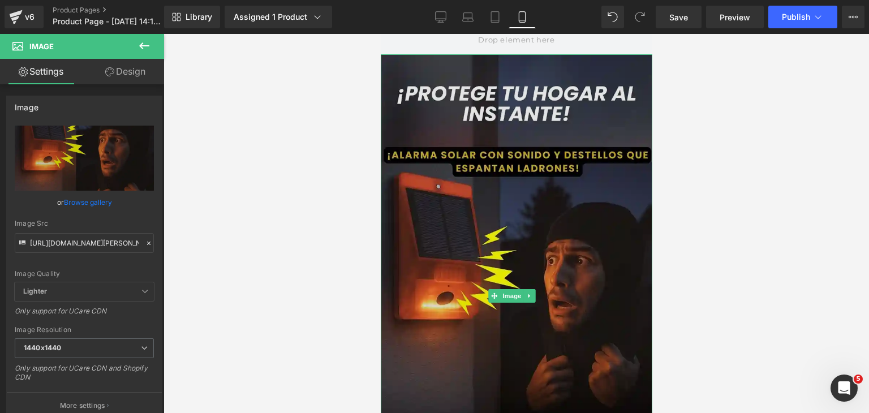
scroll to position [0, 0]
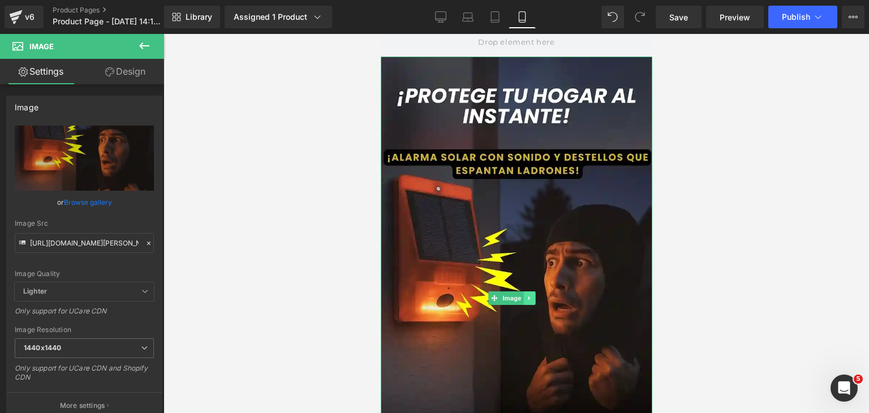
click at [528, 296] on icon at bounding box center [529, 298] width 2 height 4
click at [537, 291] on link at bounding box center [535, 298] width 12 height 14
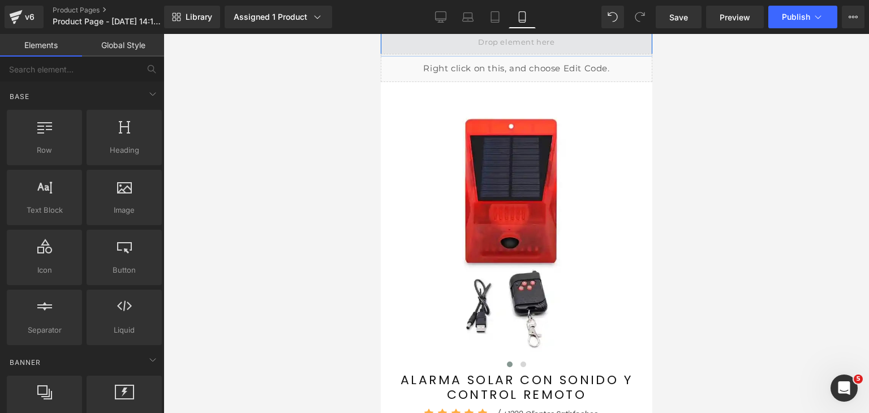
click at [460, 46] on span at bounding box center [516, 42] width 272 height 28
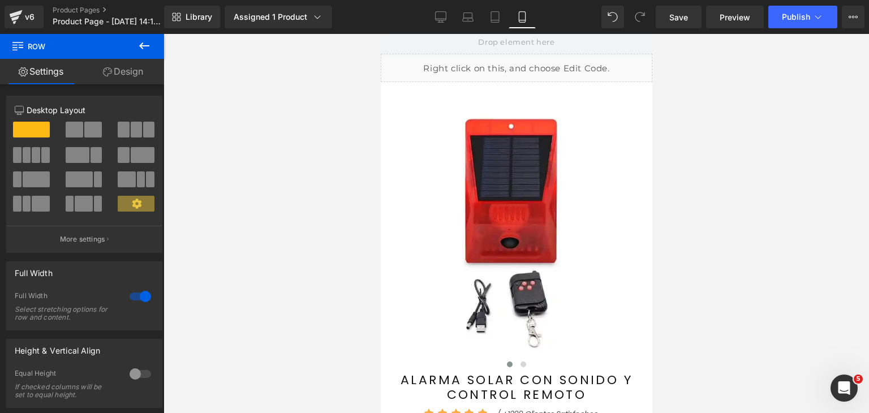
click at [152, 49] on button at bounding box center [144, 46] width 40 height 25
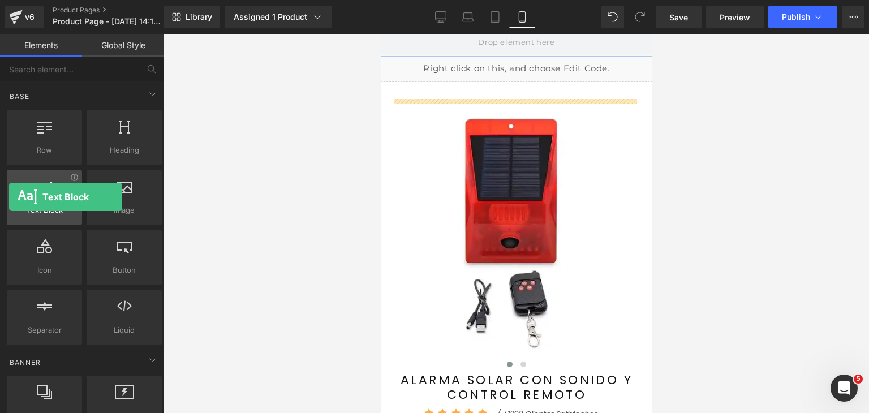
drag, startPoint x: 54, startPoint y: 204, endPoint x: 9, endPoint y: 197, distance: 45.8
click at [9, 197] on div "Text Block texts, paragraphs, contents, blocks" at bounding box center [44, 197] width 75 height 55
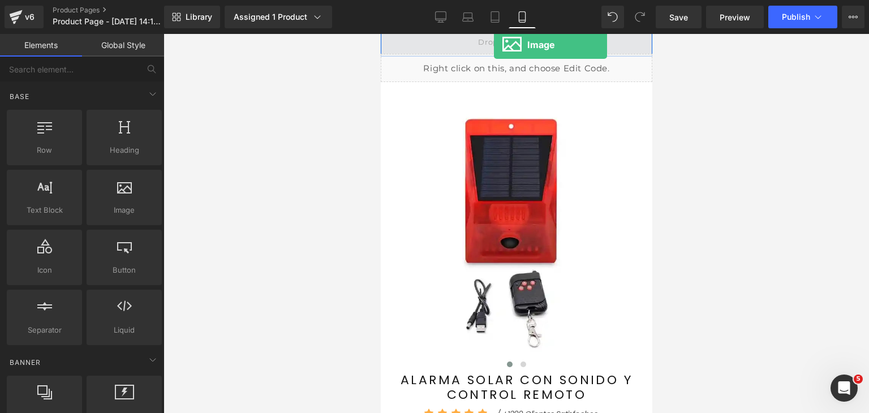
drag, startPoint x: 514, startPoint y: 244, endPoint x: 493, endPoint y: 45, distance: 200.8
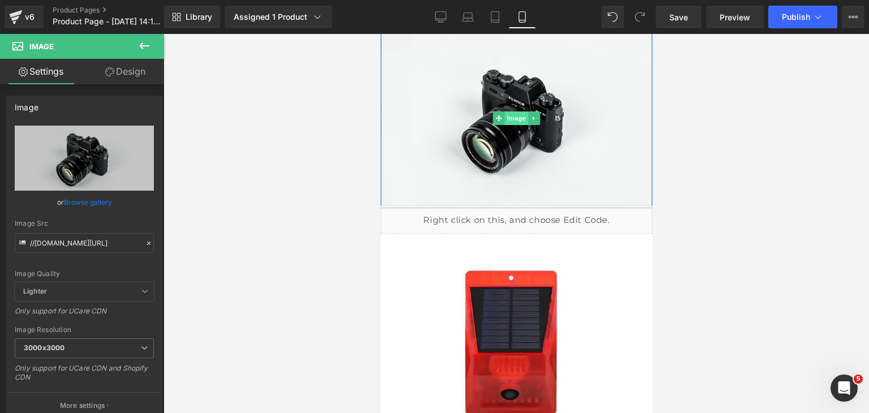
click at [516, 121] on span "Image" at bounding box center [516, 118] width 24 height 14
click at [84, 243] on input "//d1um8515vdn9kb.cloudfront.net/images/parallax.jpg" at bounding box center [84, 243] width 139 height 20
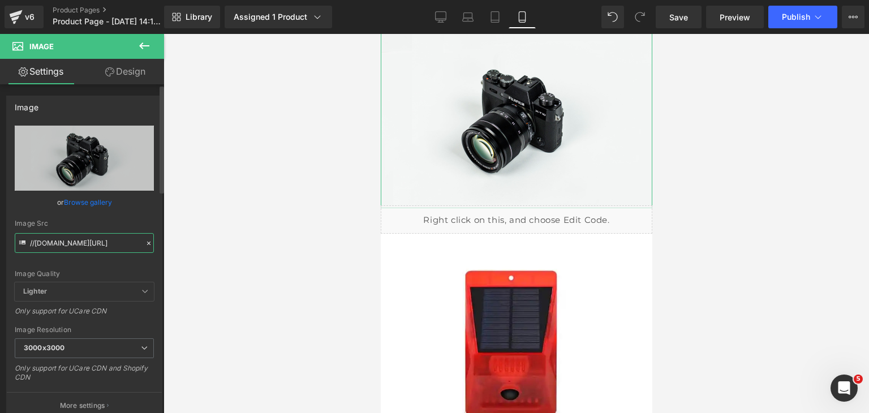
paste input "https://i.ibb.co/PG0nfTFb/RESE-AS-Que-dicen-las-m-s-de-15-000-personas-que-lo-t…"
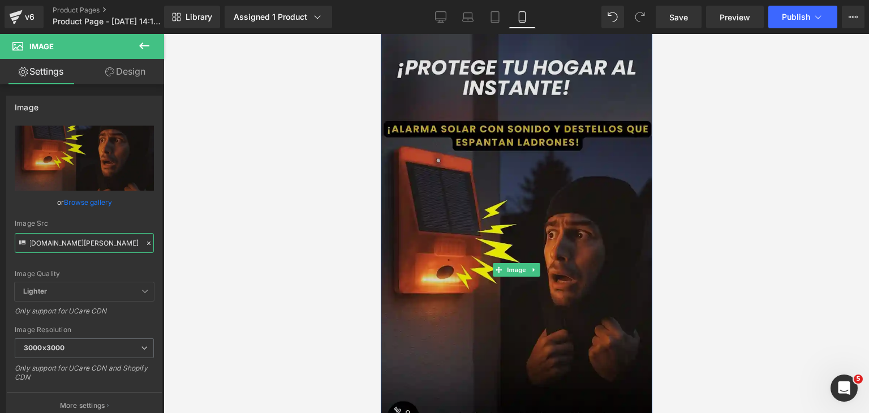
type input "https://i.ibb.co/PG0nfTFb/RESE-AS-Que-dicen-las-m-s-de-15-000-personas-que-lo-t…"
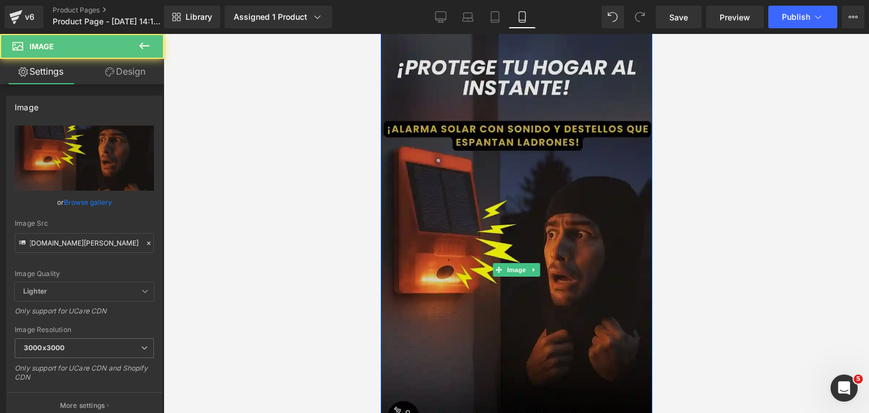
scroll to position [0, 0]
click at [505, 82] on img at bounding box center [516, 269] width 272 height 483
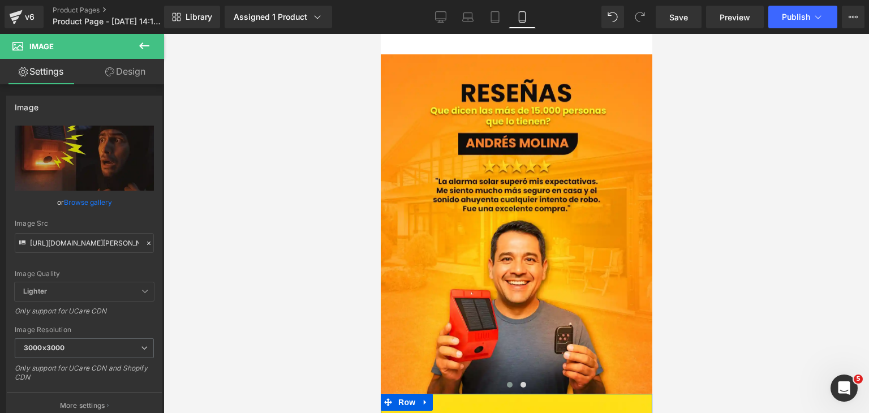
scroll to position [1693, 0]
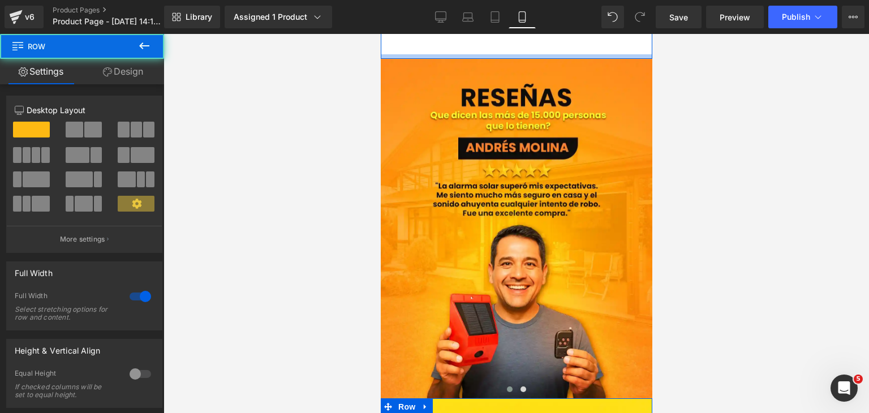
click at [511, 57] on div at bounding box center [516, 56] width 272 height 5
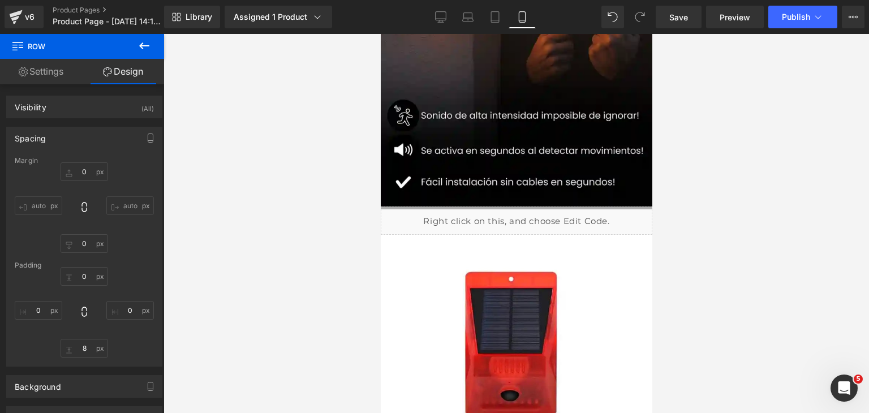
scroll to position [513, 0]
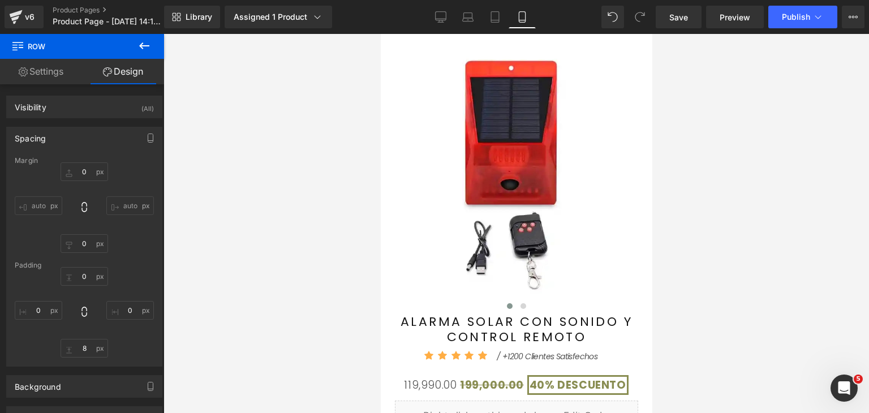
click at [523, 140] on img at bounding box center [516, 171] width 243 height 243
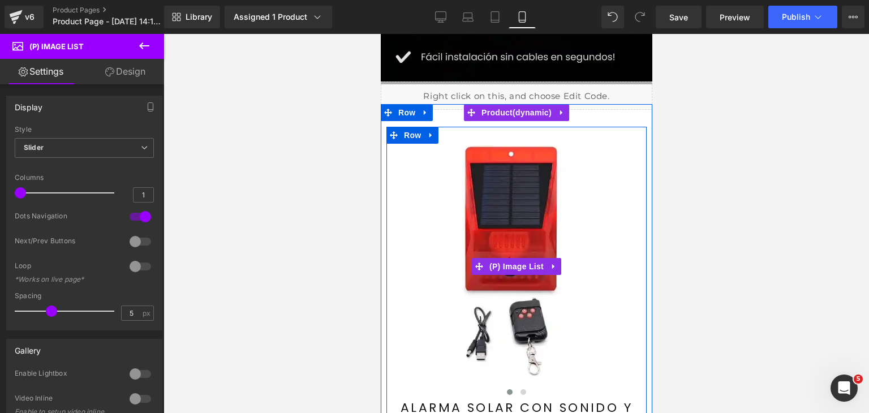
scroll to position [399, 0]
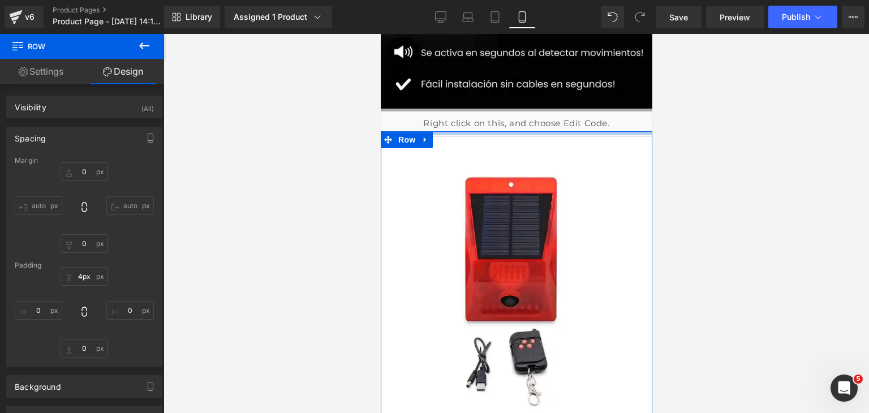
type input "3px"
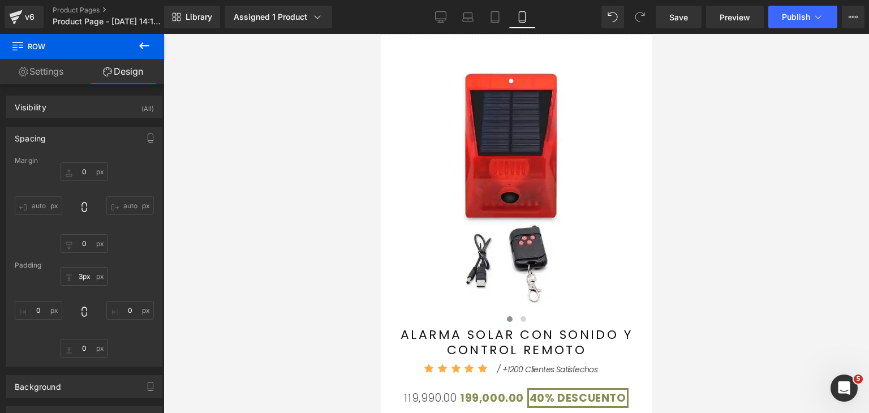
scroll to position [615, 0]
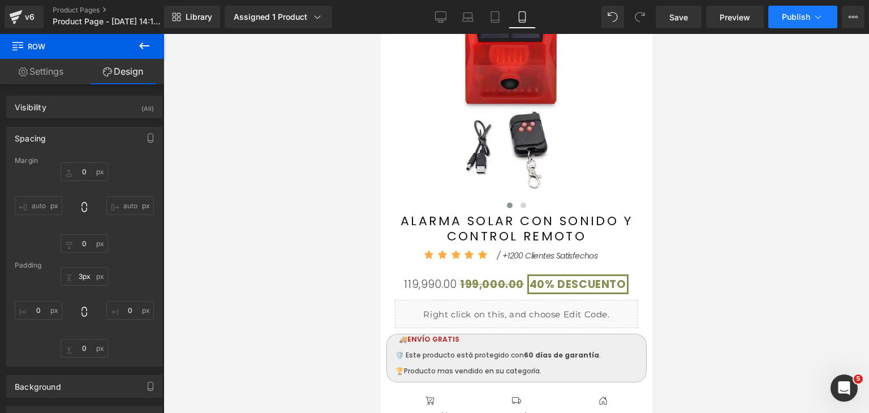
click at [797, 23] on button "Publish" at bounding box center [802, 17] width 69 height 23
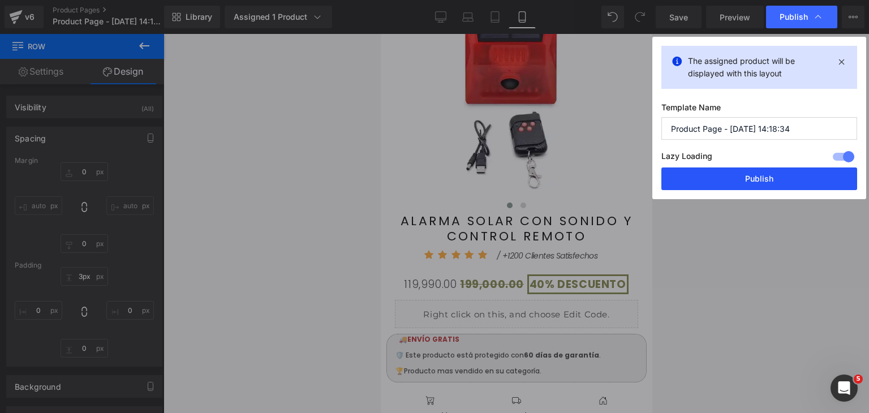
click at [774, 175] on button "Publish" at bounding box center [759, 178] width 196 height 23
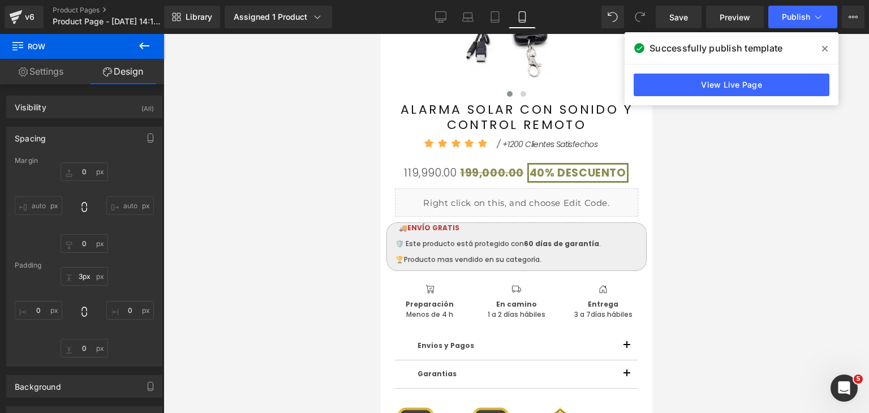
scroll to position [785, 0]
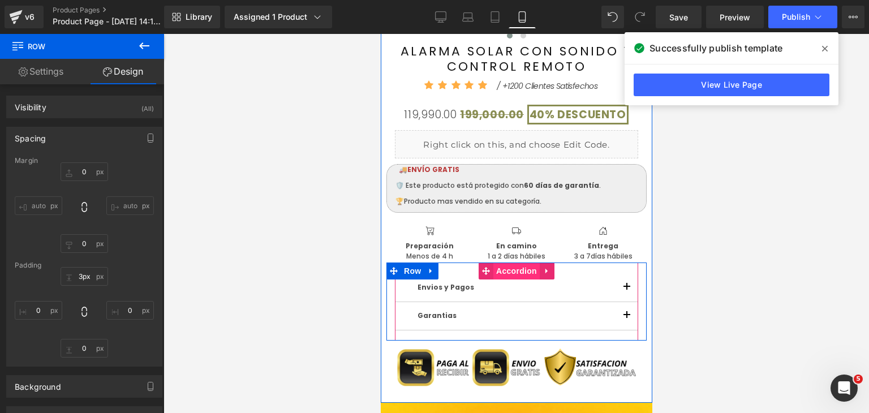
click at [496, 273] on span "Accordion" at bounding box center [516, 270] width 46 height 17
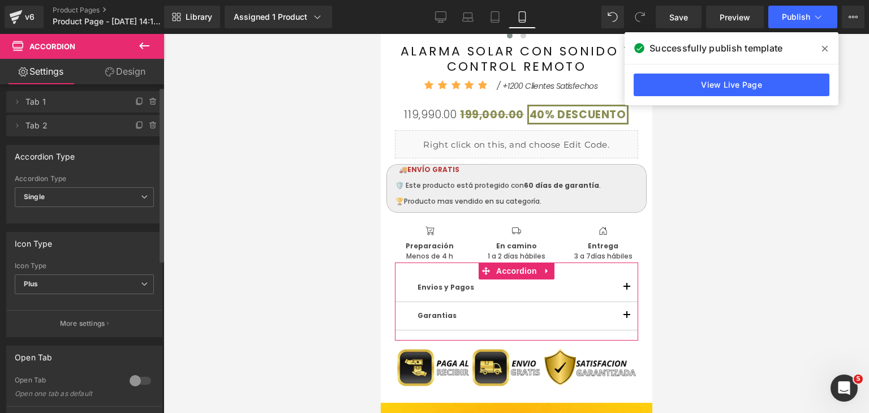
scroll to position [0, 0]
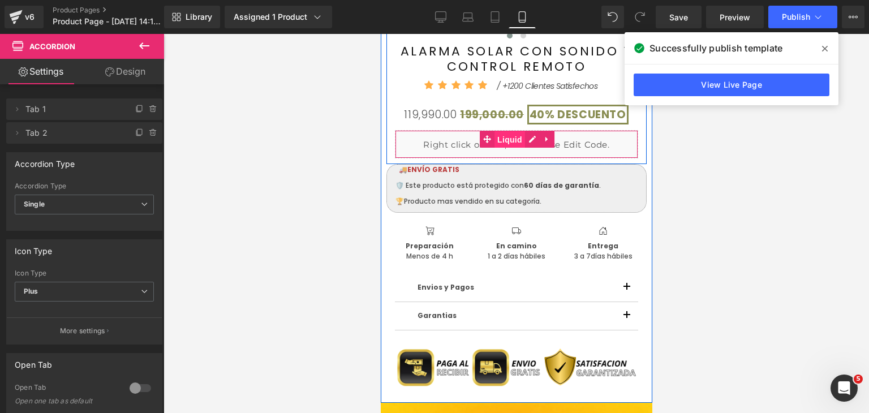
click at [501, 145] on span "Liquid" at bounding box center [509, 139] width 31 height 17
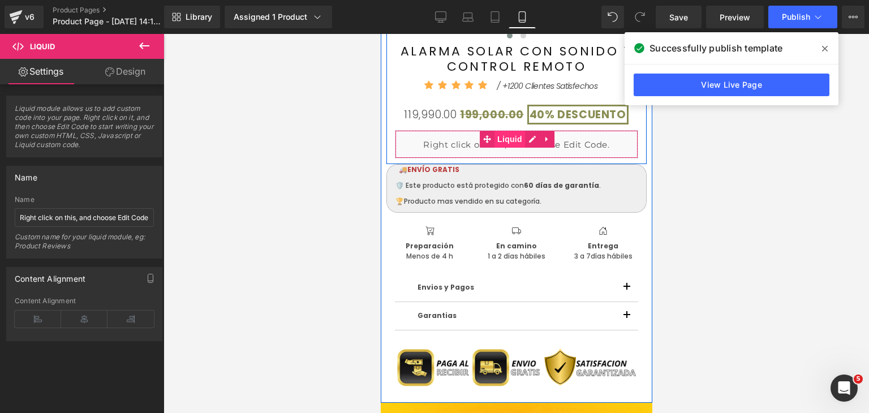
click at [505, 139] on span "Liquid" at bounding box center [509, 139] width 31 height 17
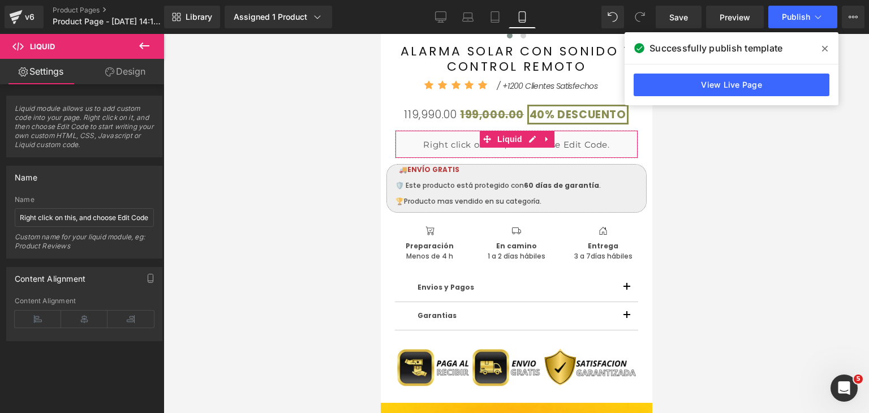
click at [130, 71] on link "Design" at bounding box center [125, 71] width 82 height 25
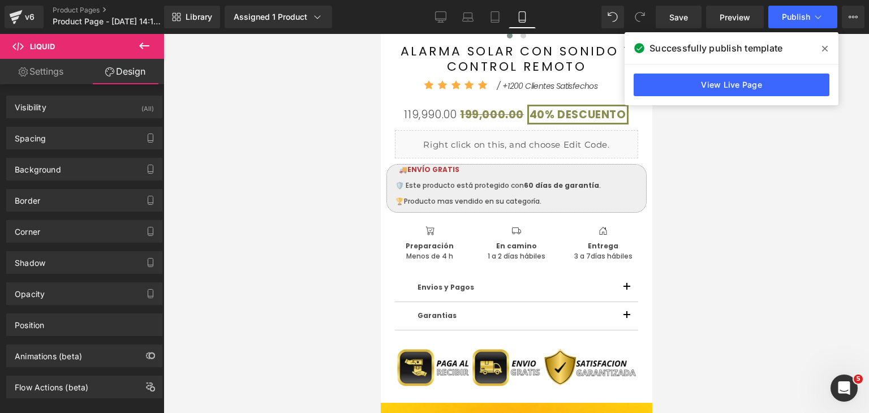
click at [826, 53] on icon at bounding box center [825, 48] width 6 height 9
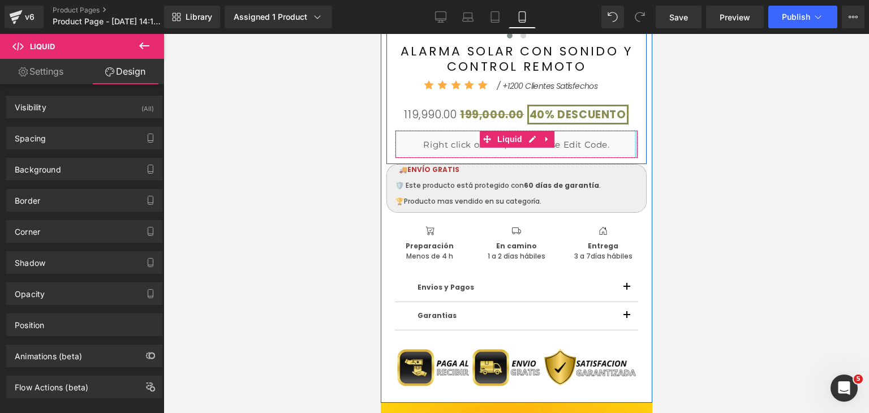
drag, startPoint x: 632, startPoint y: 148, endPoint x: 640, endPoint y: 148, distance: 8.5
drag, startPoint x: 631, startPoint y: 147, endPoint x: 641, endPoint y: 147, distance: 9.6
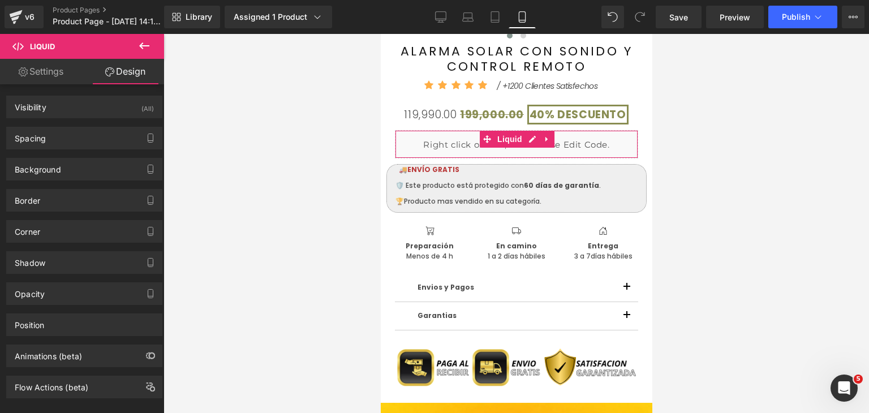
click at [72, 72] on link "Settings" at bounding box center [41, 71] width 82 height 25
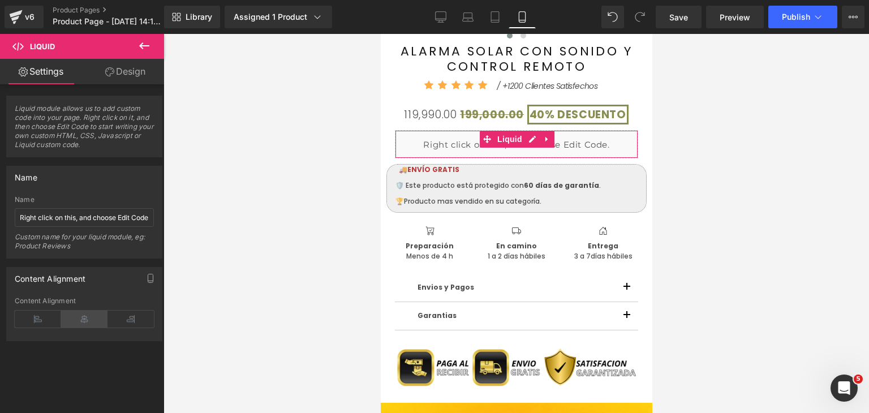
click at [80, 318] on icon at bounding box center [84, 319] width 46 height 17
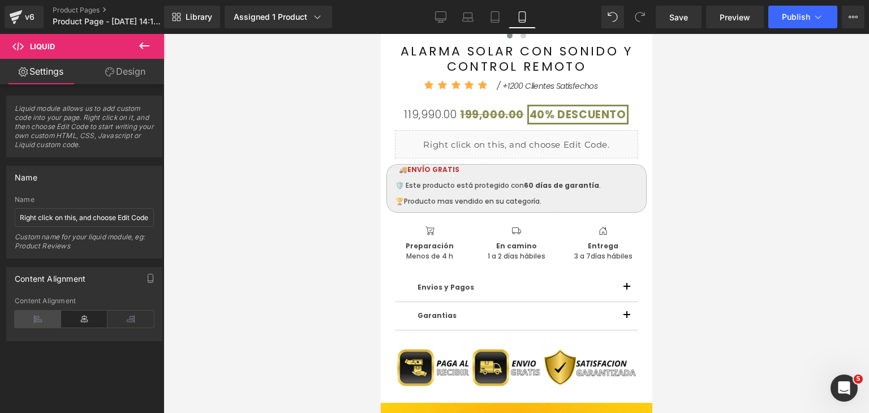
click at [41, 322] on icon at bounding box center [38, 319] width 46 height 17
click at [77, 320] on icon at bounding box center [84, 319] width 46 height 17
click at [127, 74] on link "Design" at bounding box center [125, 71] width 82 height 25
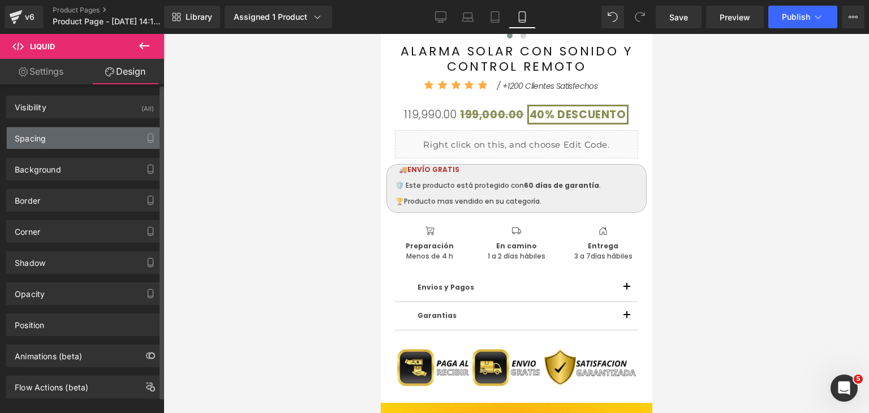
click at [72, 134] on div "Spacing" at bounding box center [84, 137] width 155 height 21
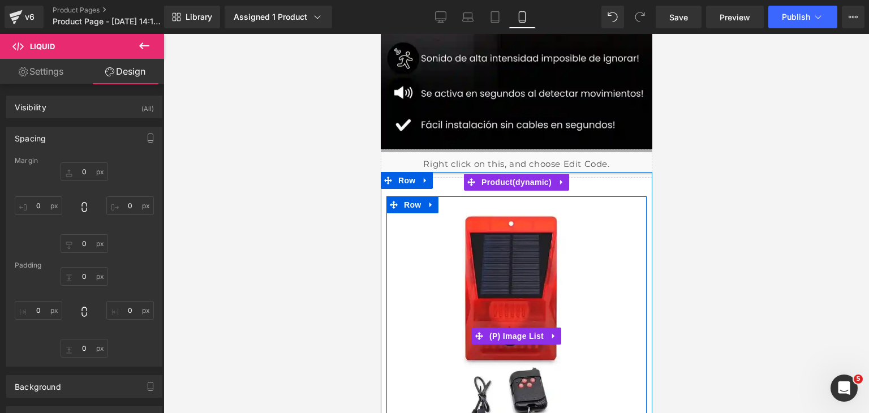
scroll to position [275, 0]
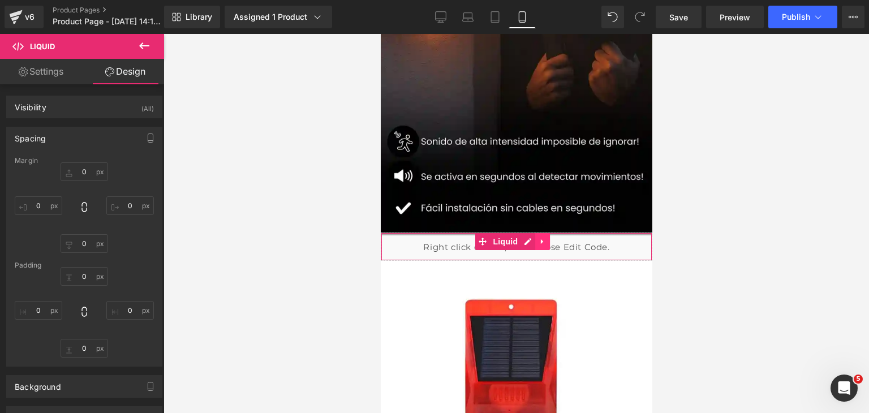
click at [540, 244] on icon at bounding box center [541, 241] width 2 height 5
click at [536, 243] on icon at bounding box center [535, 242] width 8 height 8
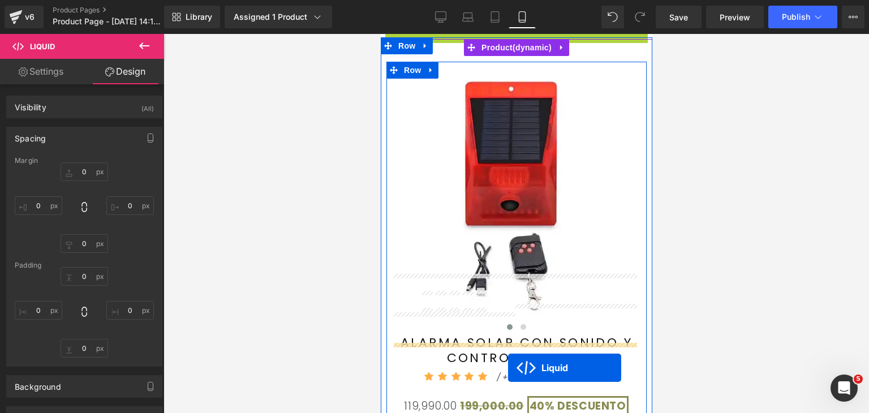
scroll to position [638, 0]
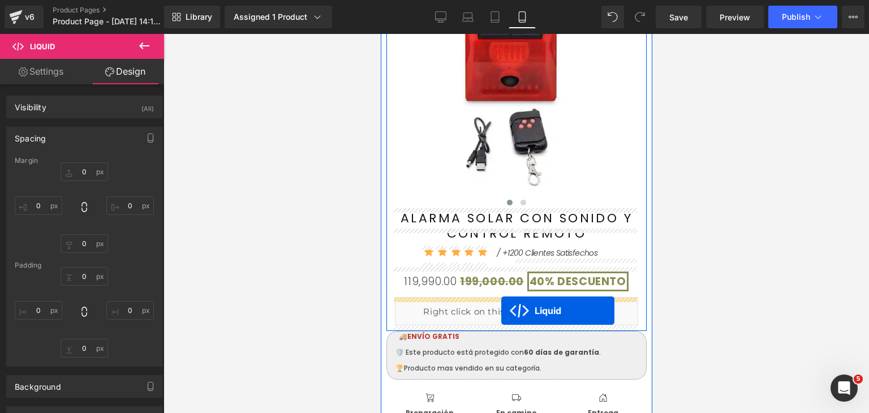
drag, startPoint x: 478, startPoint y: 261, endPoint x: 500, endPoint y: 311, distance: 53.9
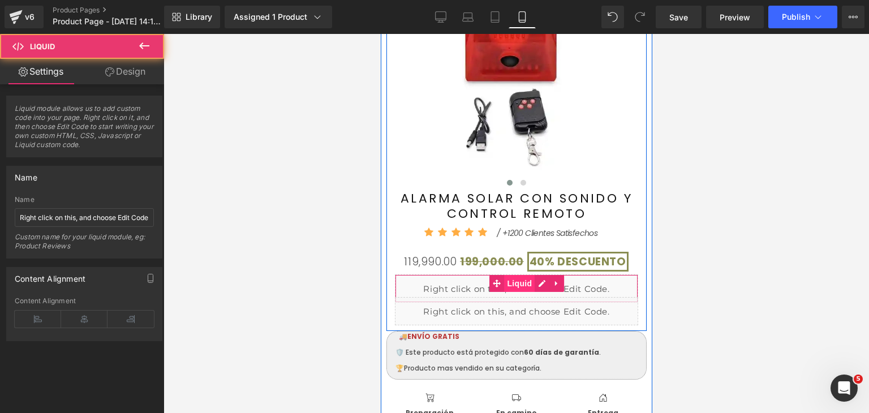
scroll to position [618, 0]
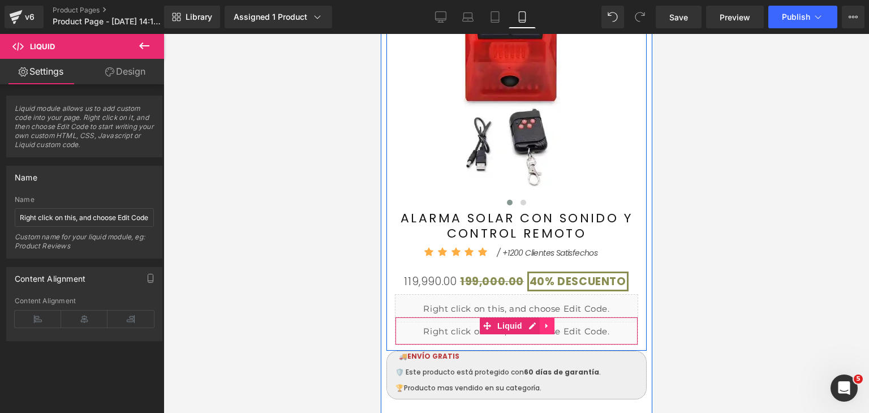
click at [544, 321] on link at bounding box center [546, 325] width 15 height 17
click at [550, 324] on icon at bounding box center [554, 326] width 8 height 8
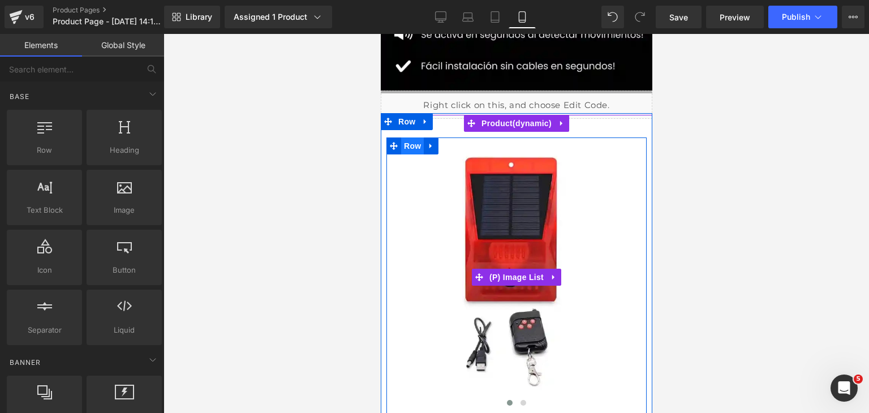
scroll to position [391, 0]
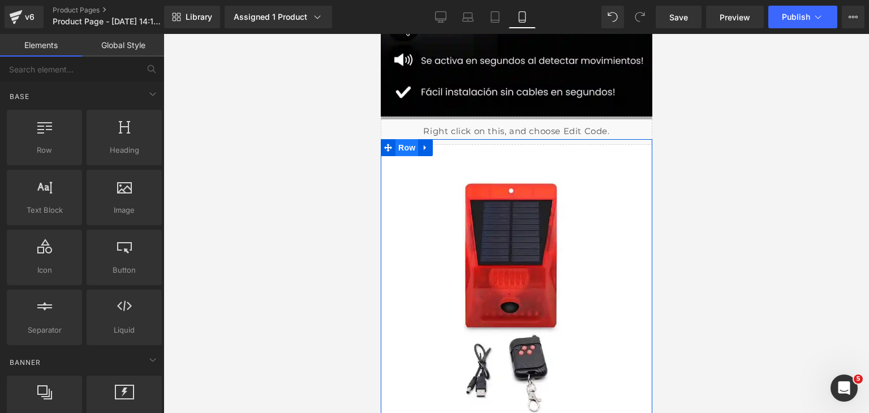
click at [402, 146] on span "Row" at bounding box center [406, 147] width 23 height 17
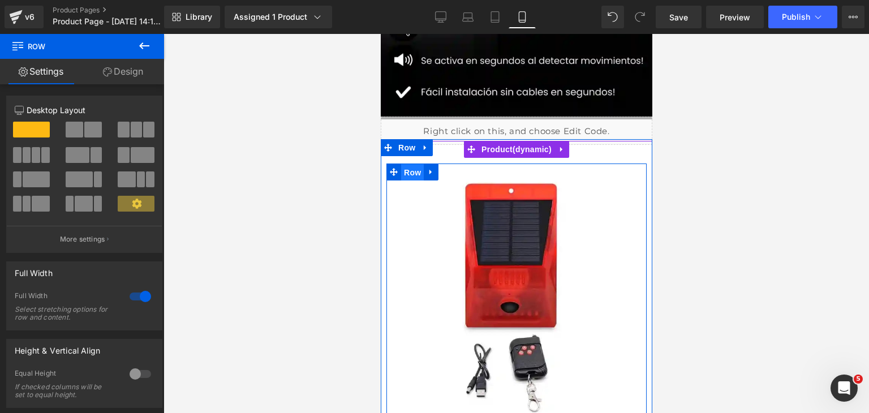
click at [415, 176] on span "Row" at bounding box center [412, 172] width 23 height 17
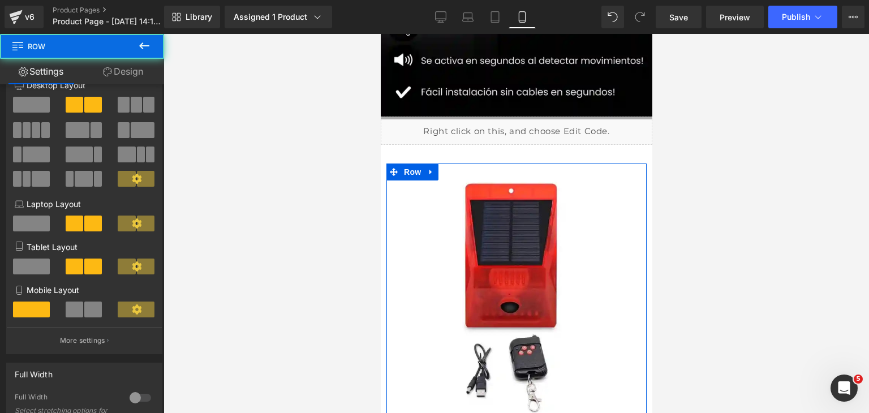
scroll to position [170, 0]
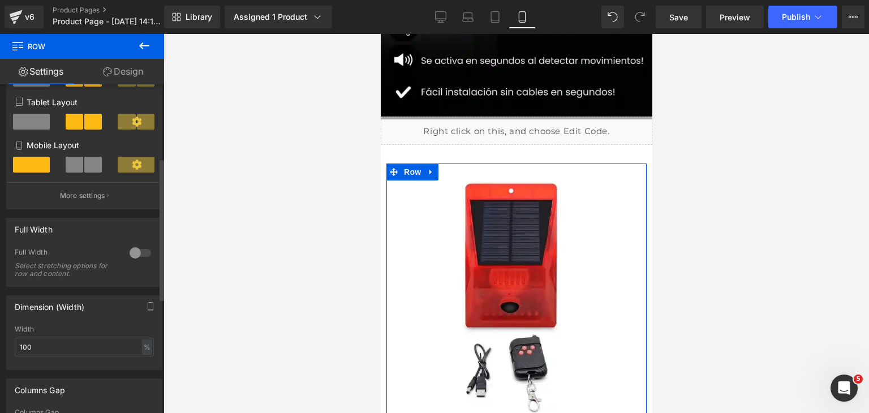
click at [139, 262] on div at bounding box center [140, 253] width 27 height 18
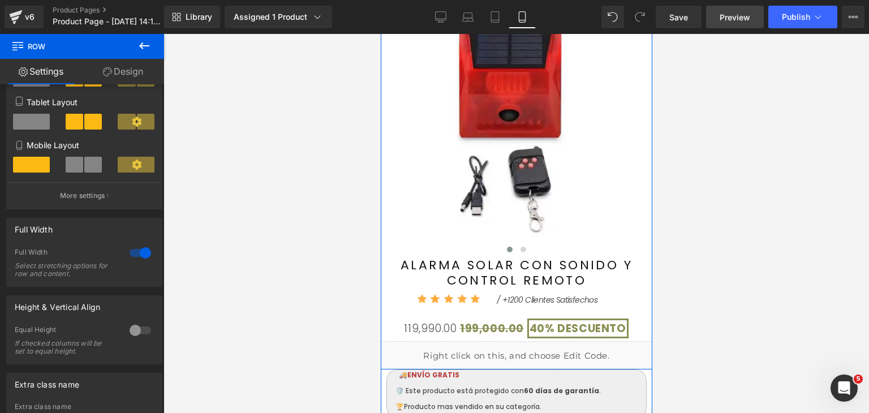
scroll to position [561, 0]
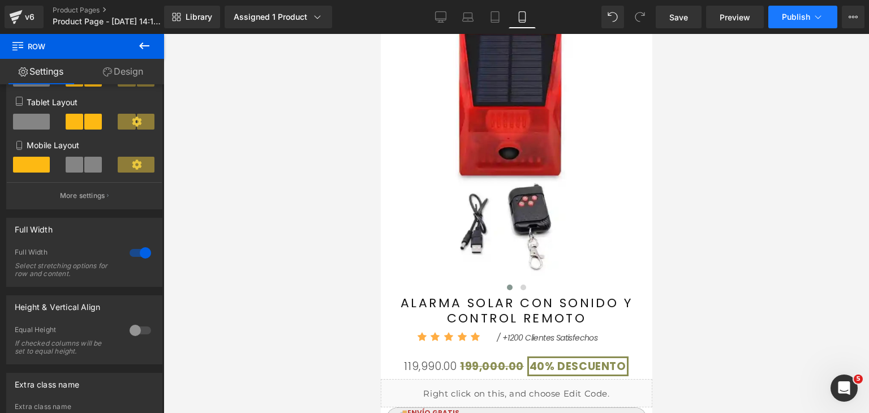
click at [783, 13] on span "Publish" at bounding box center [796, 16] width 28 height 9
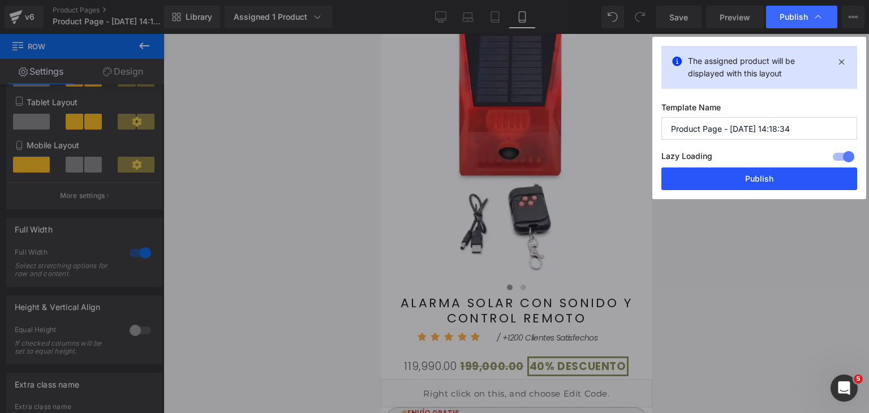
click at [778, 175] on button "Publish" at bounding box center [759, 178] width 196 height 23
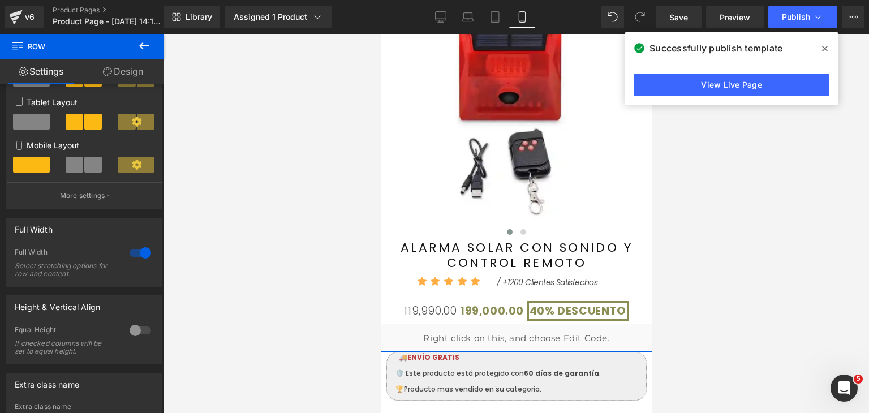
scroll to position [674, 0]
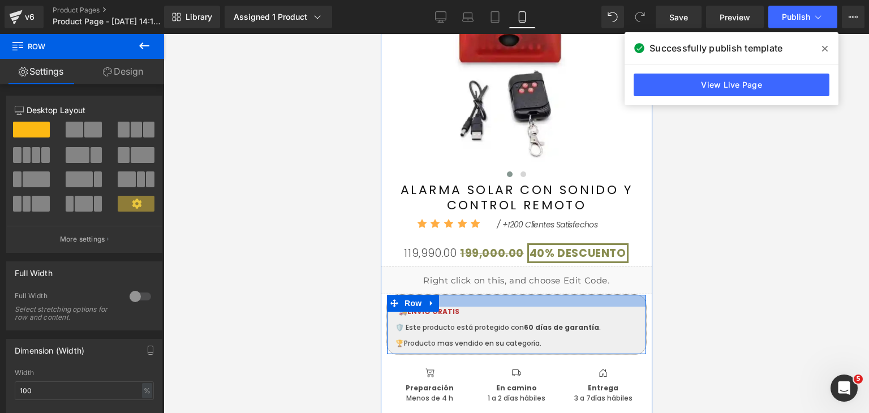
drag, startPoint x: 510, startPoint y: 297, endPoint x: 510, endPoint y: 309, distance: 11.9
click at [510, 309] on div "🚚 ENVÍO GRATIS Text Block 🛡️ Este producto está protegido con 60 días de garant…" at bounding box center [516, 324] width 260 height 61
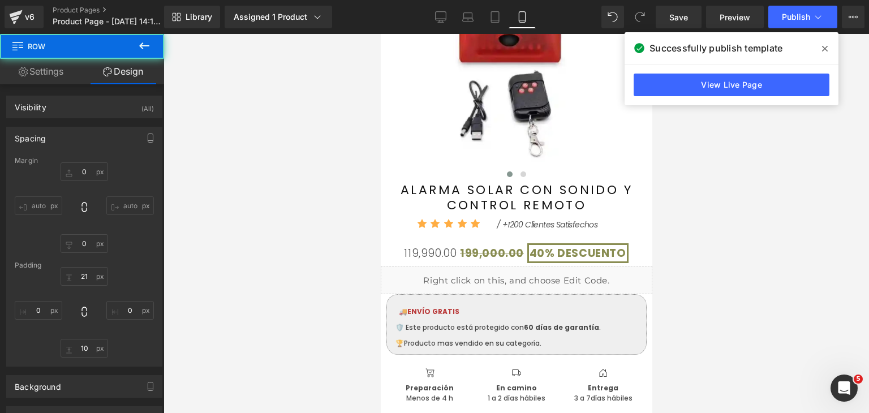
type input "0"
type input "21"
type input "0"
type input "10"
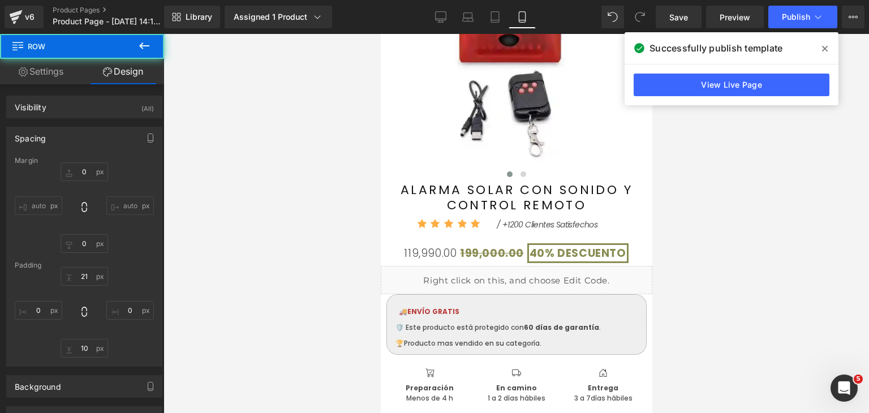
type input "0"
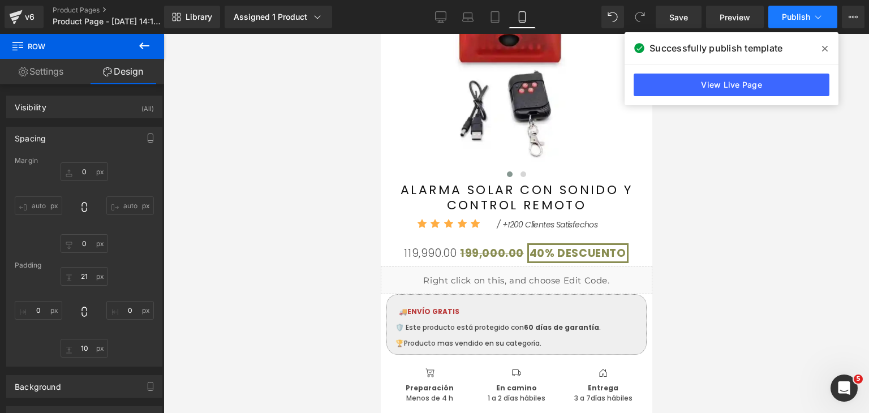
click at [798, 22] on button "Publish" at bounding box center [802, 17] width 69 height 23
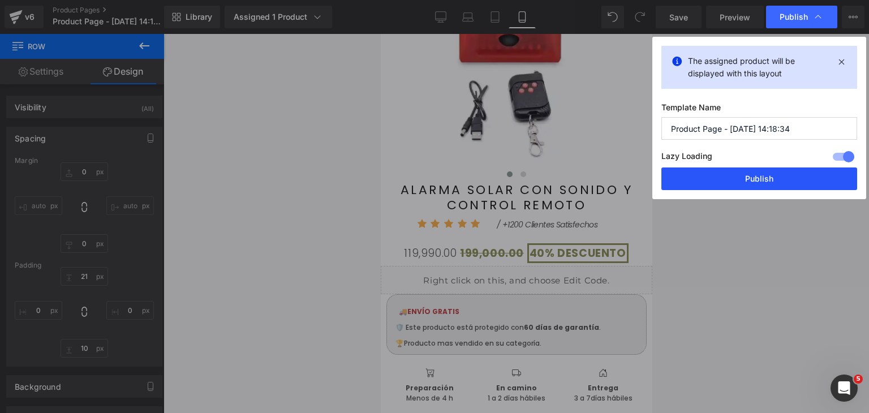
click at [782, 175] on button "Publish" at bounding box center [759, 178] width 196 height 23
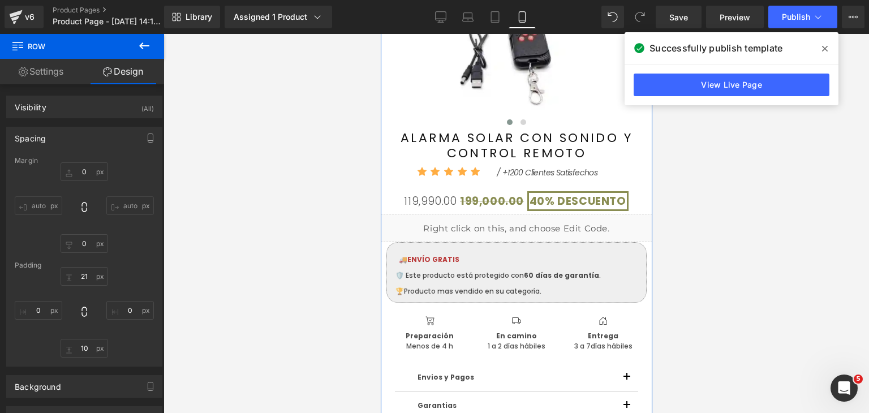
scroll to position [731, 0]
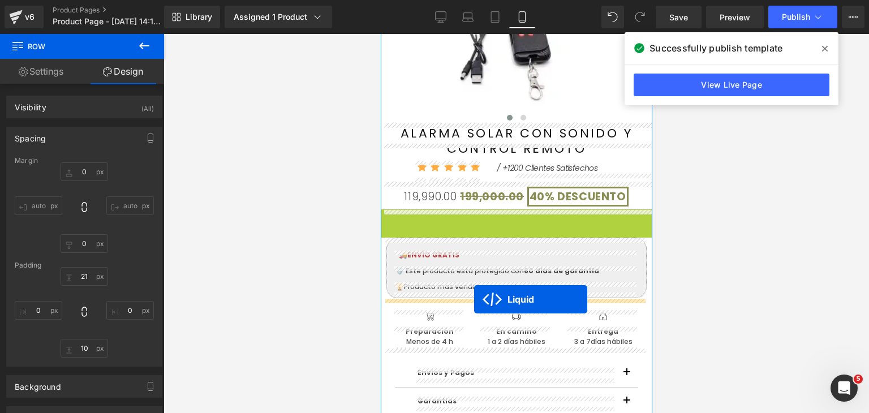
drag, startPoint x: 481, startPoint y: 221, endPoint x: 473, endPoint y: 299, distance: 78.4
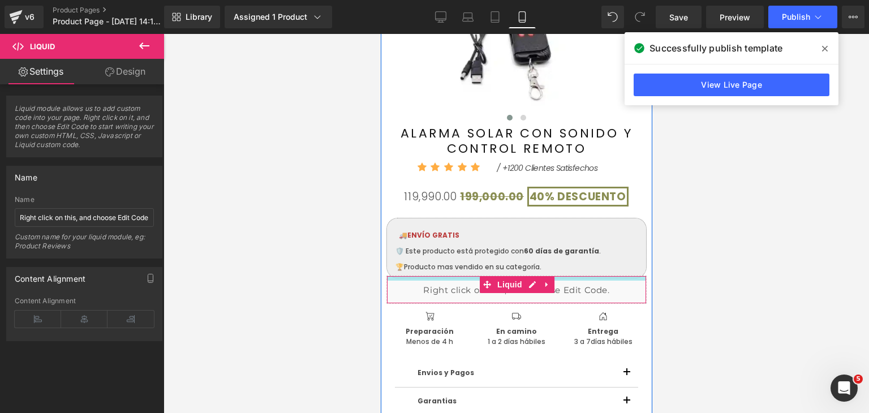
click at [610, 281] on div at bounding box center [515, 278] width 259 height 5
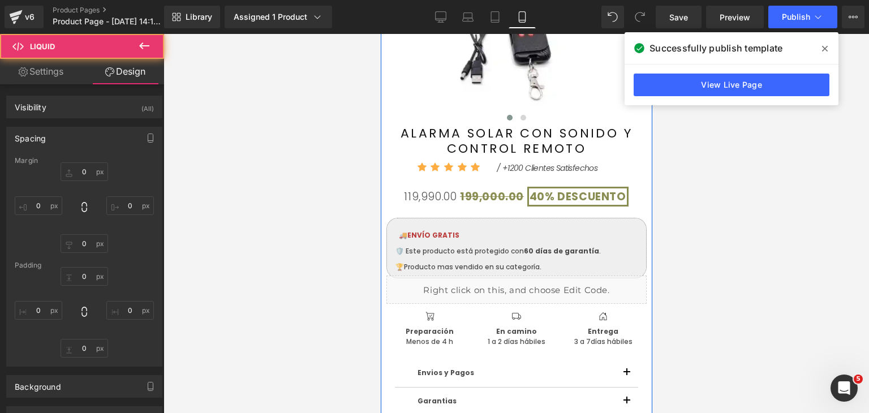
type input "-5"
type input "0"
type input "-10"
type input "0"
type input "8"
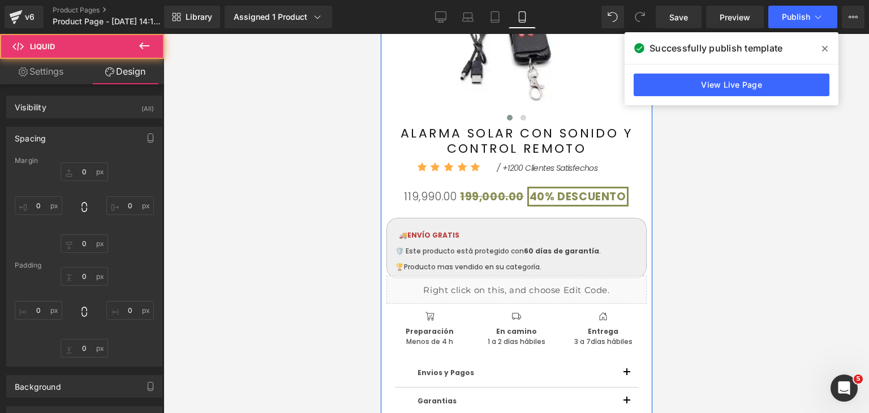
type input "0"
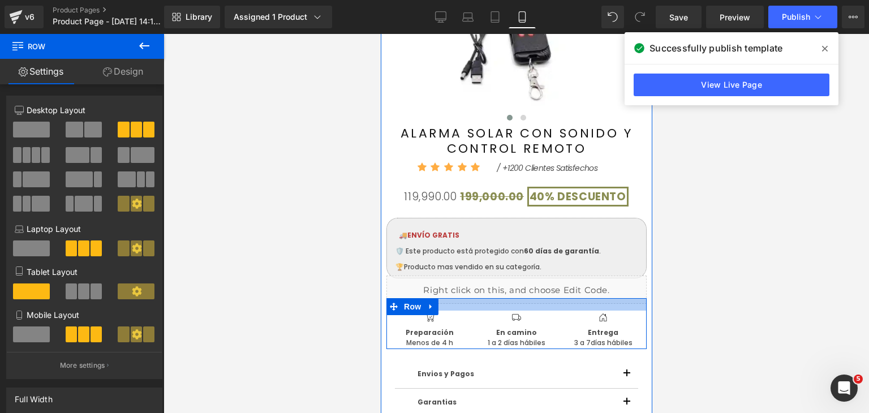
drag, startPoint x: 550, startPoint y: 313, endPoint x: 553, endPoint y: 306, distance: 7.2
click at [553, 306] on div at bounding box center [516, 304] width 260 height 12
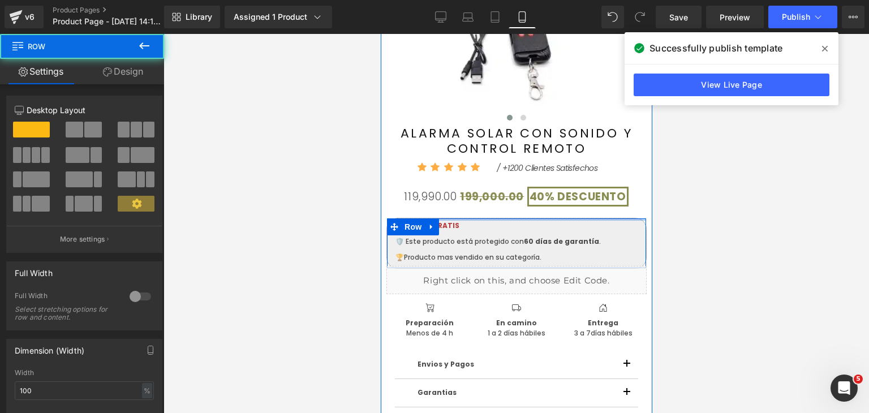
drag, startPoint x: 539, startPoint y: 220, endPoint x: 545, endPoint y: 210, distance: 11.2
click at [545, 210] on div "‹ › (P) Image List ALARMA SOLAR CON SONIDO Y CONTROL REMOTO (P) Title Icon Icon" at bounding box center [516, 152] width 260 height 656
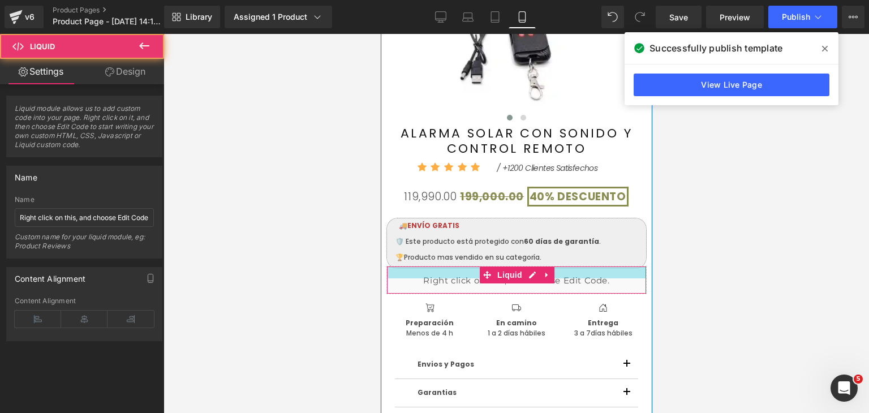
drag, startPoint x: 616, startPoint y: 268, endPoint x: 616, endPoint y: 275, distance: 7.4
click at [616, 275] on div at bounding box center [515, 272] width 259 height 12
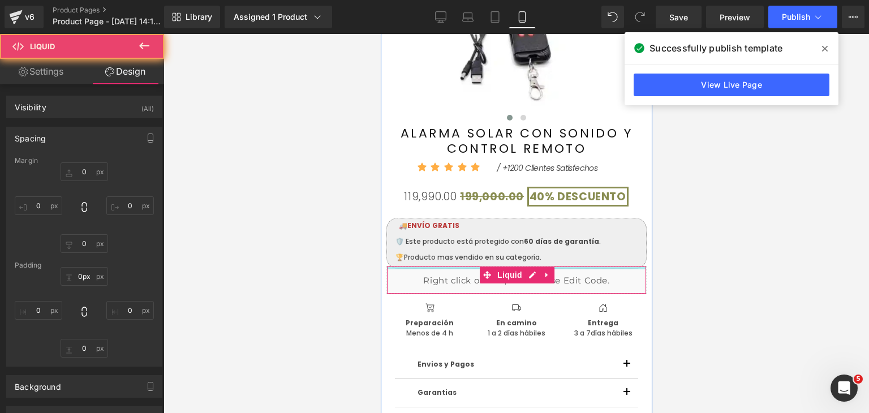
click at [617, 260] on div "‹ › (P) Image List ALARMA SOLAR CON SONIDO Y CONTROL REMOTO (P) Title Icon Icon" at bounding box center [516, 152] width 260 height 656
type input "-5"
type input "0"
type input "-10"
type input "0"
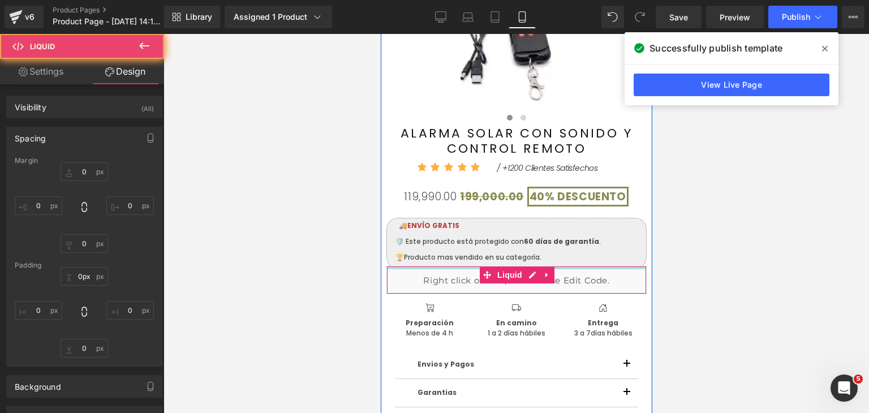
type input "0"
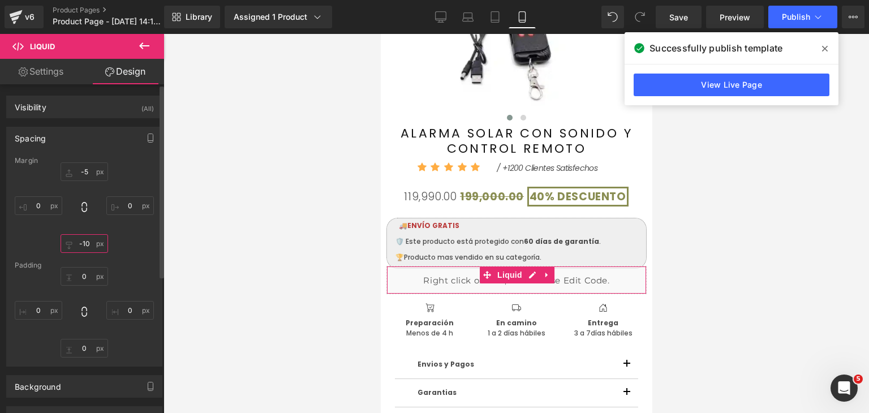
click at [89, 242] on input "-10" at bounding box center [85, 243] width 48 height 19
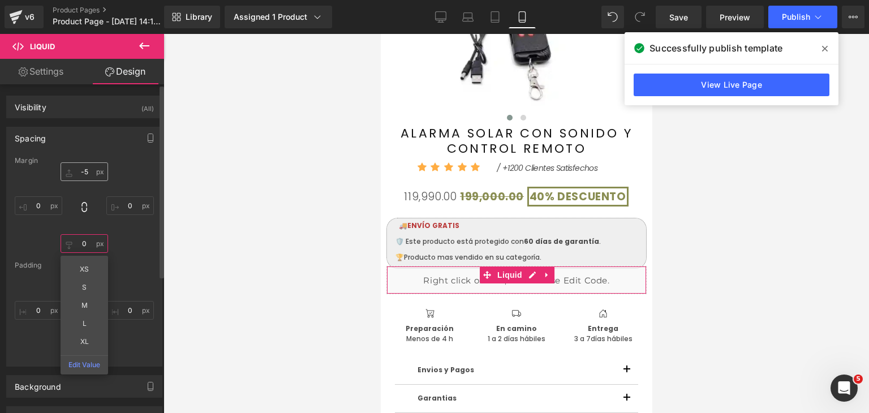
type input "0"
click at [81, 166] on input "-5" at bounding box center [85, 171] width 48 height 19
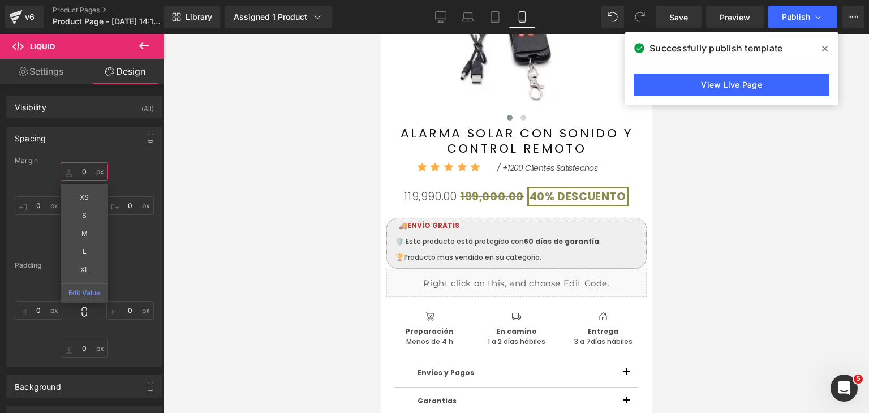
type input "0"
click at [748, 307] on div at bounding box center [515, 223] width 705 height 379
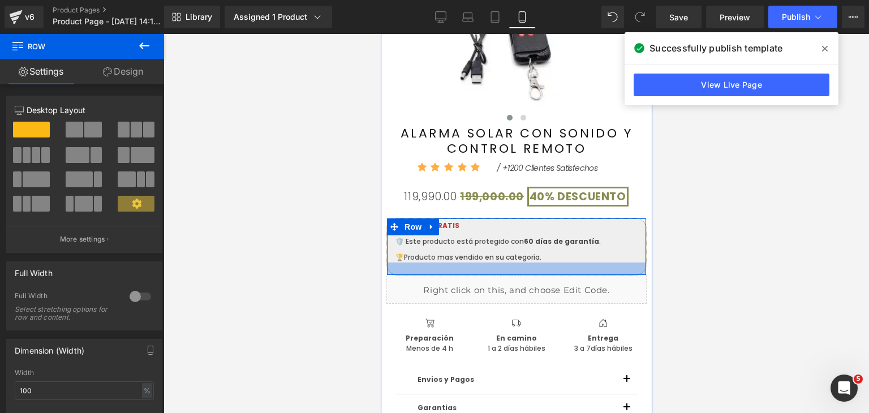
click at [567, 272] on div at bounding box center [515, 268] width 259 height 12
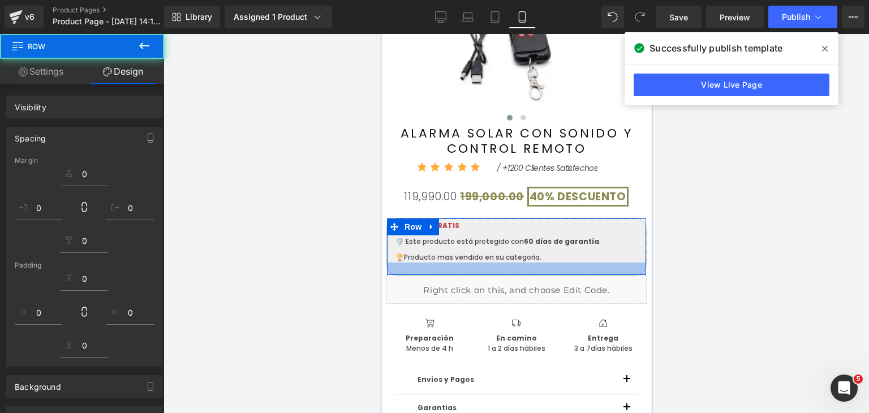
click at [682, 290] on div at bounding box center [515, 223] width 705 height 379
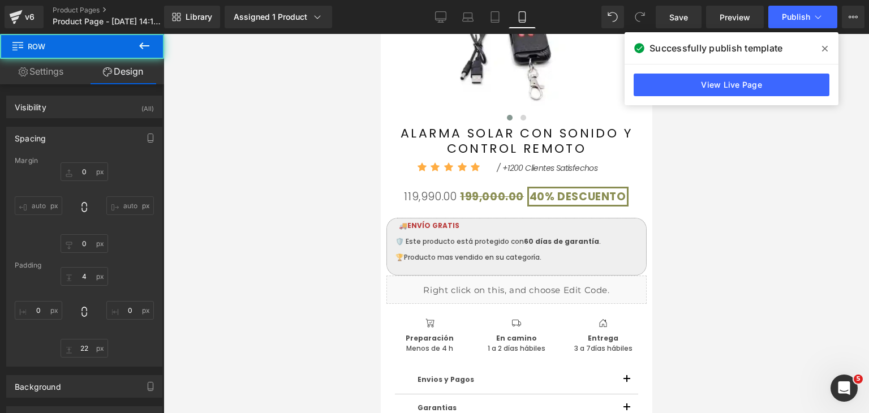
type input "0"
type input "4"
type input "0"
type input "22"
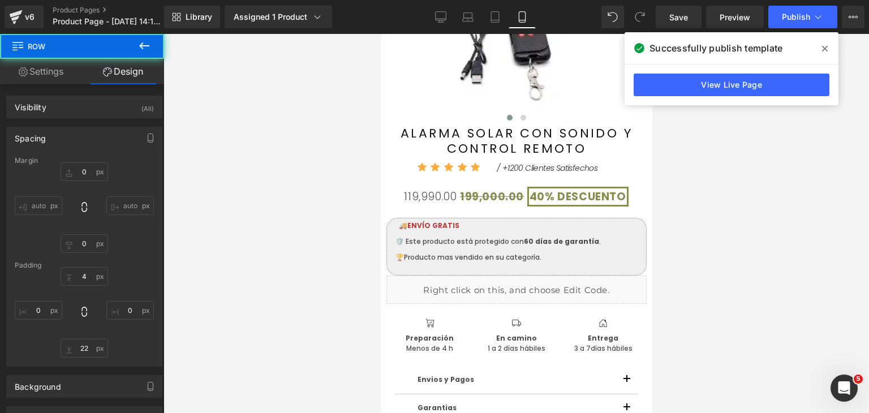
type input "0"
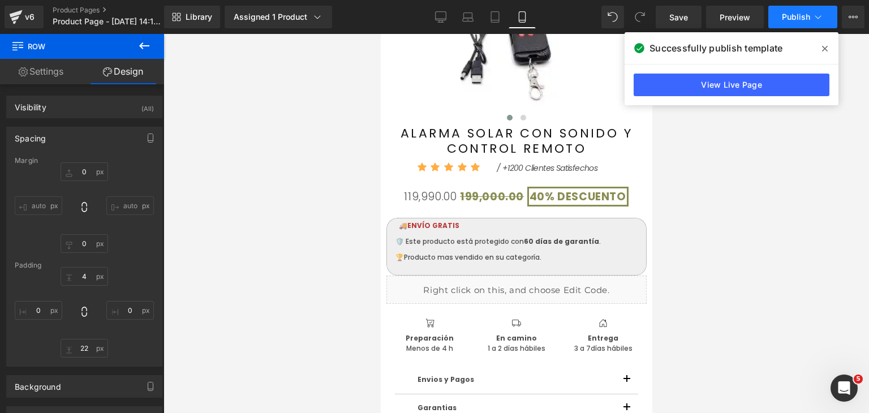
click at [793, 19] on span "Publish" at bounding box center [796, 16] width 28 height 9
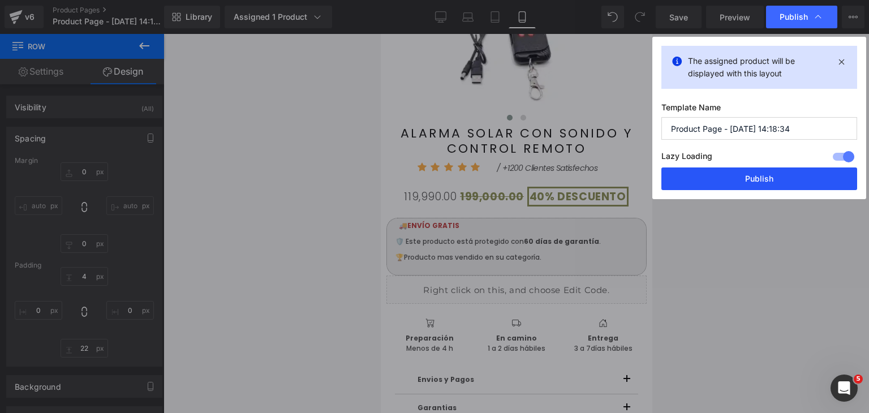
click at [772, 186] on button "Publish" at bounding box center [759, 178] width 196 height 23
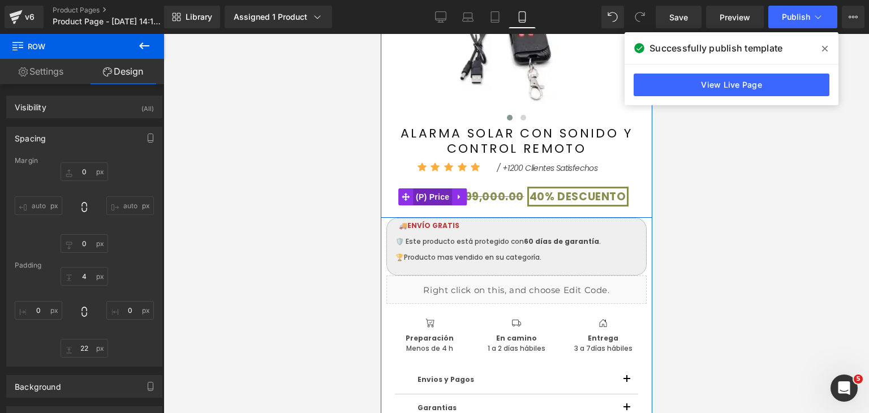
click at [417, 202] on span "(P) Price" at bounding box center [432, 196] width 40 height 17
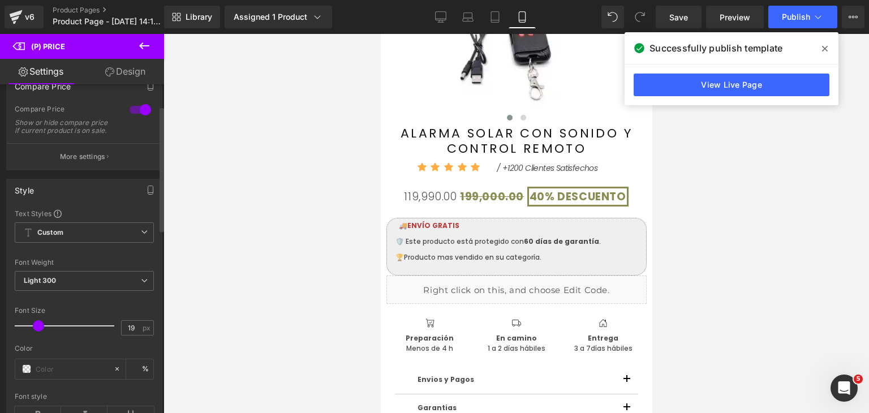
scroll to position [57, 0]
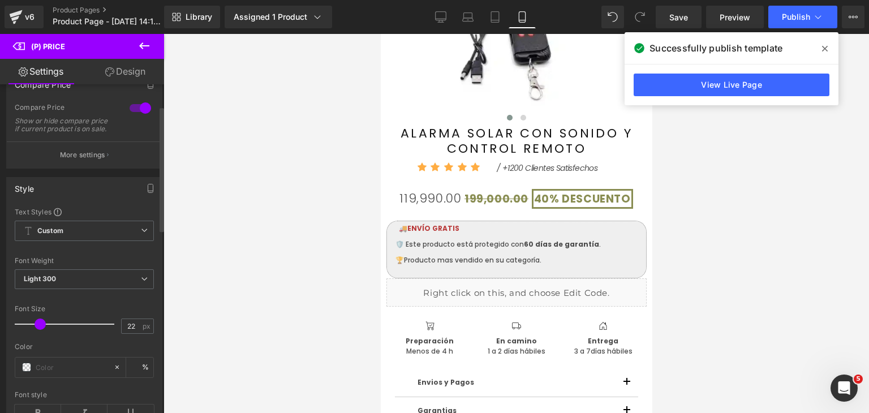
type input "25"
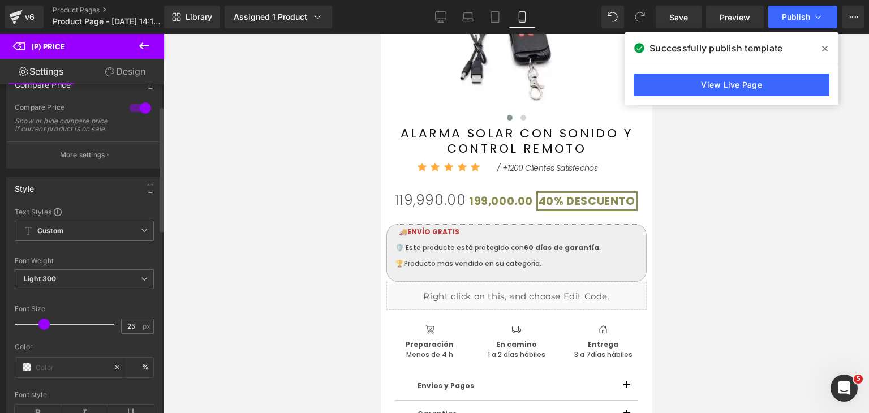
click at [44, 330] on span at bounding box center [43, 323] width 11 height 11
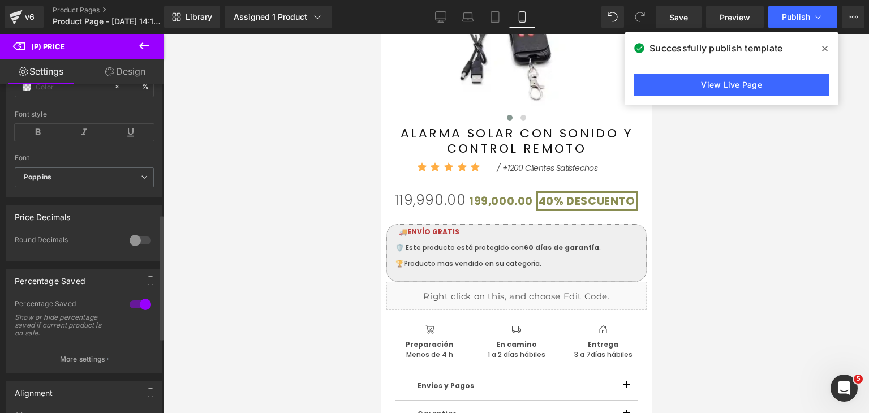
scroll to position [339, 0]
click at [79, 362] on p "More settings" at bounding box center [82, 357] width 45 height 10
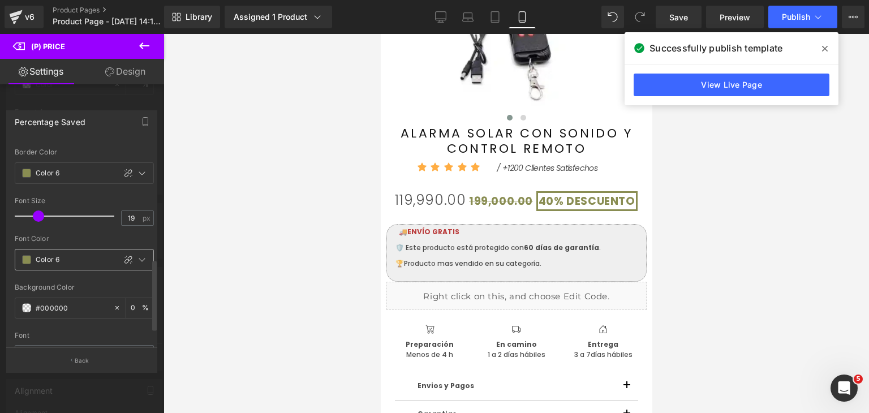
scroll to position [380, 0]
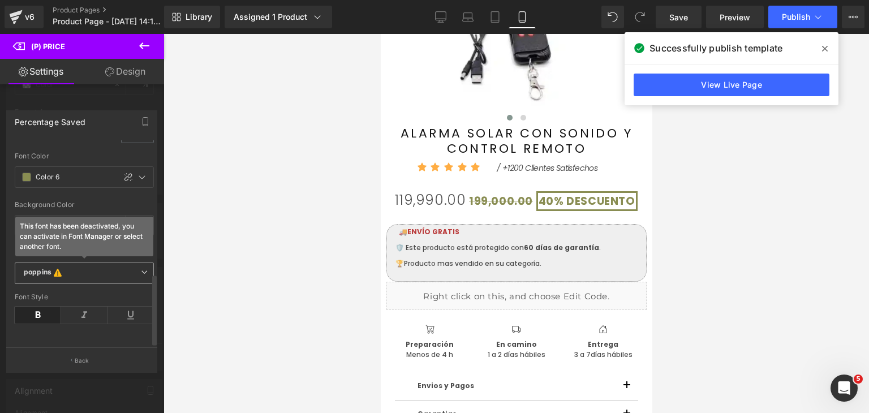
click at [81, 273] on span "poppins This font has been deactivated, you can activate in Font Manager or sel…" at bounding box center [84, 272] width 139 height 21
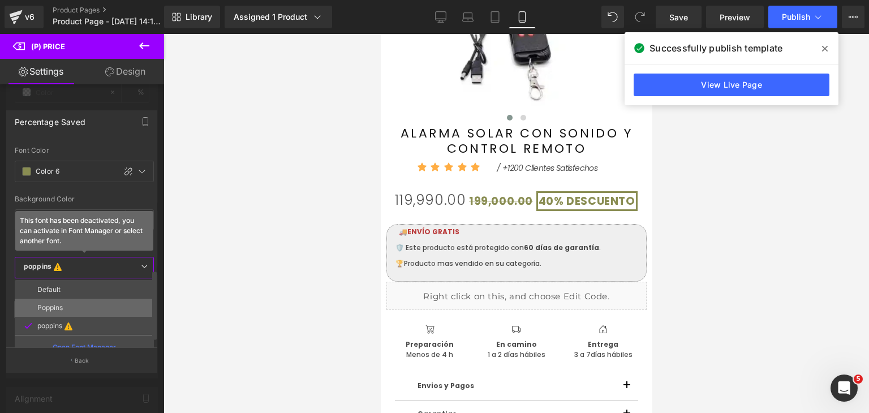
click at [66, 308] on li "Poppins" at bounding box center [84, 308] width 139 height 18
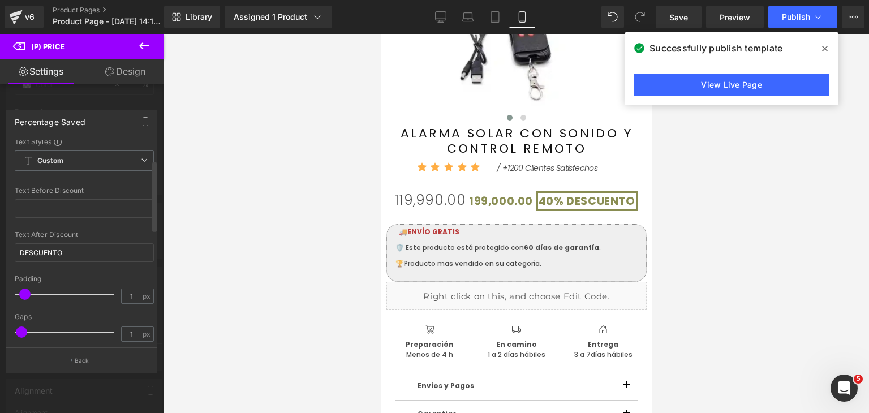
scroll to position [0, 0]
click at [113, 76] on link "Design" at bounding box center [125, 71] width 82 height 25
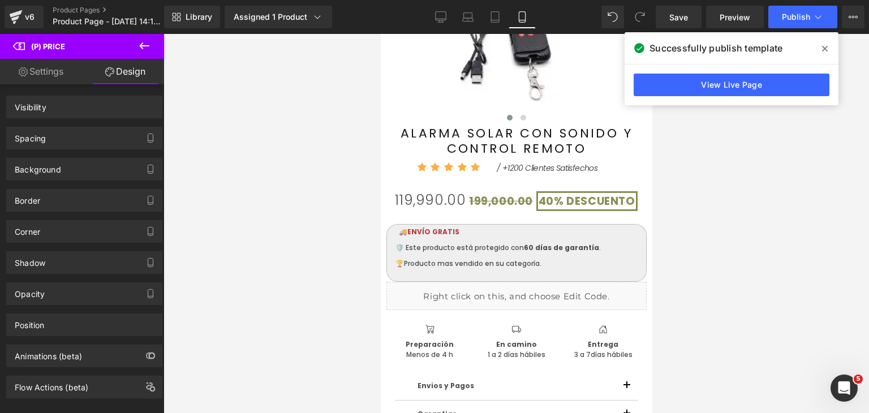
click at [54, 73] on link "Settings" at bounding box center [41, 71] width 82 height 25
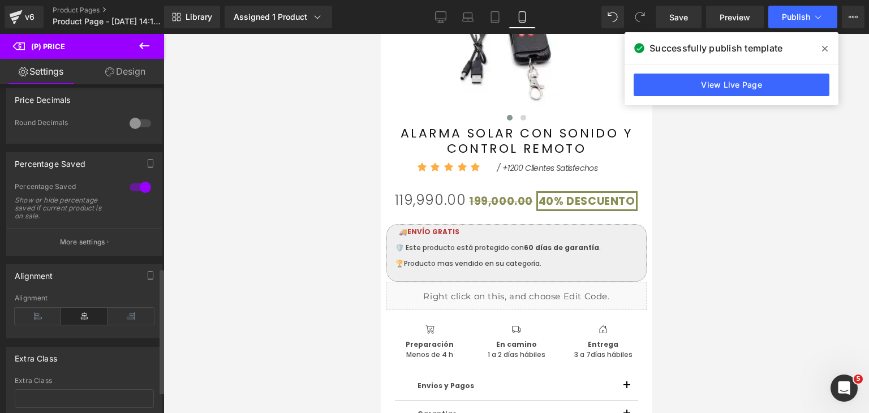
scroll to position [453, 0]
click at [147, 170] on icon "button" at bounding box center [150, 165] width 9 height 9
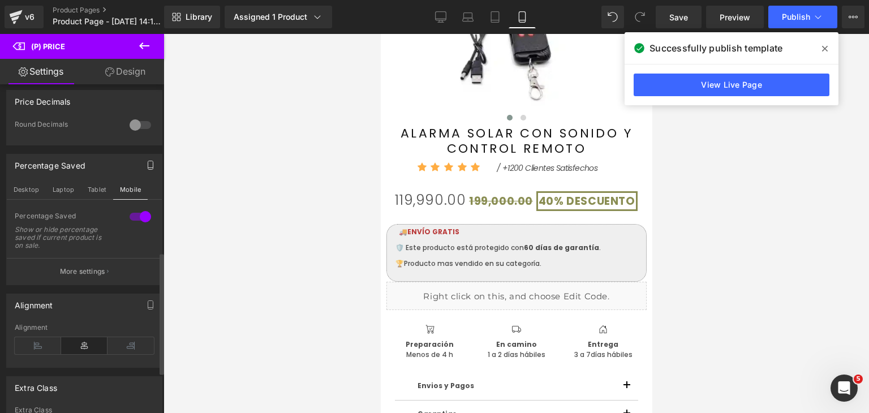
click at [147, 170] on icon "button" at bounding box center [150, 165] width 9 height 9
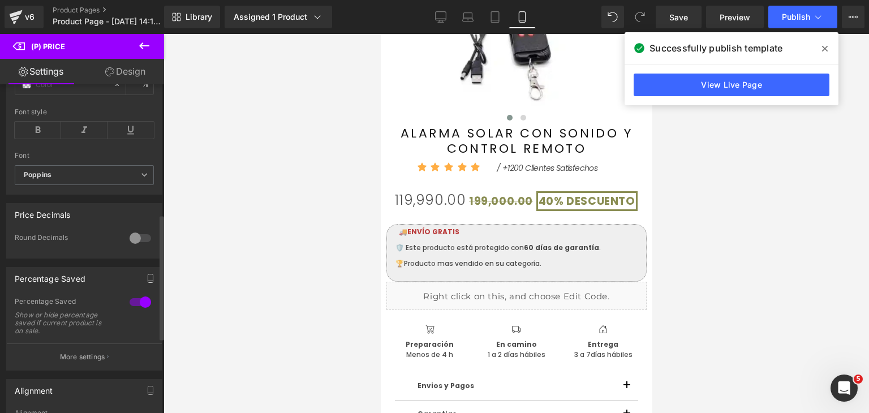
scroll to position [339, 0]
click at [143, 247] on div at bounding box center [140, 238] width 27 height 18
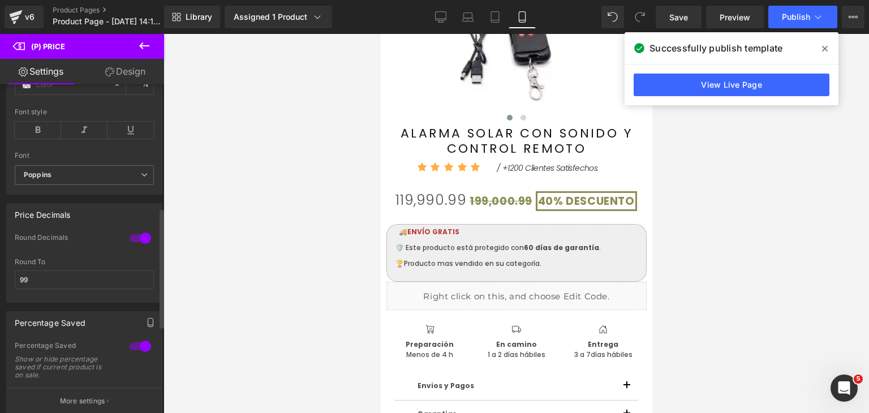
click at [135, 247] on div at bounding box center [140, 238] width 27 height 18
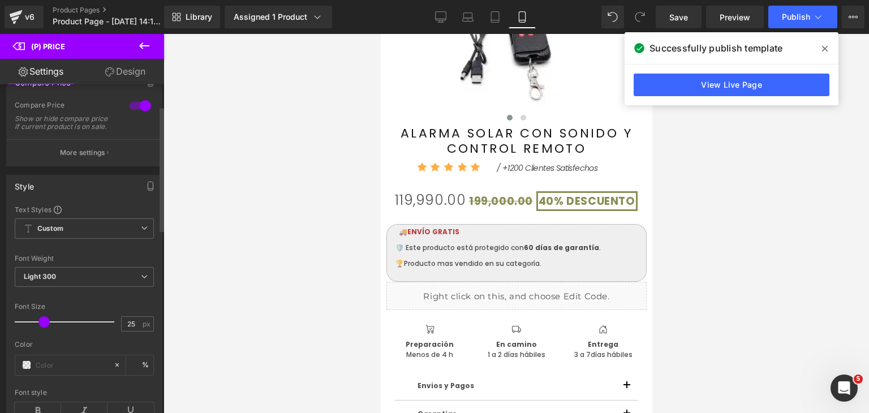
scroll to position [57, 0]
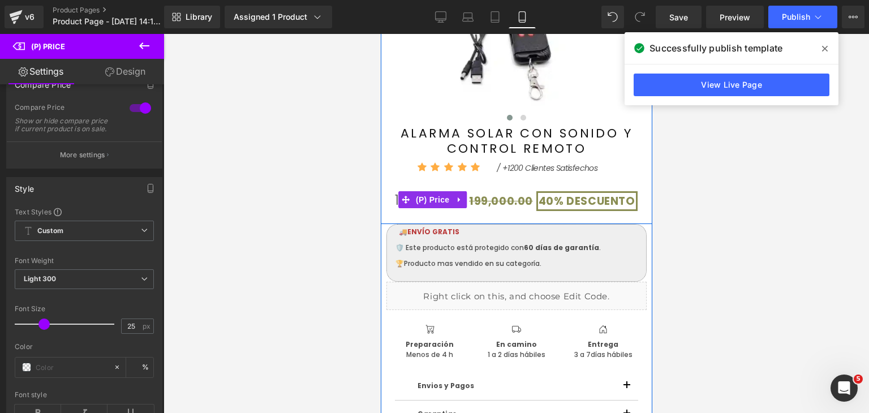
click at [517, 201] on span "199,000.00" at bounding box center [500, 200] width 64 height 15
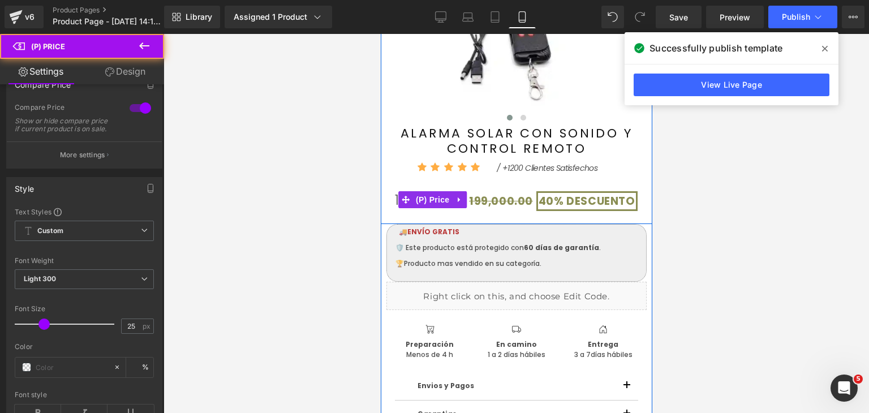
click at [569, 204] on span "DESCUENTO" at bounding box center [600, 200] width 68 height 15
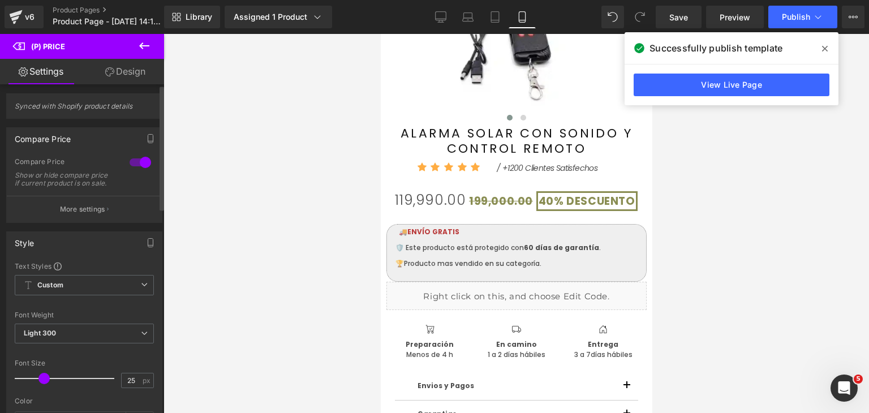
scroll to position [0, 0]
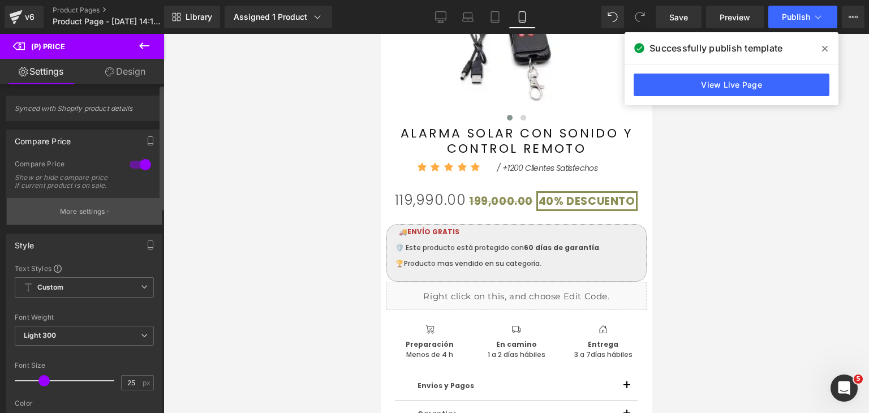
click at [86, 217] on p "More settings" at bounding box center [82, 211] width 45 height 10
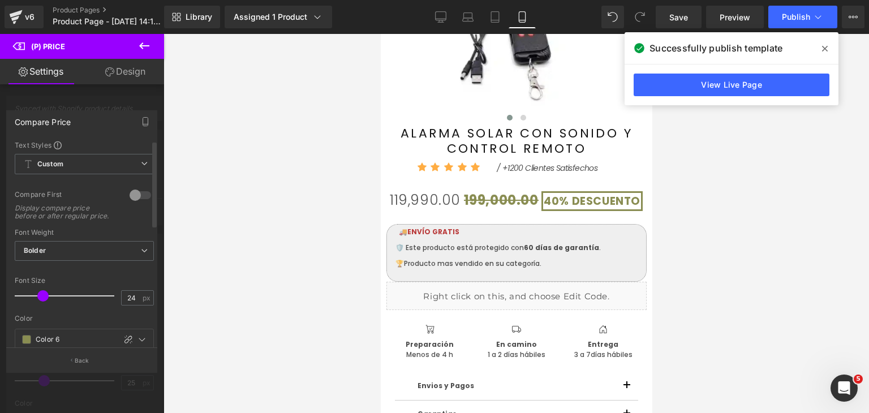
type input "25"
click at [43, 302] on span at bounding box center [43, 295] width 11 height 11
click at [828, 50] on span at bounding box center [825, 49] width 18 height 18
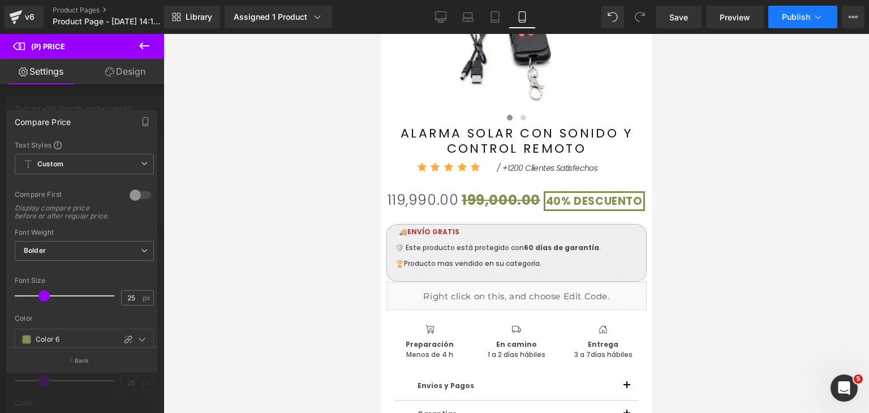
click at [772, 19] on button "Publish" at bounding box center [802, 17] width 69 height 23
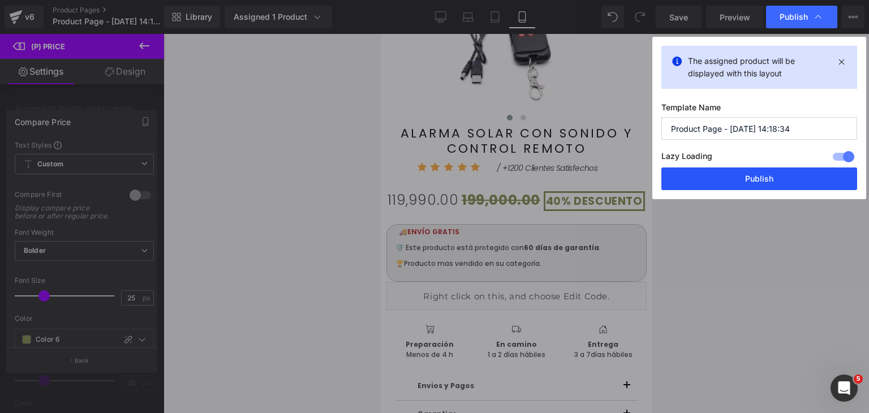
click at [758, 176] on button "Publish" at bounding box center [759, 178] width 196 height 23
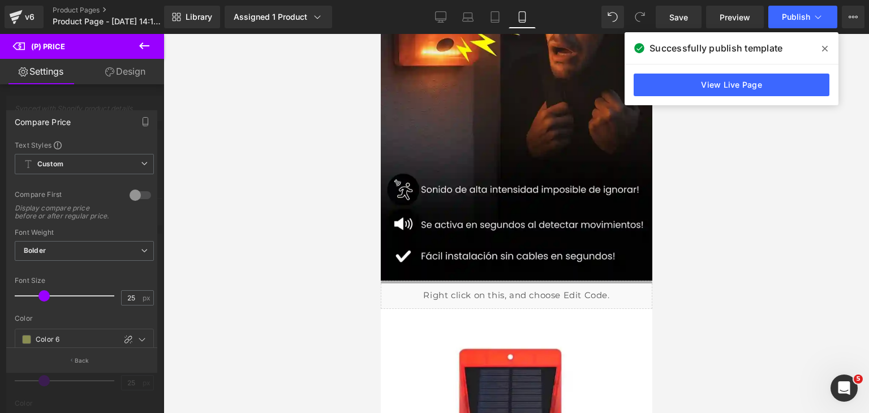
scroll to position [222, 0]
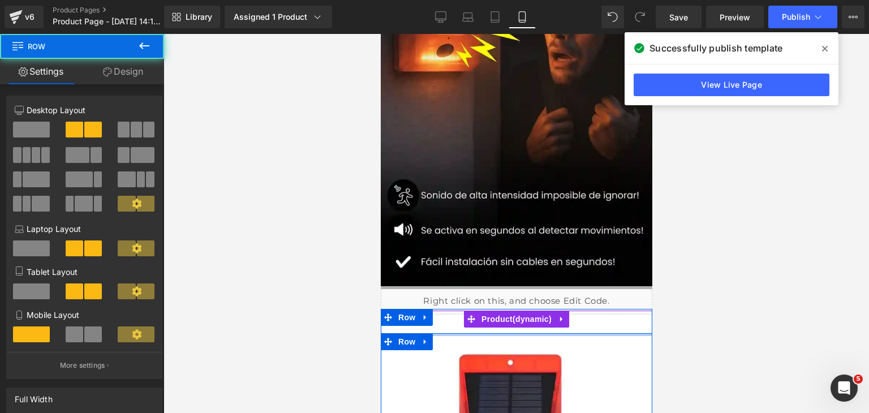
drag, startPoint x: 587, startPoint y: 335, endPoint x: 592, endPoint y: 331, distance: 7.2
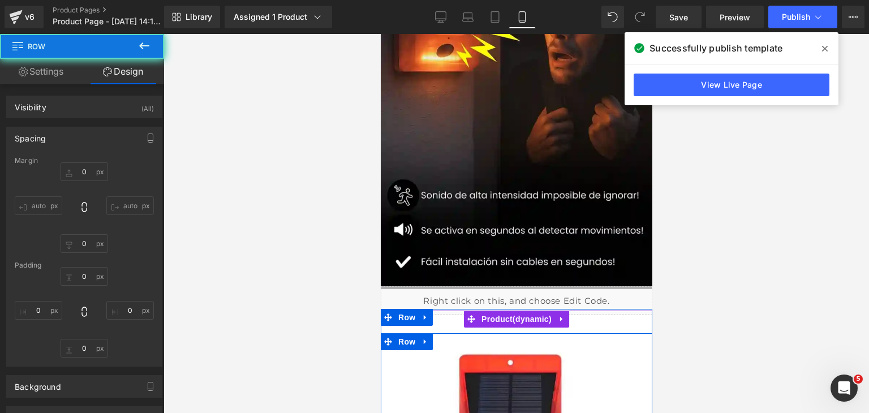
type input "0"
type input "10"
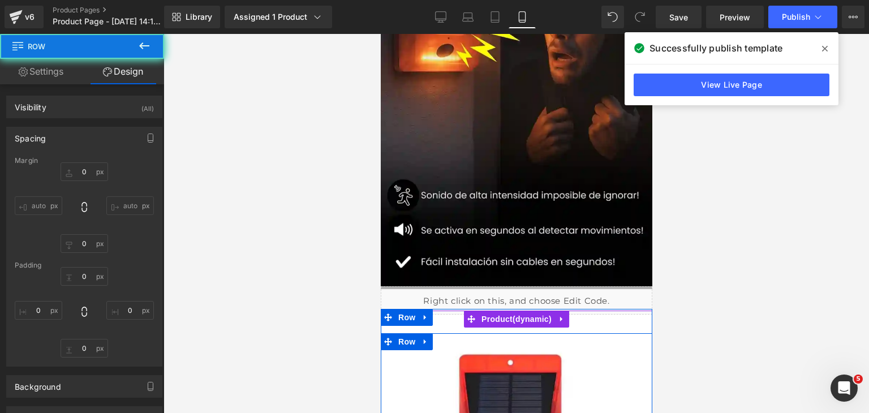
type input "0"
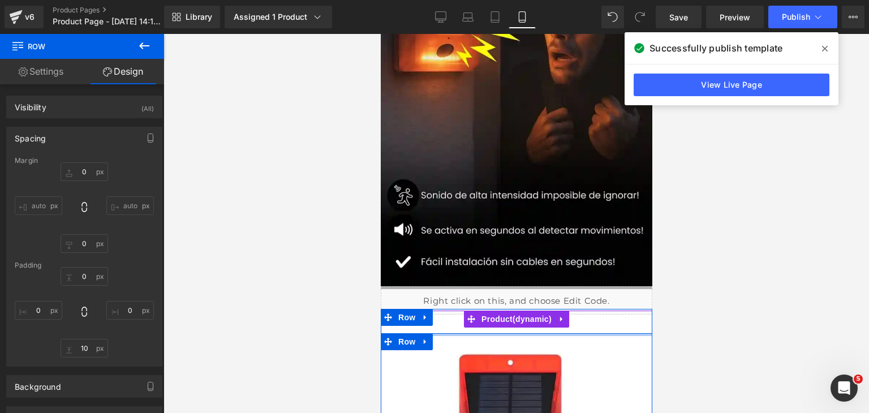
type input "0px"
drag, startPoint x: 610, startPoint y: 333, endPoint x: 614, endPoint y: 315, distance: 18.4
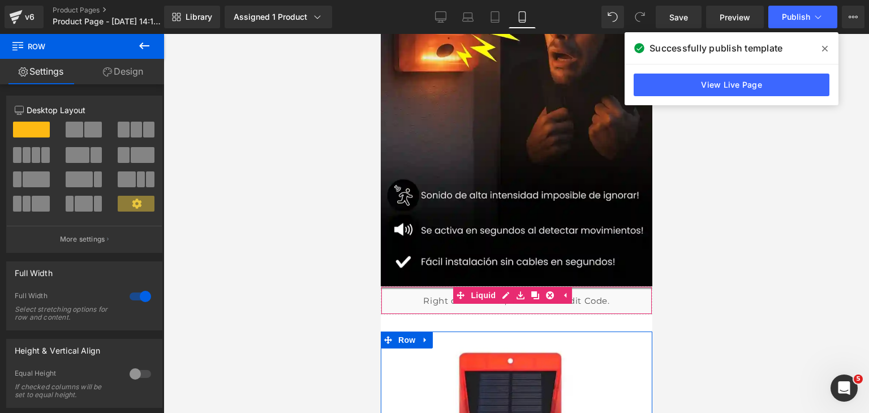
drag, startPoint x: 614, startPoint y: 311, endPoint x: 615, endPoint y: 303, distance: 7.5
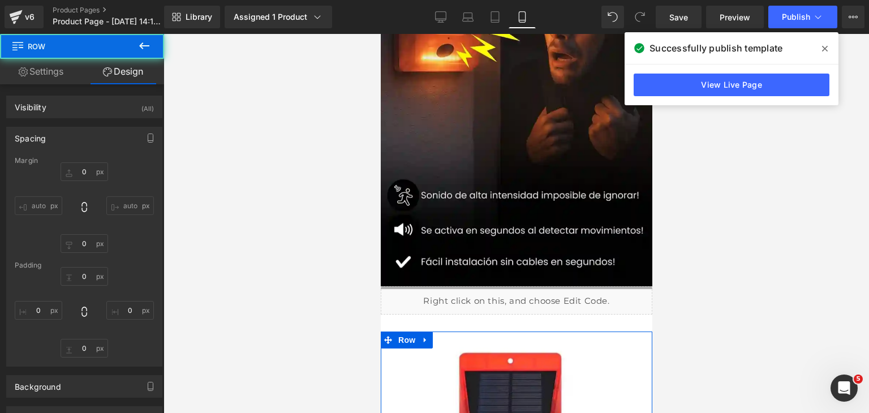
click at [380, 34] on div "40px" at bounding box center [380, 34] width 0 height 0
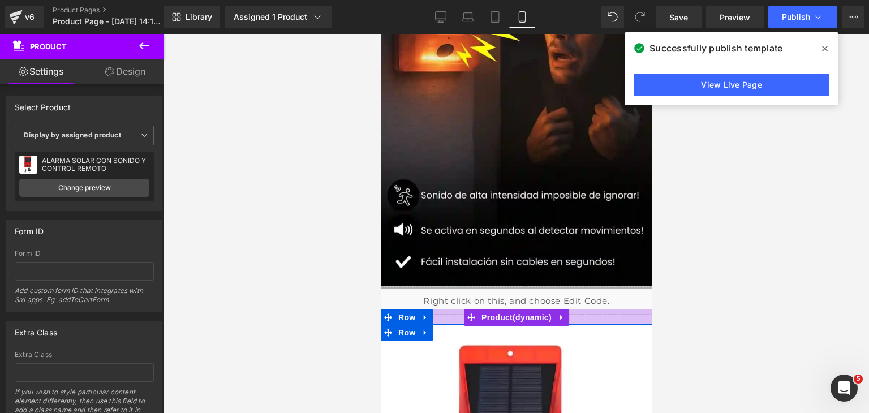
click at [605, 324] on div at bounding box center [516, 316] width 272 height 15
click at [688, 305] on div at bounding box center [515, 223] width 705 height 379
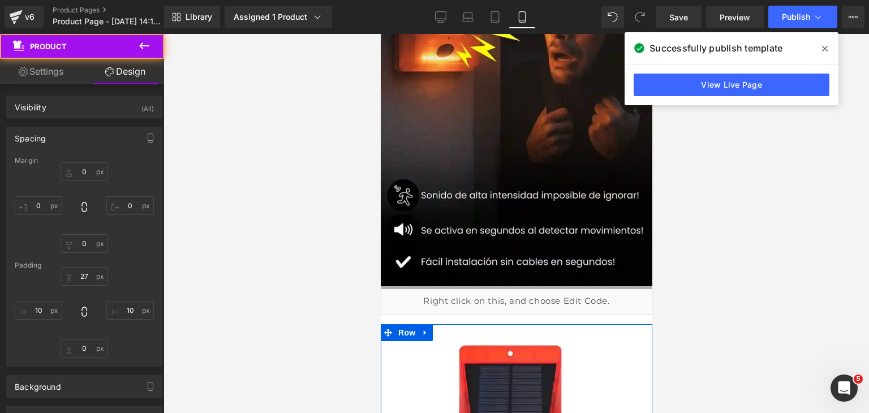
type input "0"
type input "27"
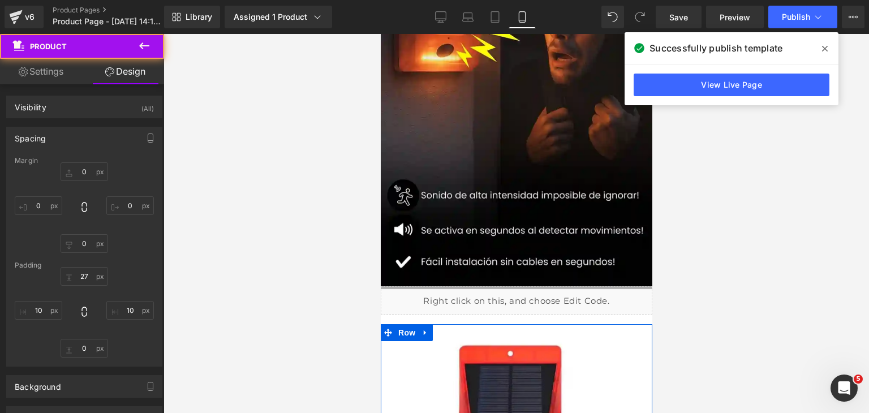
type input "10"
type input "0"
type input "10"
click at [826, 48] on icon at bounding box center [825, 48] width 6 height 9
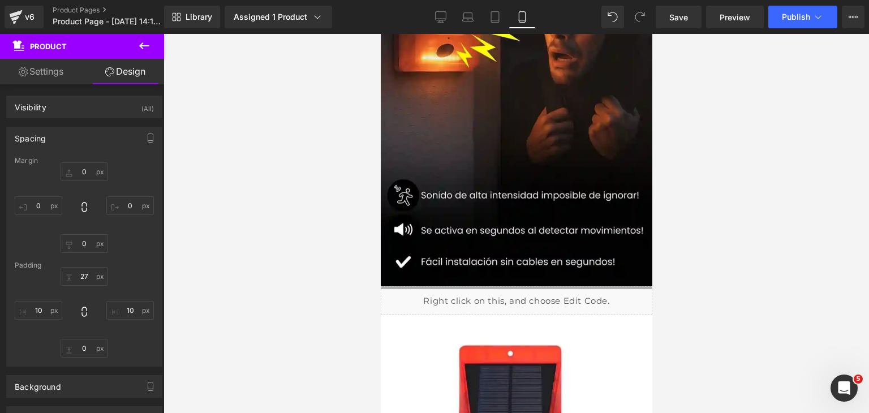
click at [792, 28] on div "Library Assigned 1 Product Product Preview ALARMA SOLAR CON SONIDO Y CONTROL RE…" at bounding box center [516, 17] width 705 height 34
click at [796, 7] on button "Publish" at bounding box center [802, 17] width 69 height 23
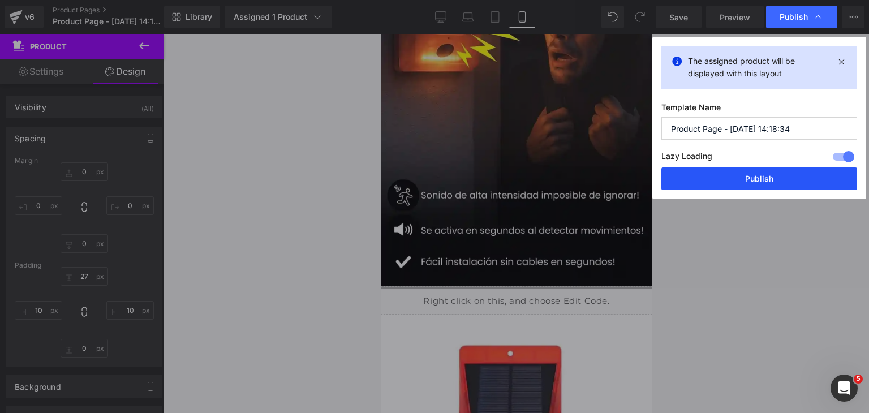
click at [764, 181] on button "Publish" at bounding box center [759, 178] width 196 height 23
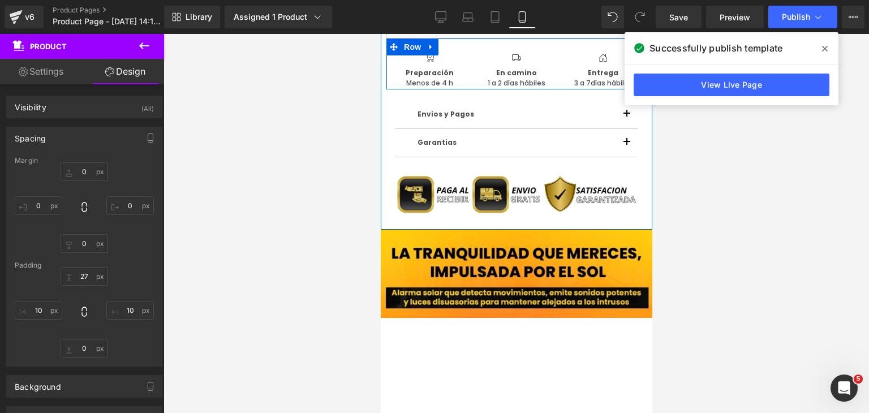
scroll to position [1014, 0]
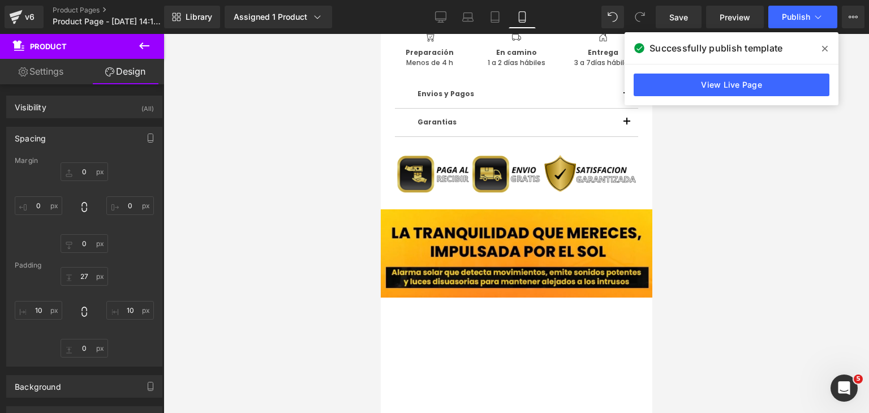
drag, startPoint x: 468, startPoint y: 153, endPoint x: 449, endPoint y: 185, distance: 37.1
click at [468, 153] on img at bounding box center [515, 173] width 243 height 61
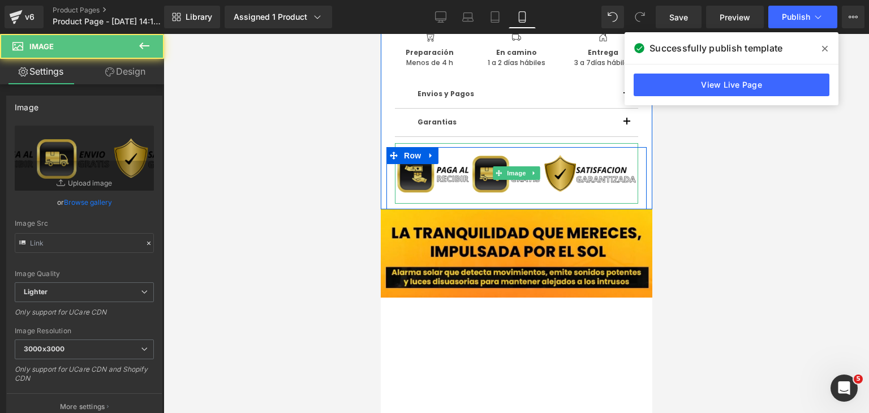
type input "https://ucarecdn.com/70522b87-3051-4b02-a683-8facf6715611/-/format/auto/-/previ…"
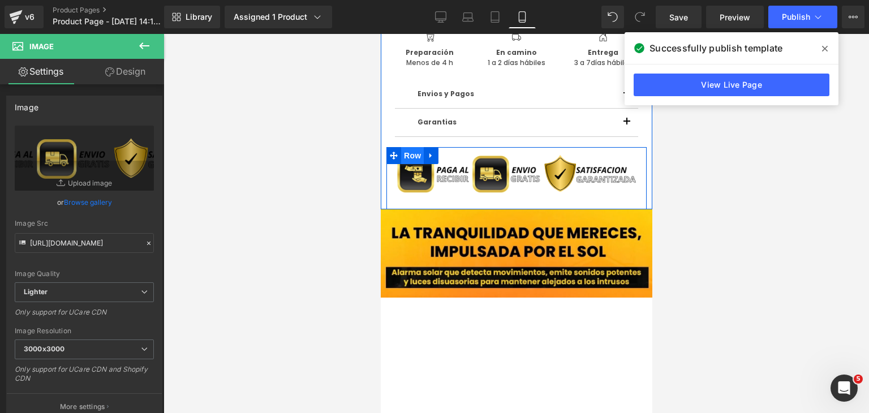
click at [408, 157] on span "Row" at bounding box center [412, 155] width 23 height 17
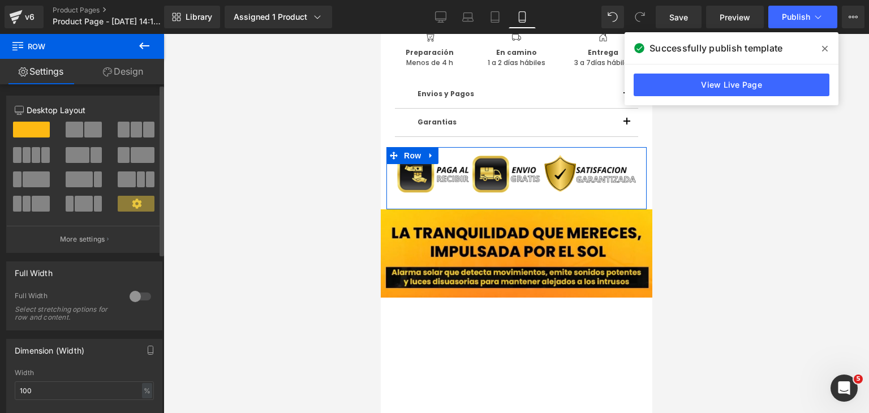
click at [143, 295] on div at bounding box center [140, 296] width 27 height 18
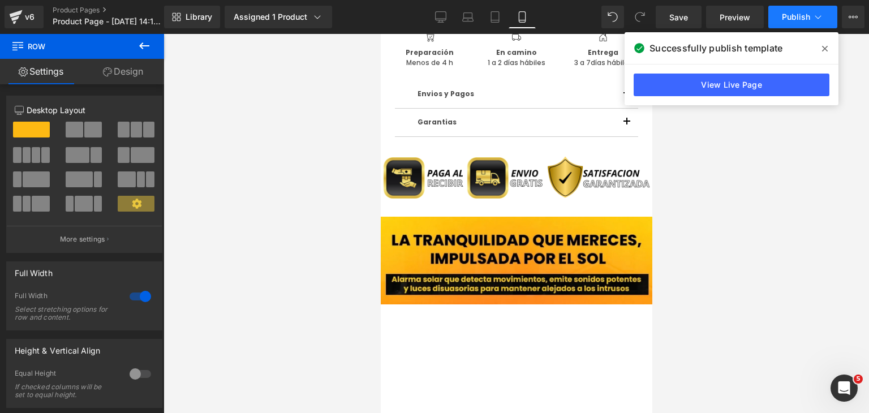
click at [778, 14] on button "Publish" at bounding box center [802, 17] width 69 height 23
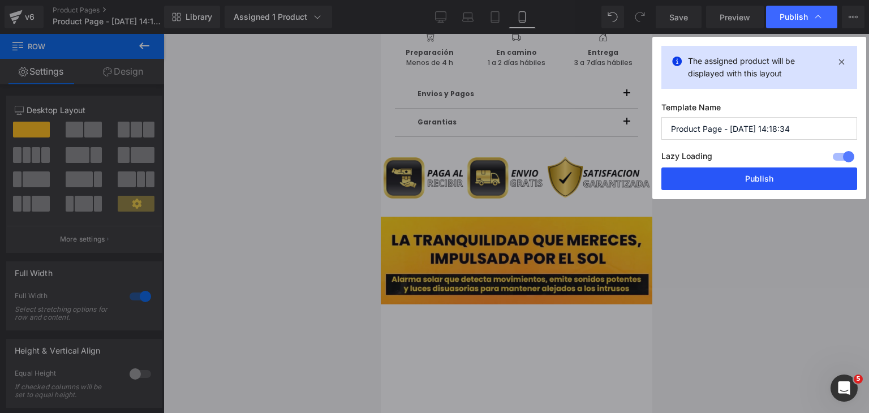
click at [788, 182] on button "Publish" at bounding box center [759, 178] width 196 height 23
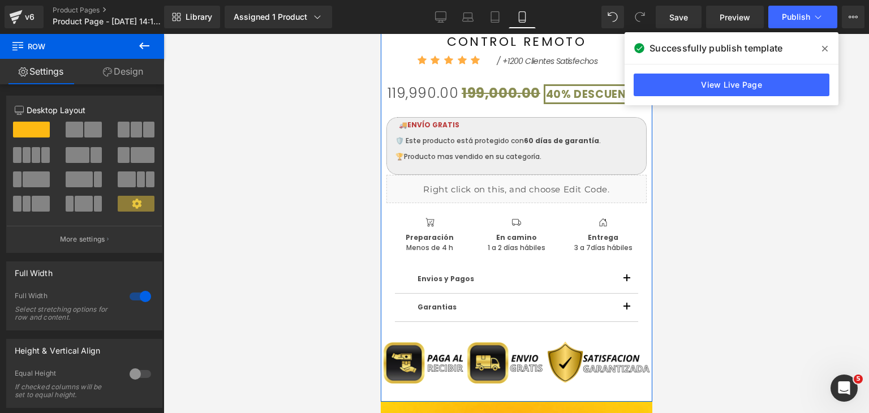
scroll to position [787, 0]
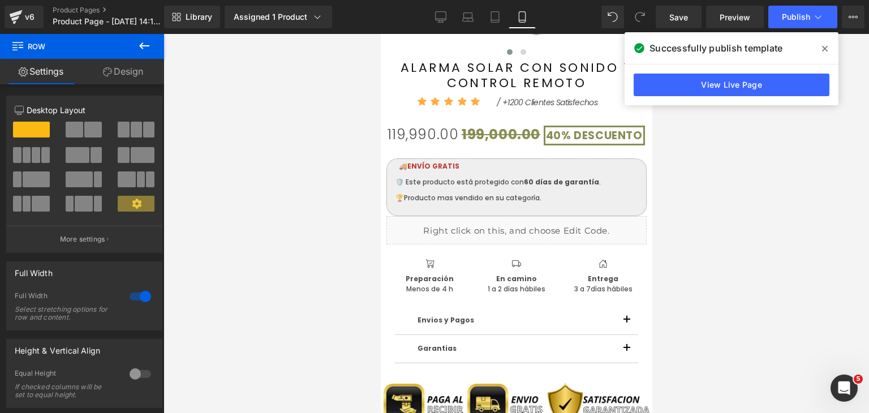
click at [142, 50] on icon at bounding box center [144, 46] width 14 height 14
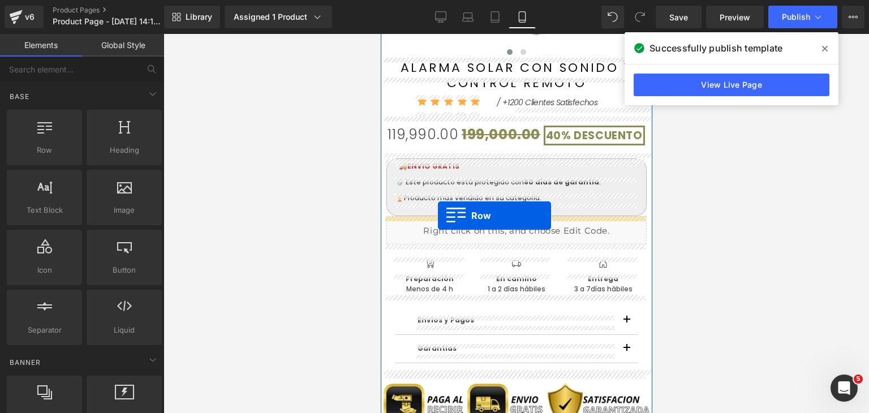
drag, startPoint x: 441, startPoint y: 180, endPoint x: 437, endPoint y: 216, distance: 35.3
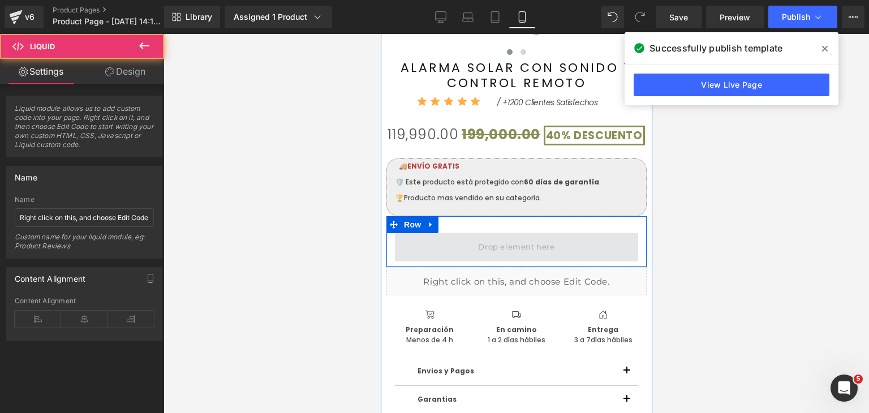
drag, startPoint x: 464, startPoint y: 279, endPoint x: 480, endPoint y: 244, distance: 38.2
click at [480, 244] on div "‹ › (P) Image List ALARMA SOLAR CON SONIDO Y CONTROL REMOTO (P) Title Icon Icon" at bounding box center [516, 125] width 260 height 735
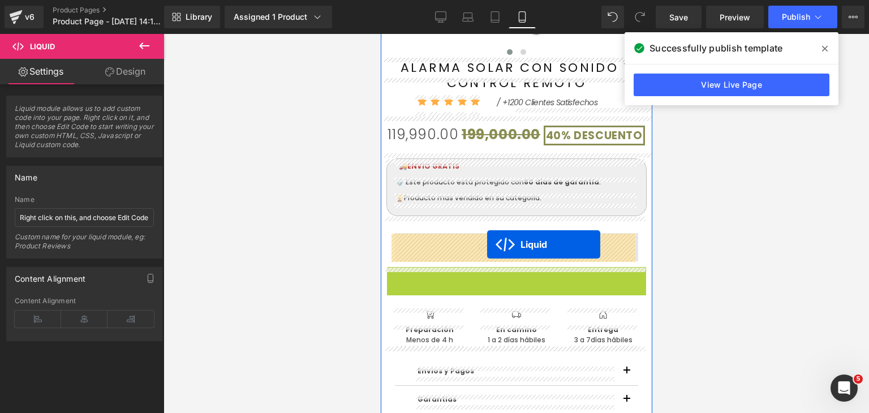
drag, startPoint x: 481, startPoint y: 277, endPoint x: 486, endPoint y: 244, distance: 32.7
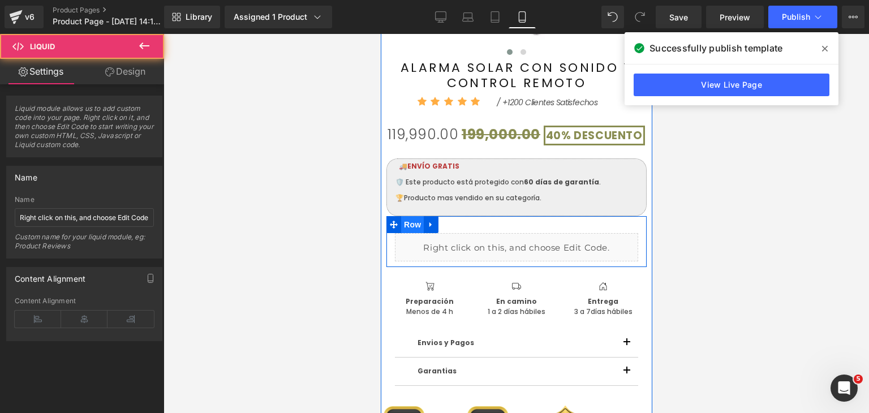
click at [408, 223] on span "Row" at bounding box center [412, 224] width 23 height 17
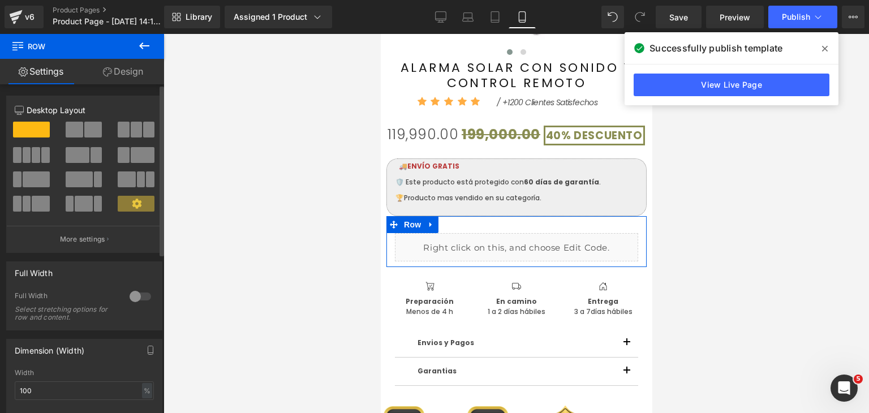
click at [144, 294] on div at bounding box center [140, 296] width 27 height 18
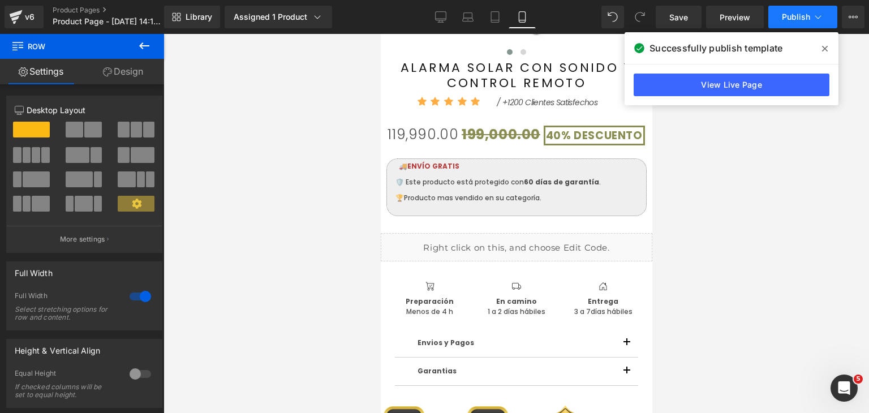
click at [803, 14] on span "Publish" at bounding box center [796, 16] width 28 height 9
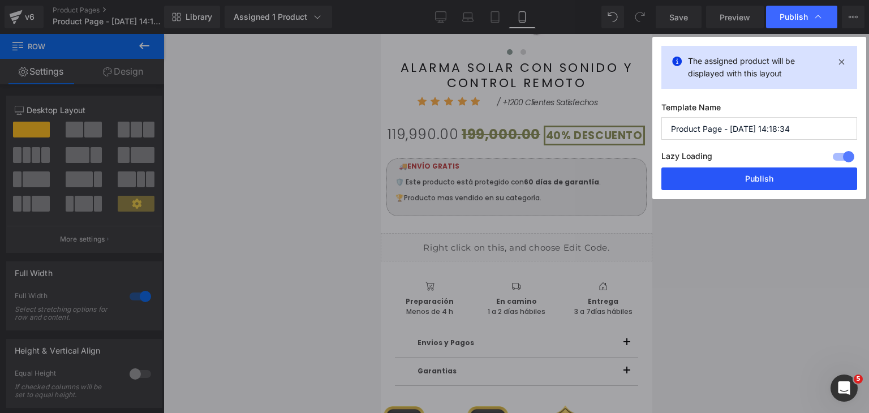
click at [750, 175] on button "Publish" at bounding box center [759, 178] width 196 height 23
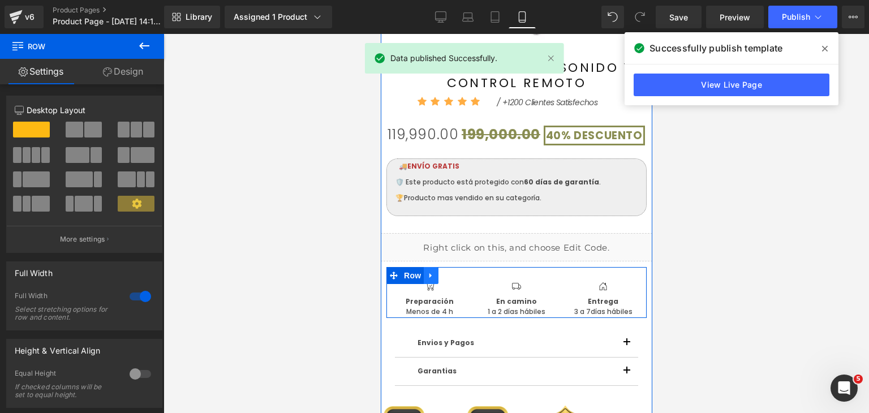
click at [423, 281] on link at bounding box center [430, 275] width 15 height 17
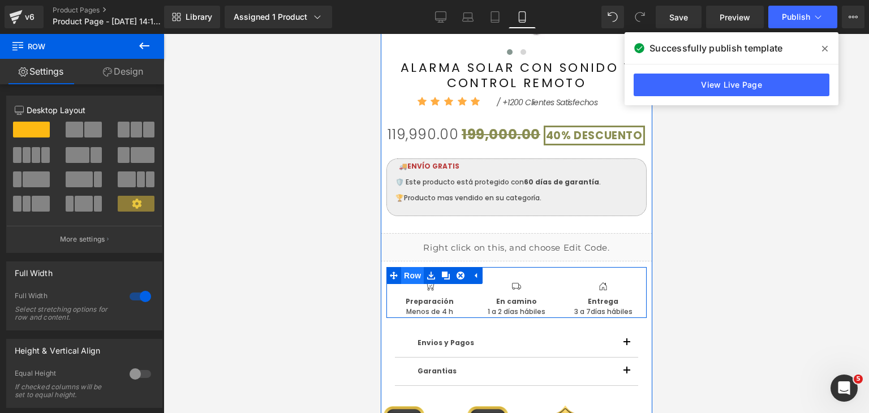
click at [412, 281] on span "Row" at bounding box center [412, 275] width 23 height 17
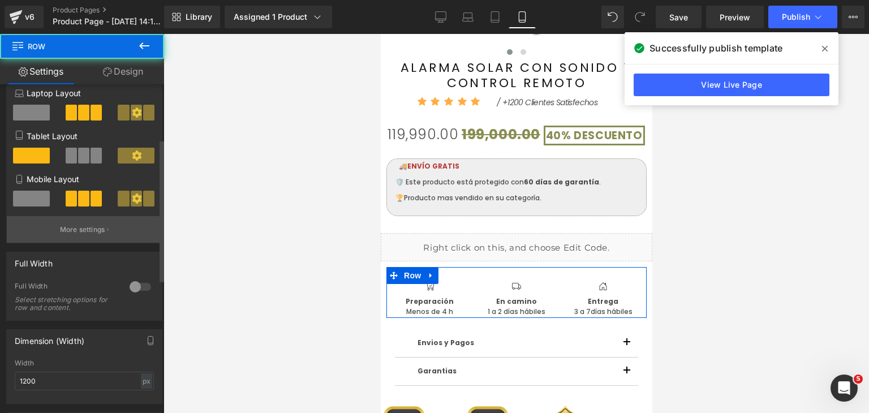
scroll to position [170, 0]
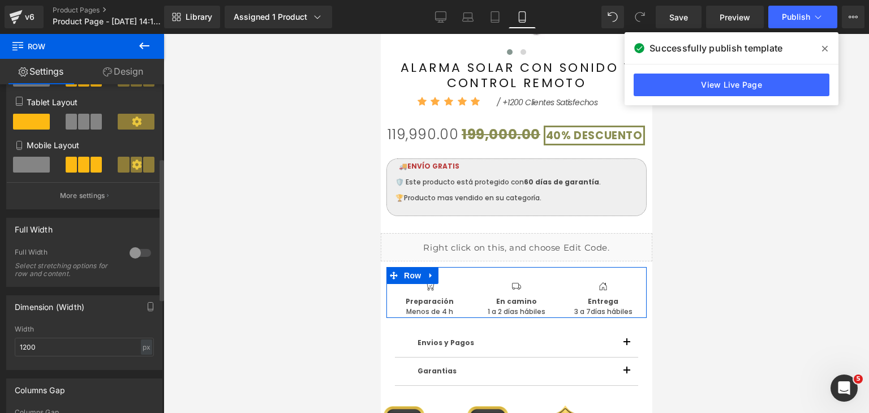
click at [139, 256] on div at bounding box center [140, 253] width 27 height 18
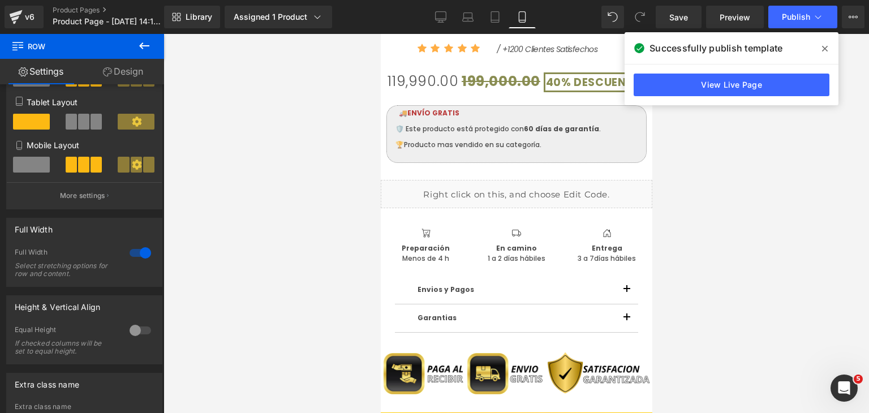
scroll to position [844, 0]
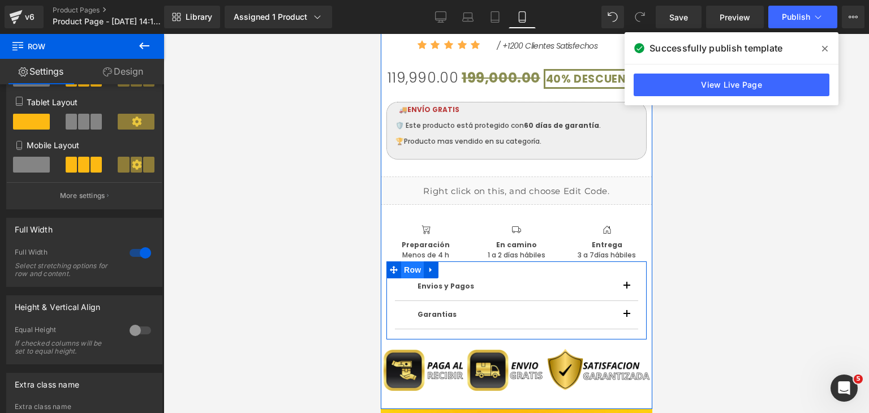
click at [412, 276] on span "Row" at bounding box center [412, 269] width 23 height 17
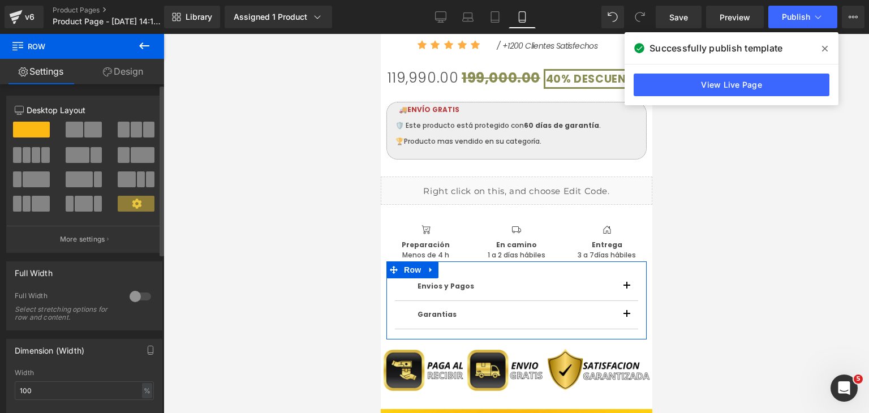
click at [139, 300] on div at bounding box center [140, 296] width 27 height 18
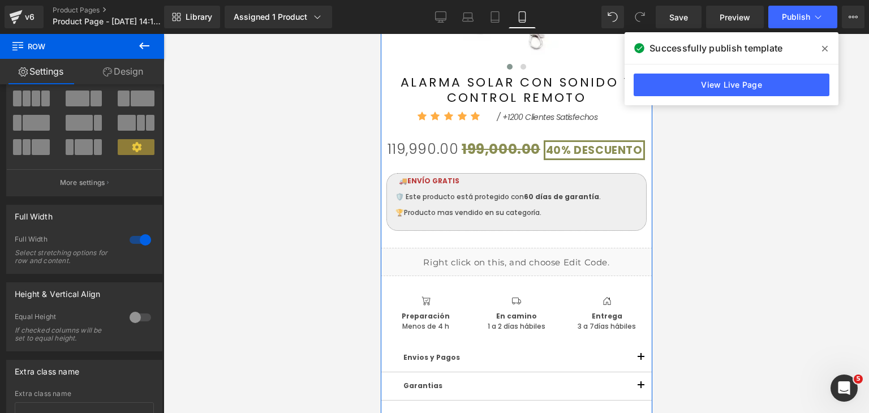
scroll to position [731, 0]
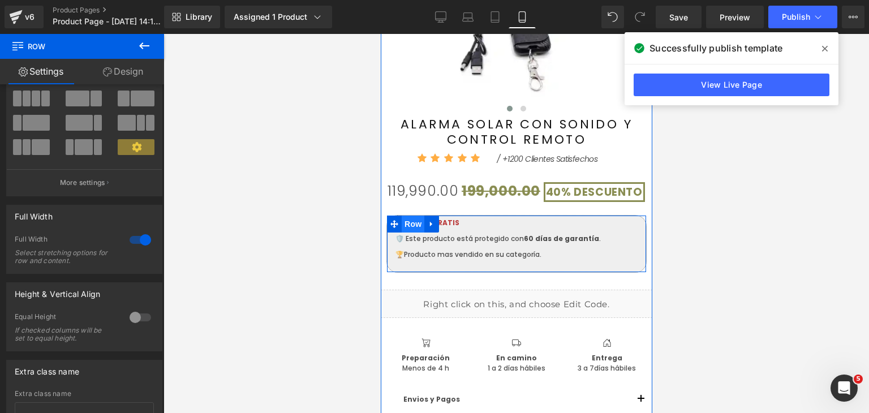
click at [410, 229] on span "Row" at bounding box center [412, 224] width 23 height 17
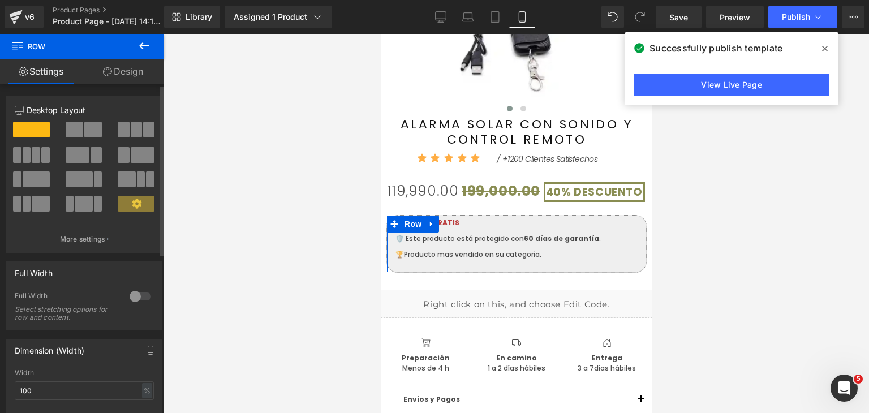
click at [139, 298] on div at bounding box center [140, 296] width 27 height 18
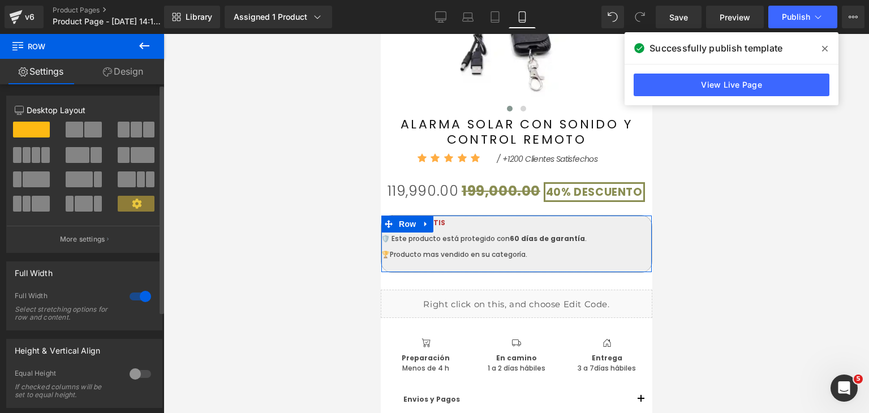
click at [133, 299] on div at bounding box center [140, 296] width 27 height 18
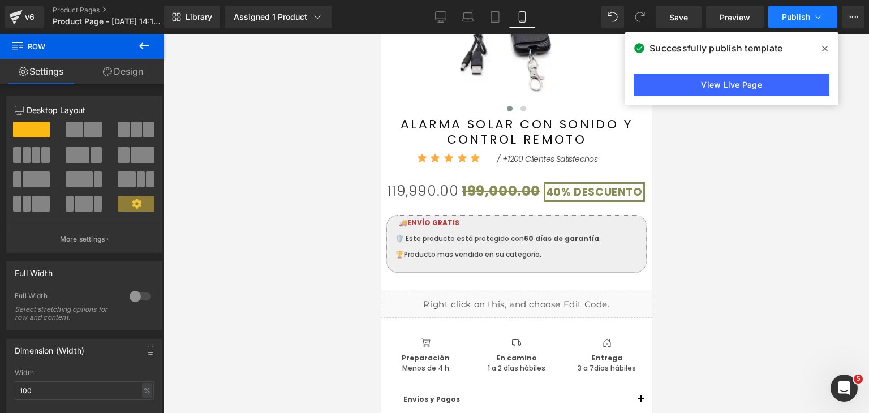
click at [789, 21] on button "Publish" at bounding box center [802, 17] width 69 height 23
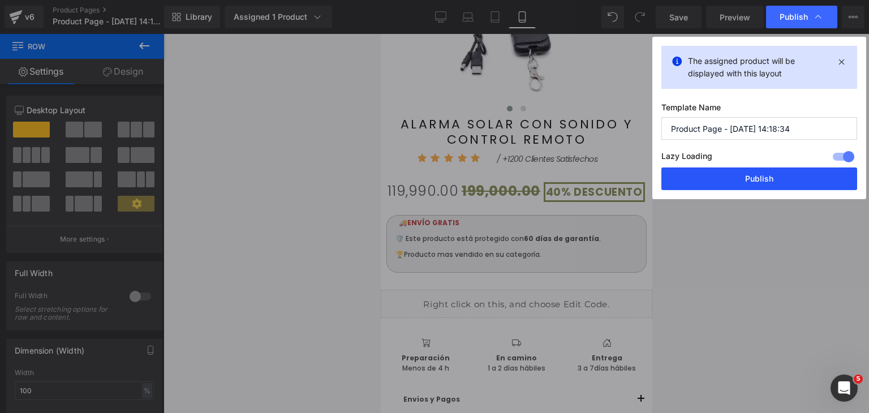
click at [758, 176] on button "Publish" at bounding box center [759, 178] width 196 height 23
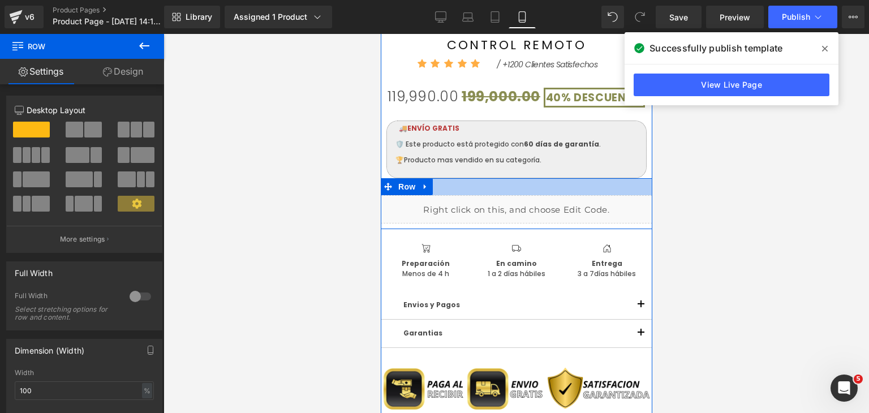
scroll to position [844, 0]
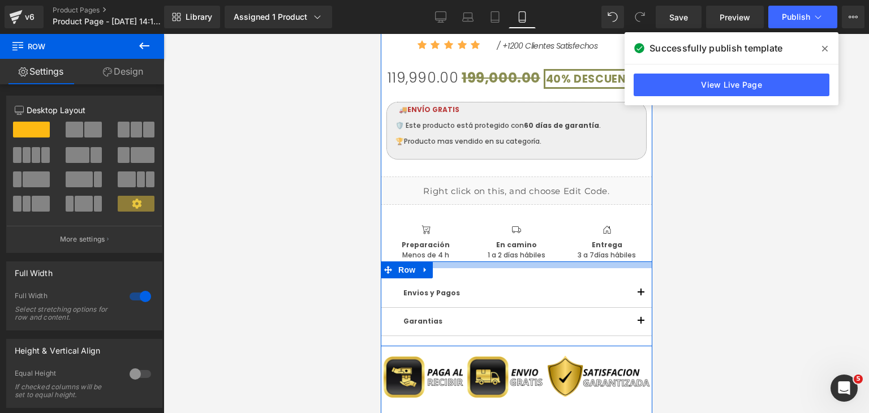
drag, startPoint x: 462, startPoint y: 263, endPoint x: 462, endPoint y: 270, distance: 6.8
click at [462, 270] on div "Envios y Pagos Text Block ¿Cómo se realizan los envíos? Los envíos se gestionan…" at bounding box center [516, 303] width 272 height 85
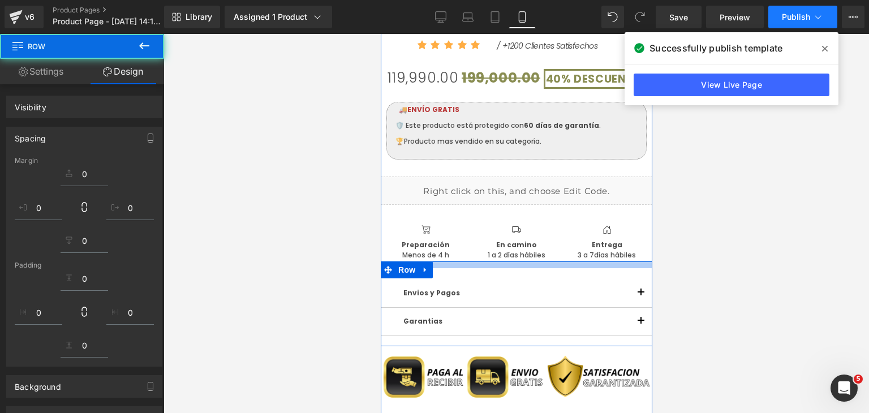
click at [795, 21] on button "Publish" at bounding box center [802, 17] width 69 height 23
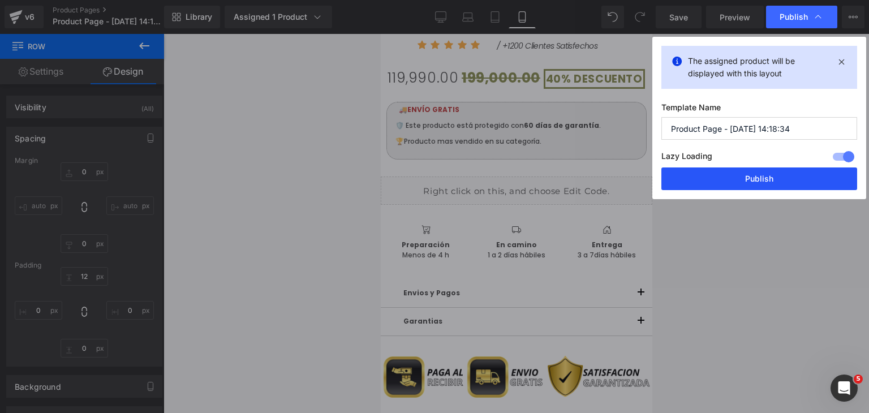
click at [750, 182] on button "Publish" at bounding box center [759, 178] width 196 height 23
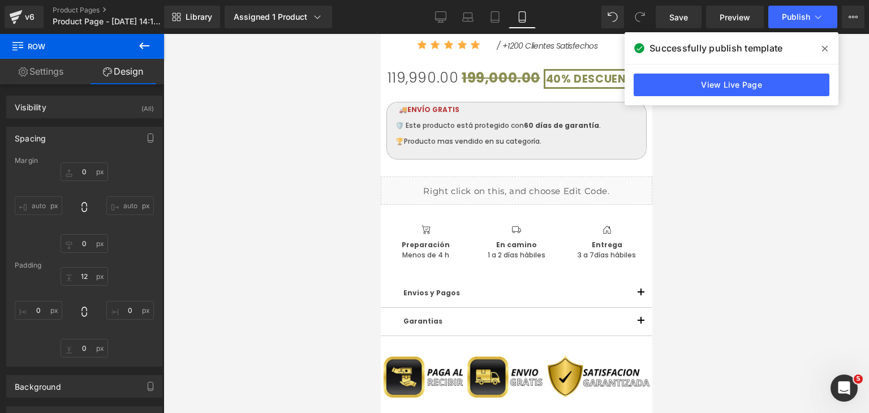
click at [822, 49] on icon at bounding box center [825, 48] width 6 height 9
